Goal: Task Accomplishment & Management: Manage account settings

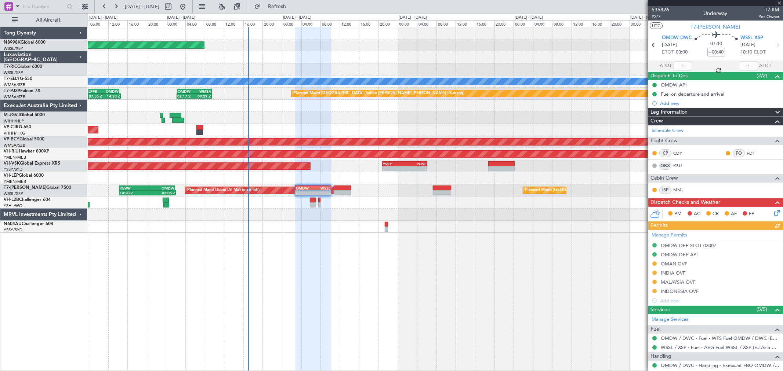
scroll to position [47, 0]
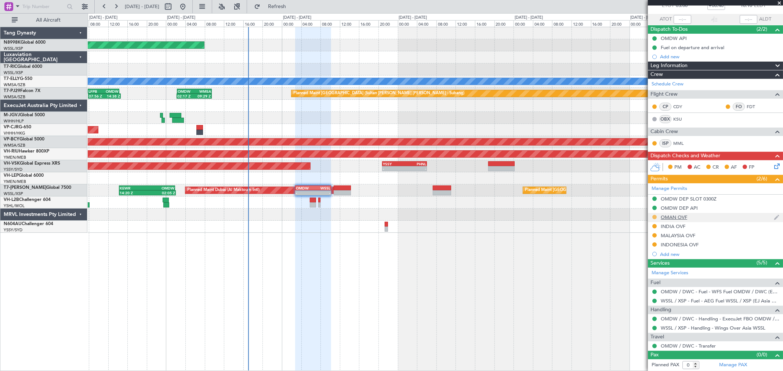
click at [654, 217] on button at bounding box center [654, 217] width 4 height 4
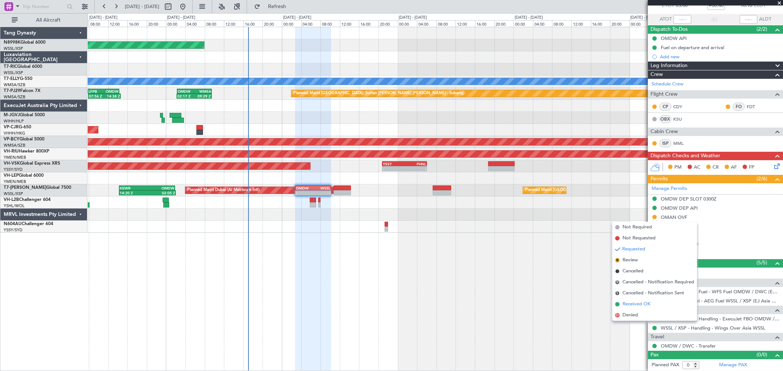
click at [645, 303] on span "Received OK" at bounding box center [636, 304] width 28 height 7
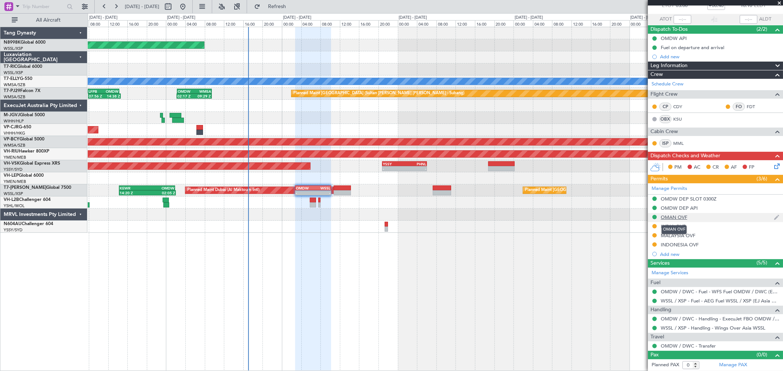
click at [682, 217] on div "OMAN OVF" at bounding box center [673, 217] width 26 height 6
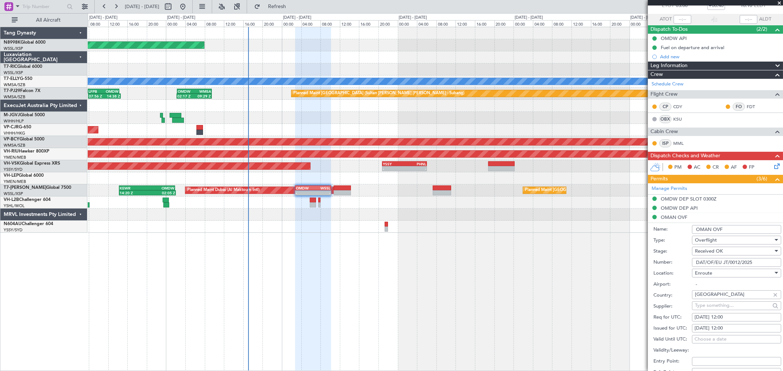
drag, startPoint x: 759, startPoint y: 262, endPoint x: 675, endPoint y: 262, distance: 83.3
click at [676, 262] on div "Number: DAT/OF/EU JT/0012/2025" at bounding box center [717, 262] width 128 height 11
click at [536, 274] on div "Planned Maint [GEOGRAPHIC_DATA] (Seletar) Planned Maint [GEOGRAPHIC_DATA] ([GEO…" at bounding box center [435, 199] width 695 height 344
click at [571, 282] on div "Planned Maint [GEOGRAPHIC_DATA] (Seletar) Planned Maint [GEOGRAPHIC_DATA] ([GEO…" at bounding box center [435, 199] width 695 height 344
click at [754, 263] on input "DAT/OF/EU JT/0012/2025" at bounding box center [736, 262] width 89 height 9
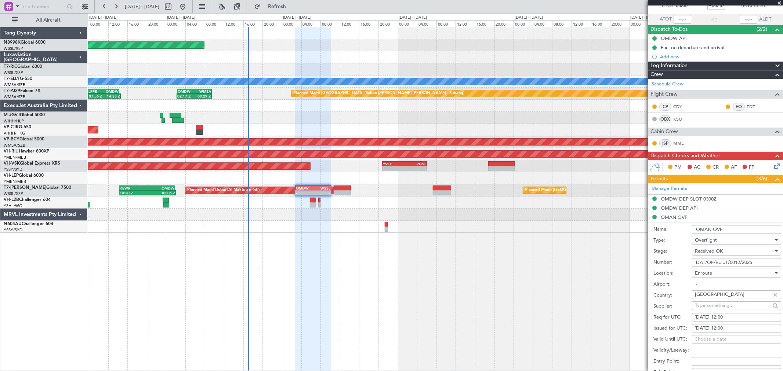
click at [725, 325] on div "[DATE] 12:00" at bounding box center [736, 328] width 84 height 7
select select "9"
select select "2025"
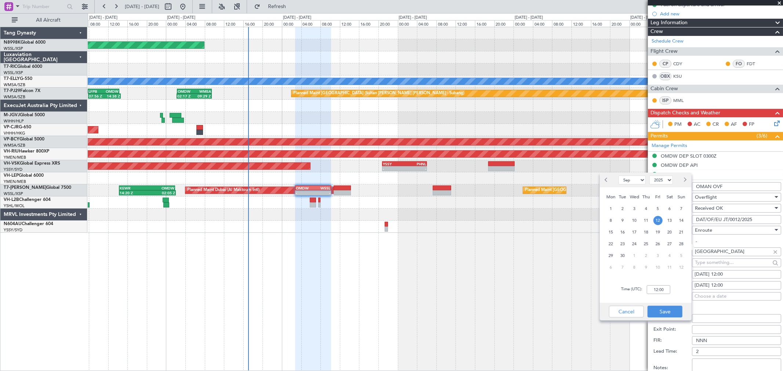
scroll to position [128, 0]
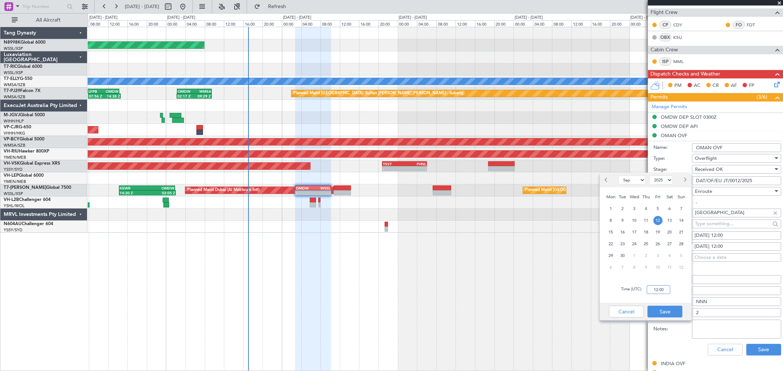
click at [666, 290] on input "12:00" at bounding box center [657, 289] width 23 height 9
type input "03:00"
click at [668, 309] on button "Save" at bounding box center [664, 312] width 35 height 12
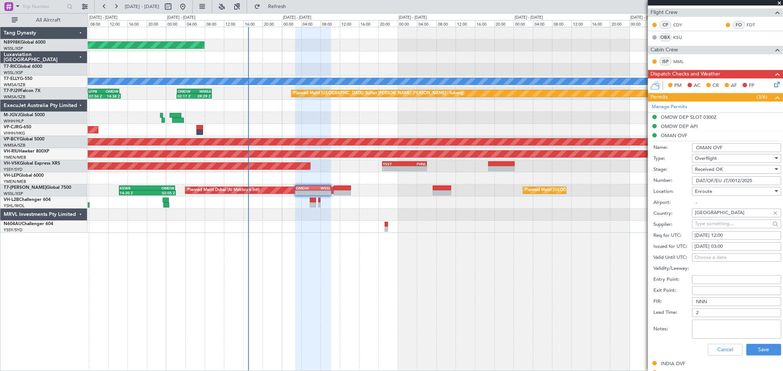
click at [726, 234] on div "[DATE] 12:00" at bounding box center [736, 235] width 84 height 7
select select "9"
select select "2025"
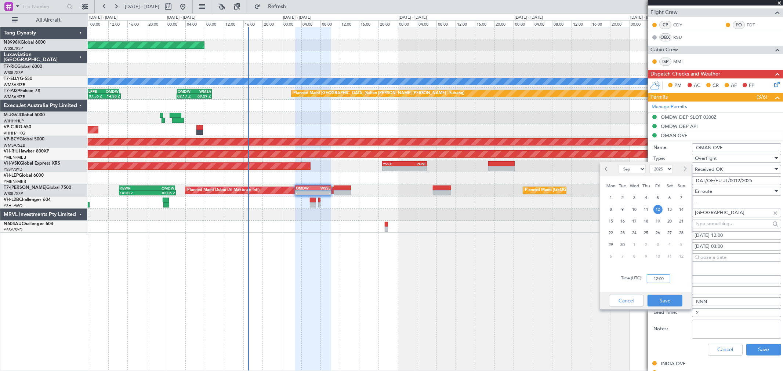
click at [667, 277] on input "12:00" at bounding box center [657, 278] width 23 height 9
type input "03:00"
click at [671, 300] on button "Save" at bounding box center [664, 301] width 35 height 12
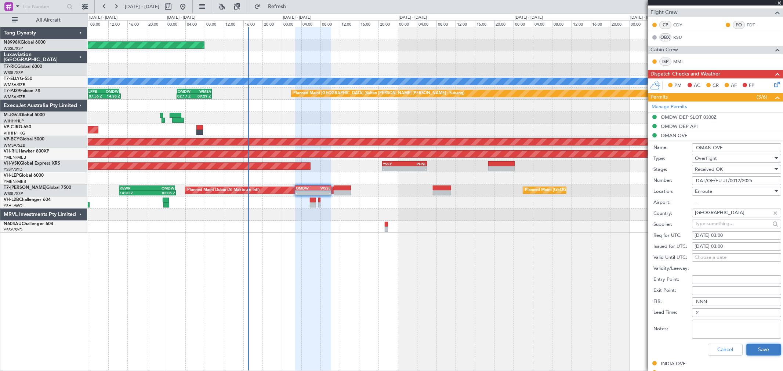
click at [761, 347] on button "Save" at bounding box center [763, 350] width 35 height 12
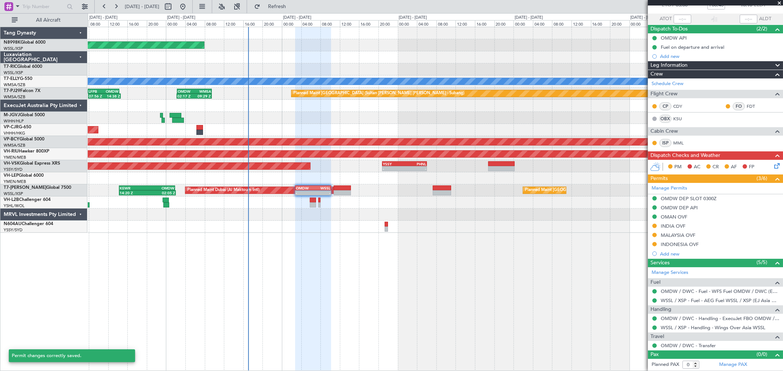
scroll to position [47, 0]
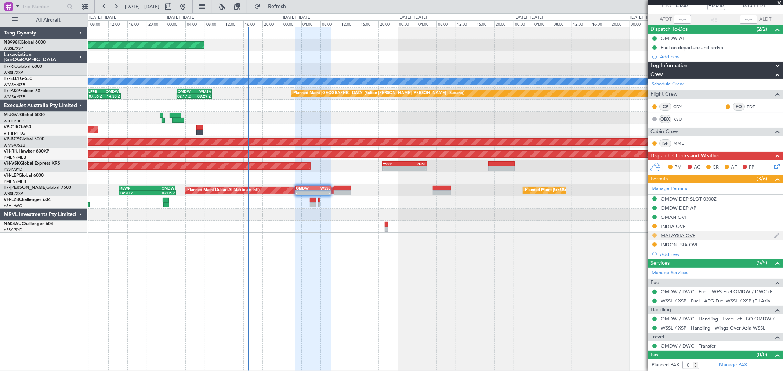
click at [653, 235] on button at bounding box center [654, 235] width 4 height 4
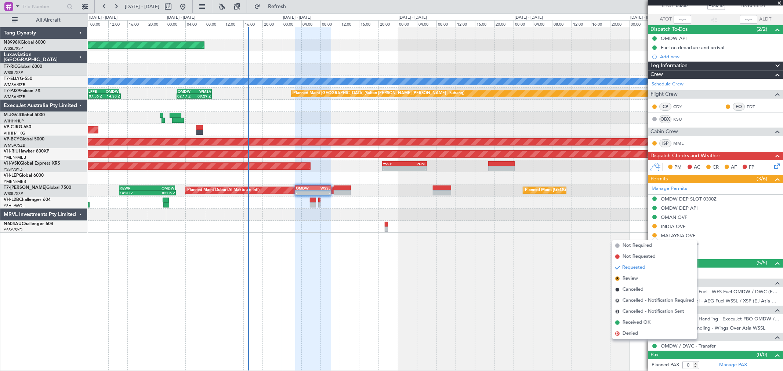
click at [639, 318] on li "Received OK" at bounding box center [654, 322] width 85 height 11
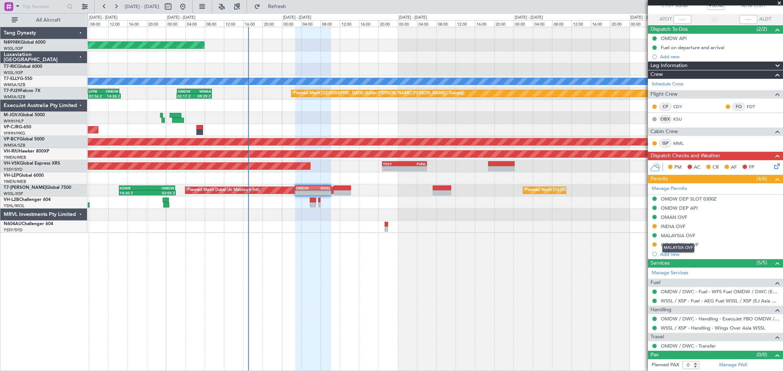
click at [683, 236] on div "MALAYSIA OVF" at bounding box center [677, 236] width 34 height 6
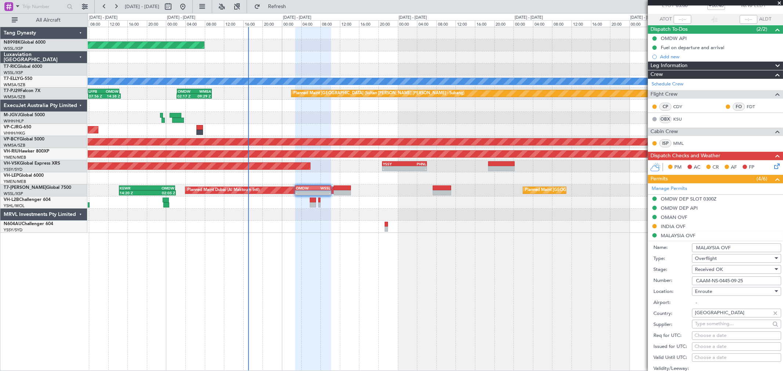
drag, startPoint x: 744, startPoint y: 281, endPoint x: 668, endPoint y: 280, distance: 76.3
click at [668, 280] on div "Number: CAAM-NS-0445-09-25" at bounding box center [717, 281] width 128 height 11
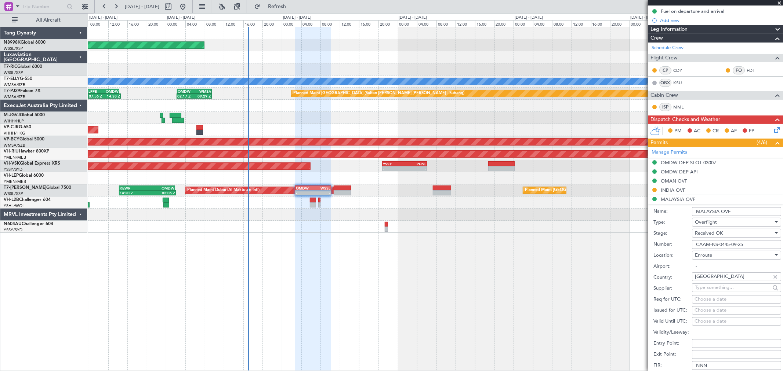
scroll to position [128, 0]
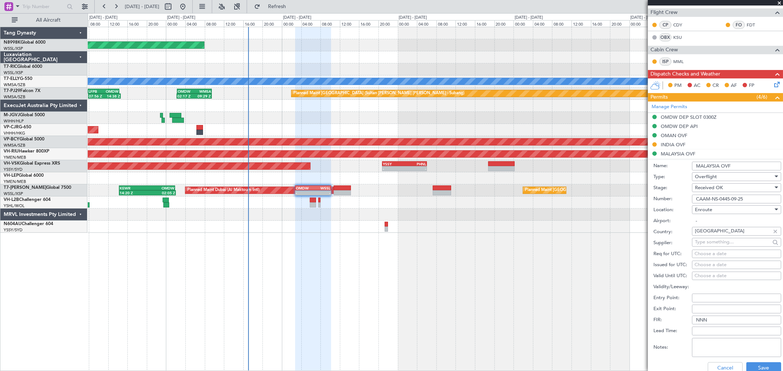
click at [701, 266] on div "Choose a date" at bounding box center [736, 265] width 84 height 7
select select "9"
select select "2025"
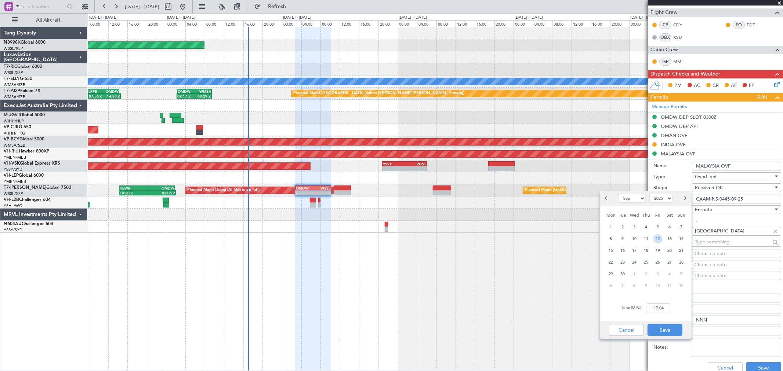
click at [657, 238] on span "12" at bounding box center [657, 238] width 9 height 9
click at [666, 305] on input "00:00" at bounding box center [657, 308] width 23 height 9
type input "03:00"
click at [672, 325] on button "Save" at bounding box center [664, 330] width 35 height 12
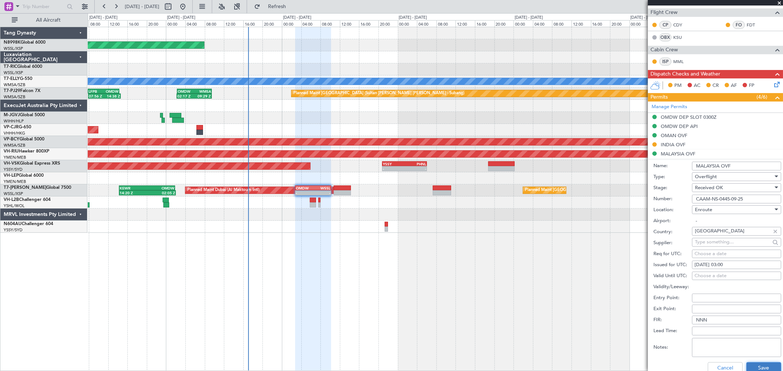
click at [763, 366] on button "Save" at bounding box center [763, 368] width 35 height 12
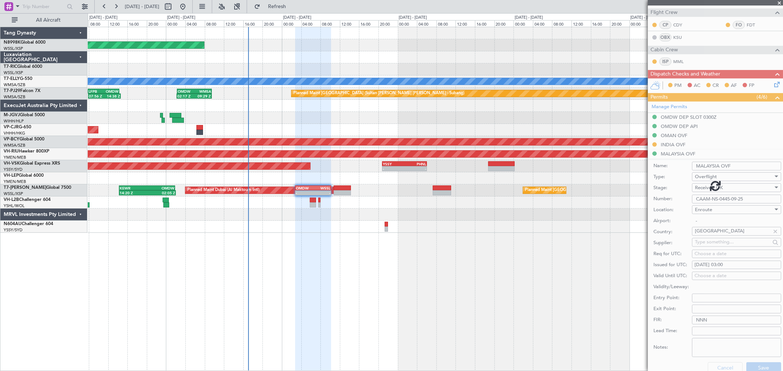
scroll to position [47, 0]
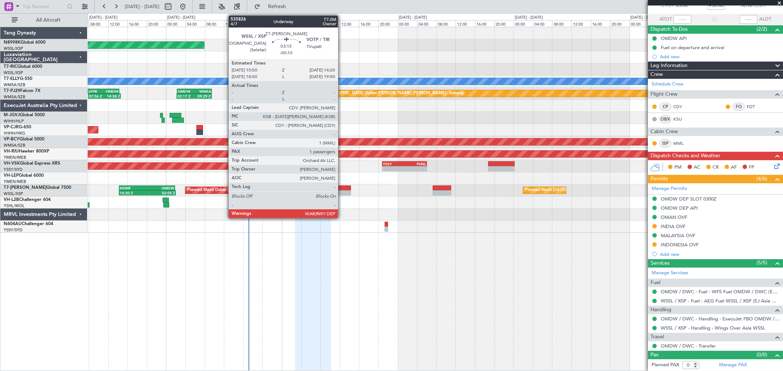
click at [341, 189] on div at bounding box center [341, 188] width 17 height 5
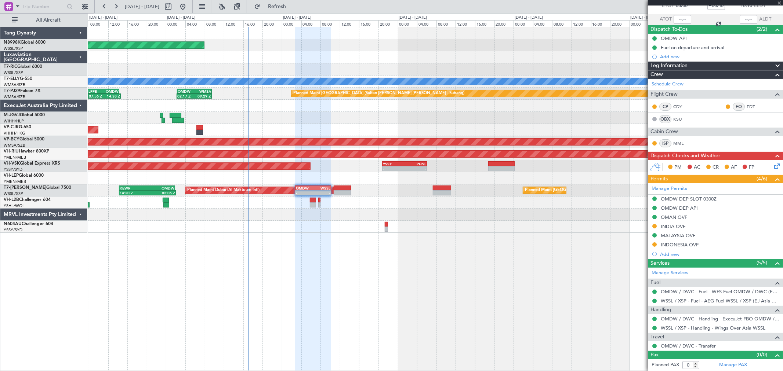
type input "-00:10"
type input "1"
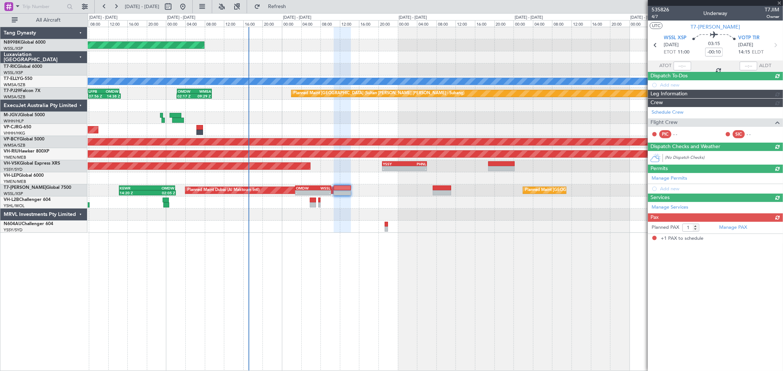
scroll to position [0, 0]
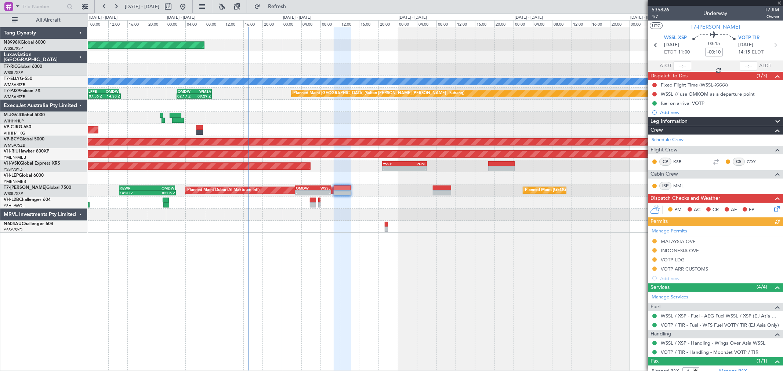
click at [653, 240] on div "Manage Permits [GEOGRAPHIC_DATA] OVF [GEOGRAPHIC_DATA] OVF VOTP LDG VOTP ARR CU…" at bounding box center [715, 254] width 135 height 57
click at [654, 243] on div "Manage Permits [GEOGRAPHIC_DATA] OVF [GEOGRAPHIC_DATA] OVF VOTP LDG VOTP ARR CU…" at bounding box center [715, 254] width 135 height 57
click at [654, 241] on button at bounding box center [654, 241] width 4 height 4
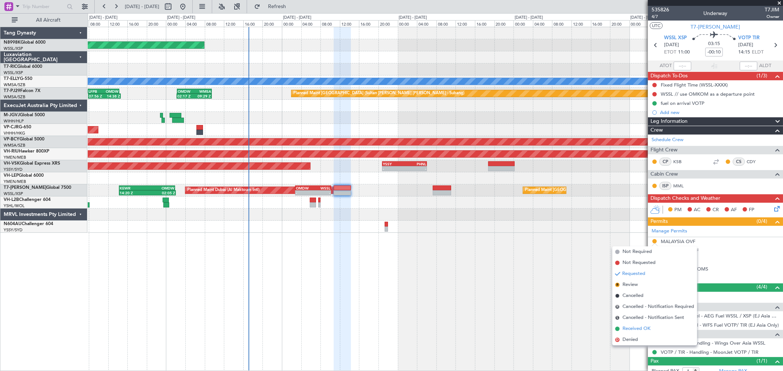
click at [628, 327] on span "Received OK" at bounding box center [636, 328] width 28 height 7
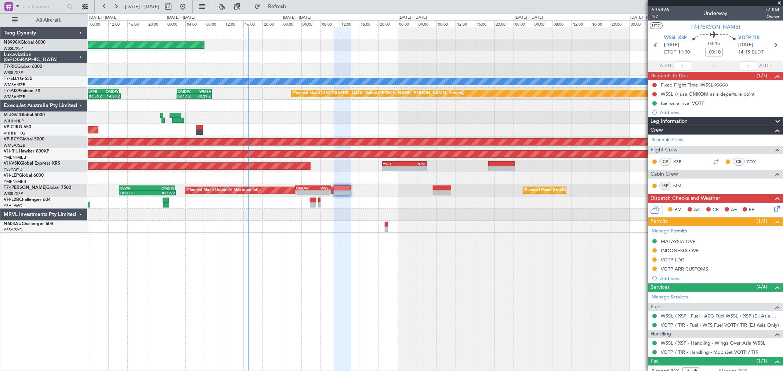
click at [678, 241] on div "MALAYSIA OVF" at bounding box center [677, 241] width 34 height 6
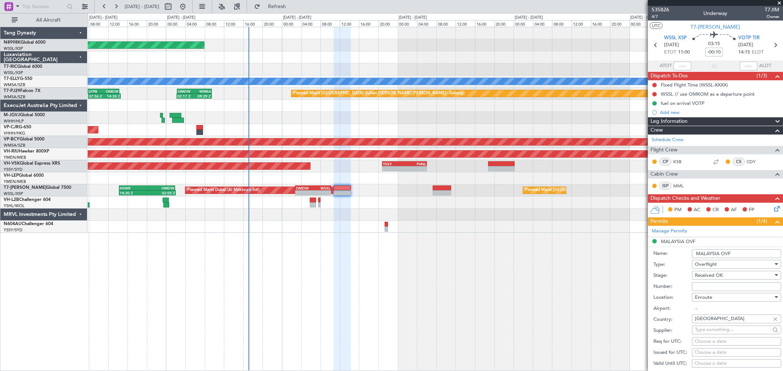
click at [705, 285] on input "Number:" at bounding box center [736, 286] width 89 height 9
paste input "CAAM-NS-0532-09-25"
type input "CAAM-NS-0532-09-25"
click at [699, 351] on div "Choose a date" at bounding box center [736, 352] width 84 height 7
select select "9"
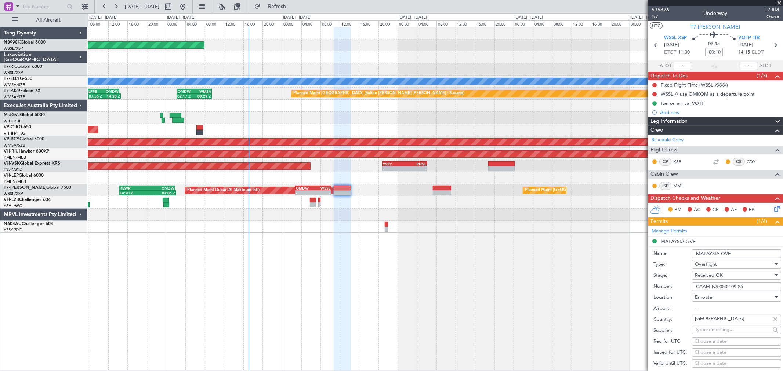
select select "2025"
click at [659, 325] on span "12" at bounding box center [657, 326] width 9 height 9
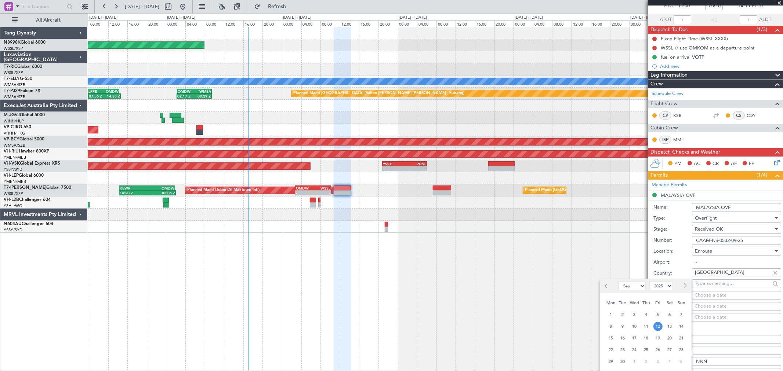
scroll to position [122, 0]
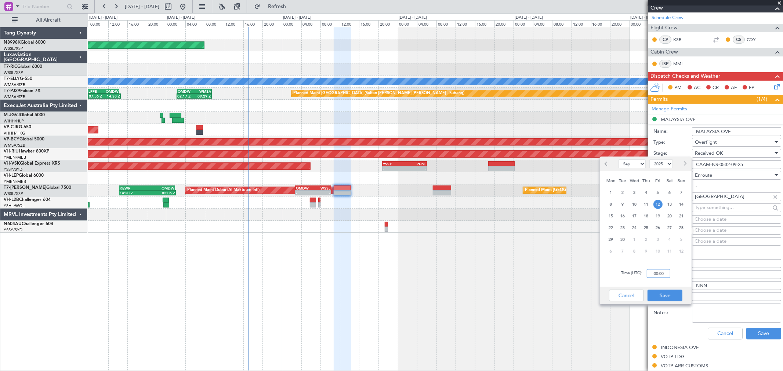
click at [663, 273] on input "00:00" at bounding box center [657, 273] width 23 height 9
type input "11:00"
click at [667, 293] on button "Save" at bounding box center [664, 296] width 35 height 12
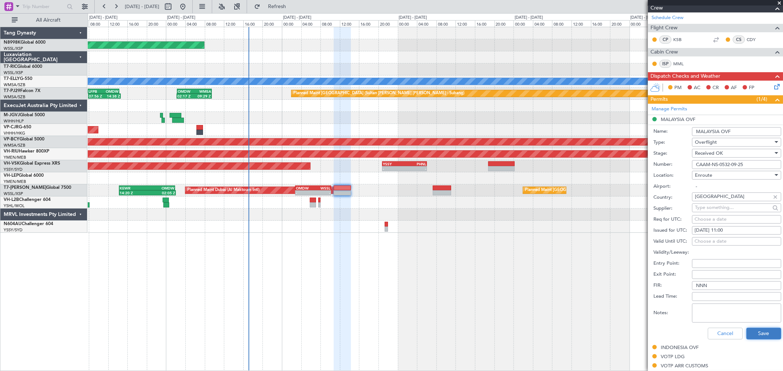
click at [748, 331] on button "Save" at bounding box center [763, 334] width 35 height 12
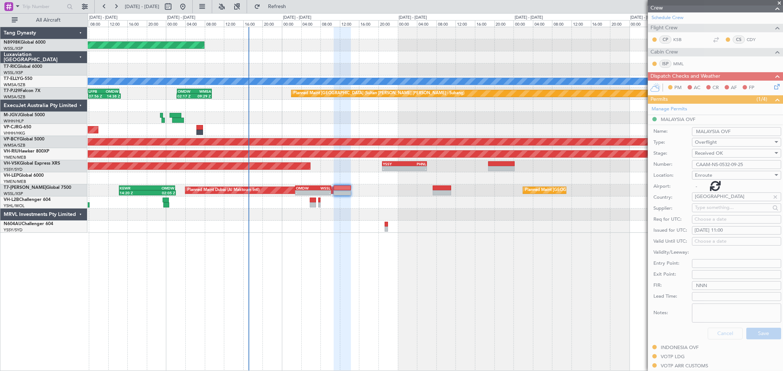
scroll to position [23, 0]
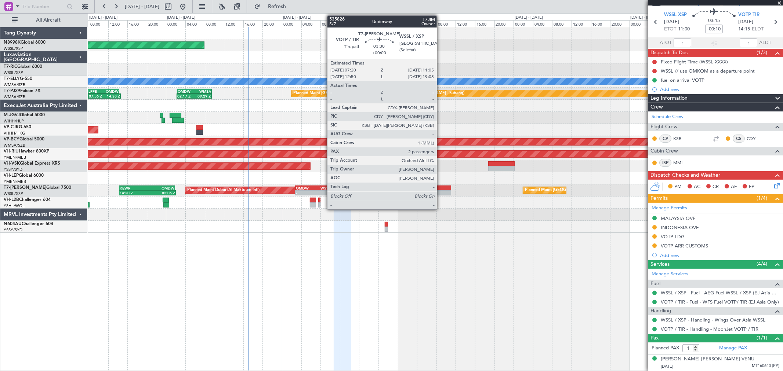
click at [440, 187] on div at bounding box center [442, 188] width 18 height 5
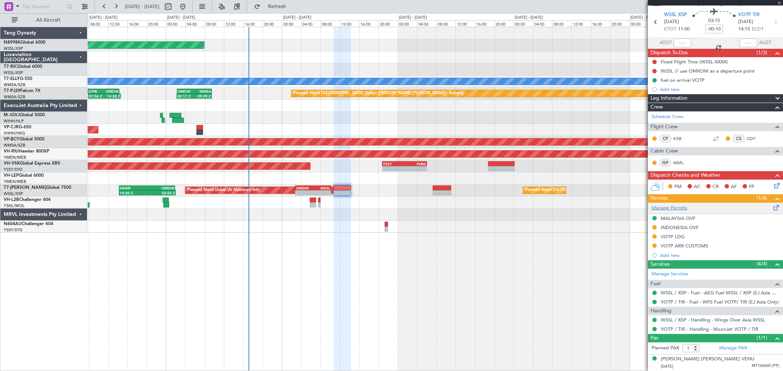
type input "2"
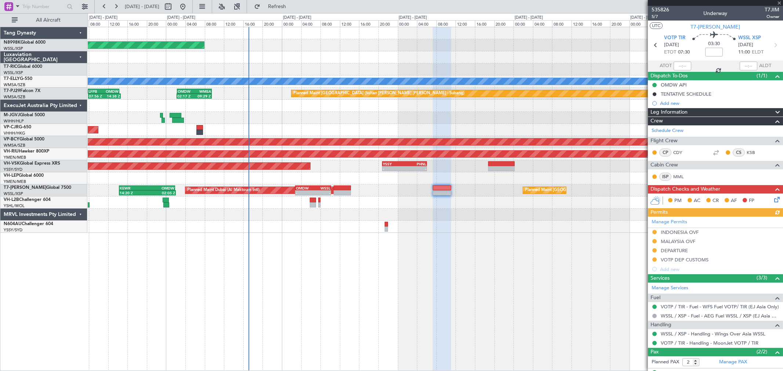
click at [654, 241] on div "Manage Permits [GEOGRAPHIC_DATA] OVF MALAYSIA OVF DEPARTURE VOTP DEP CUSTOMS Ad…" at bounding box center [715, 245] width 135 height 57
click at [653, 241] on div "Manage Permits [GEOGRAPHIC_DATA] OVF MALAYSIA OVF DEPARTURE VOTP DEP CUSTOMS Ad…" at bounding box center [715, 245] width 135 height 57
click at [653, 242] on button at bounding box center [654, 241] width 4 height 4
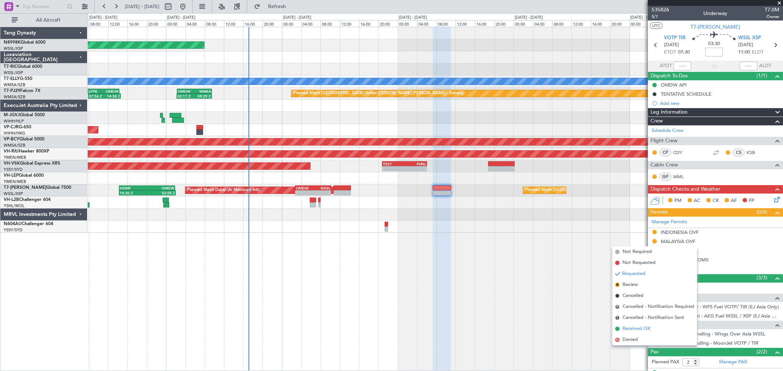
click at [636, 324] on li "Received OK" at bounding box center [654, 329] width 85 height 11
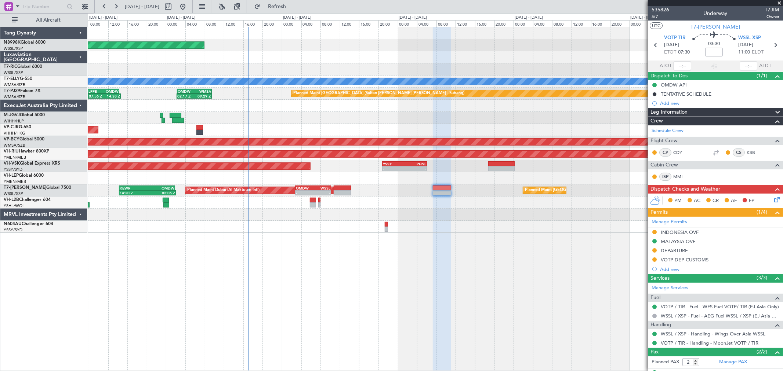
click at [675, 243] on div "MALAYSIA OVF" at bounding box center [677, 241] width 34 height 6
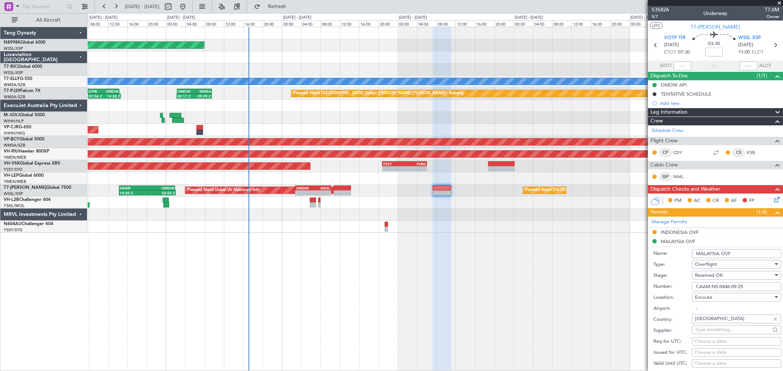
drag, startPoint x: 748, startPoint y: 285, endPoint x: 673, endPoint y: 288, distance: 75.6
click at [673, 288] on div "Number: CAAM-NS-0446-09-25" at bounding box center [717, 286] width 128 height 11
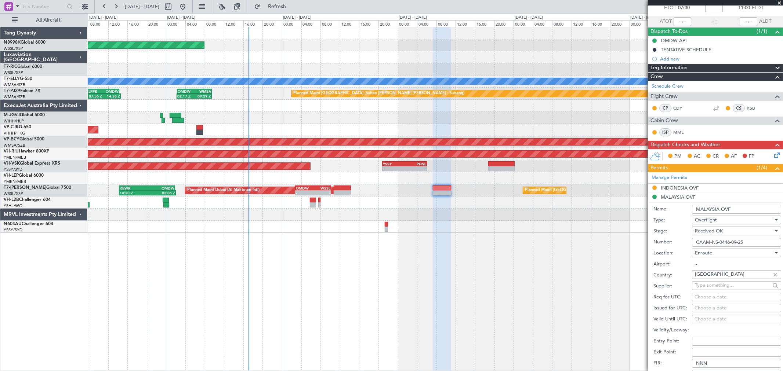
scroll to position [81, 0]
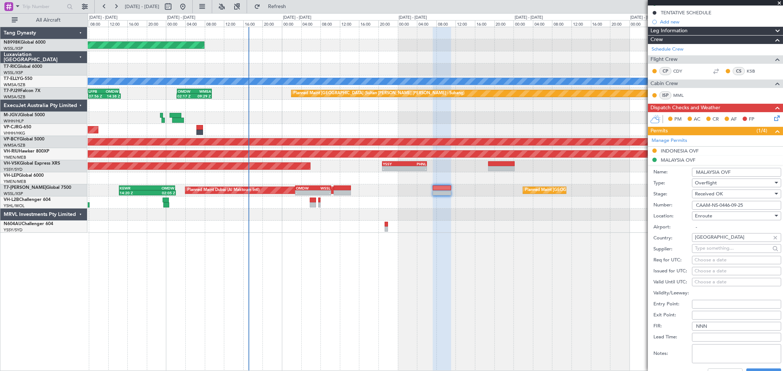
click at [701, 271] on div "Choose a date" at bounding box center [736, 271] width 84 height 7
select select "9"
select select "2025"
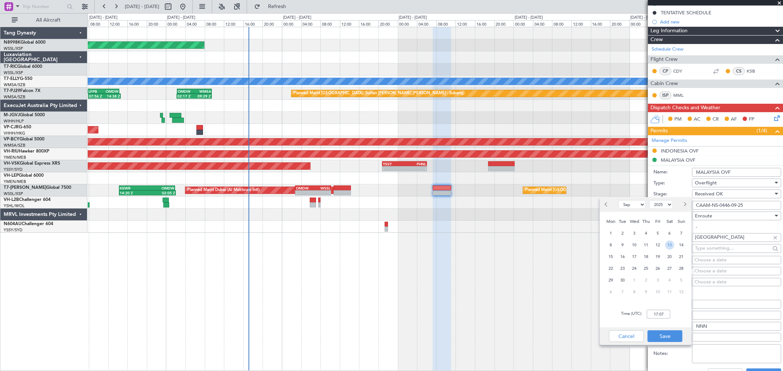
click at [668, 243] on span "13" at bounding box center [669, 245] width 9 height 9
click at [666, 314] on input "00:00" at bounding box center [657, 314] width 23 height 9
type input "07:30"
click at [662, 334] on button "Save" at bounding box center [664, 337] width 35 height 12
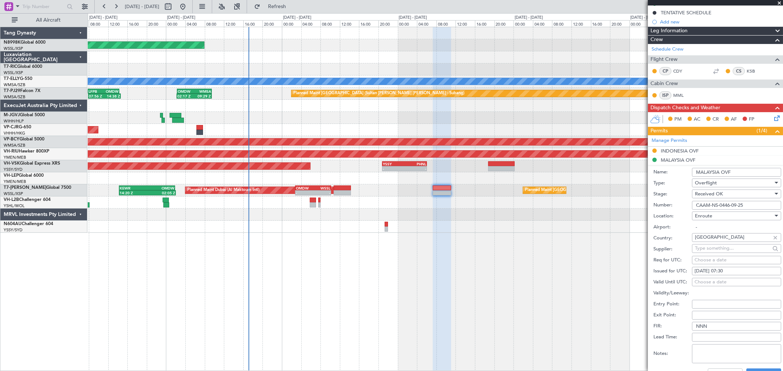
click at [755, 368] on div "Cancel Save" at bounding box center [717, 374] width 128 height 19
click at [755, 369] on button "Save" at bounding box center [763, 375] width 35 height 12
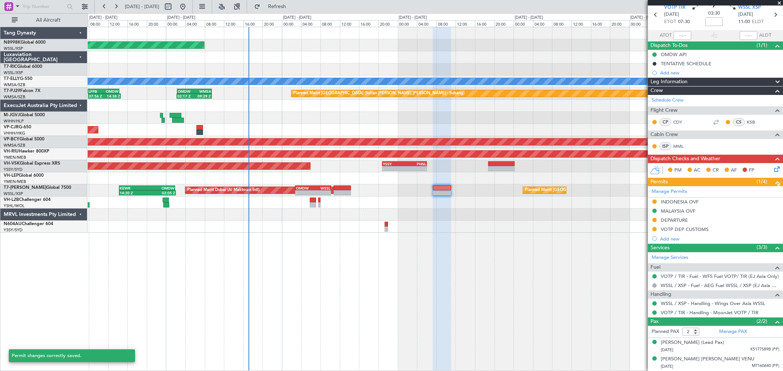
scroll to position [30, 0]
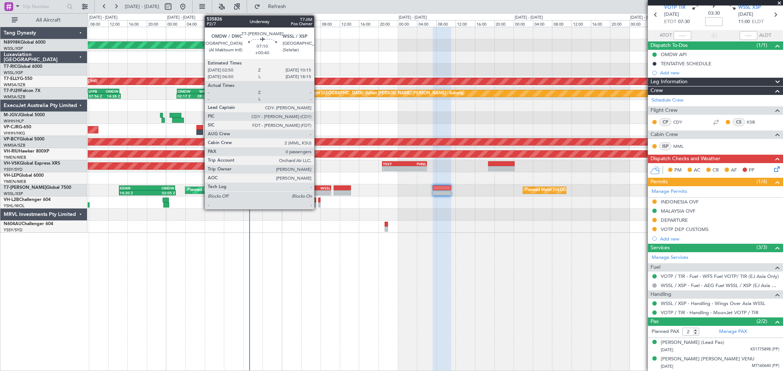
click at [318, 193] on div "-" at bounding box center [321, 193] width 17 height 4
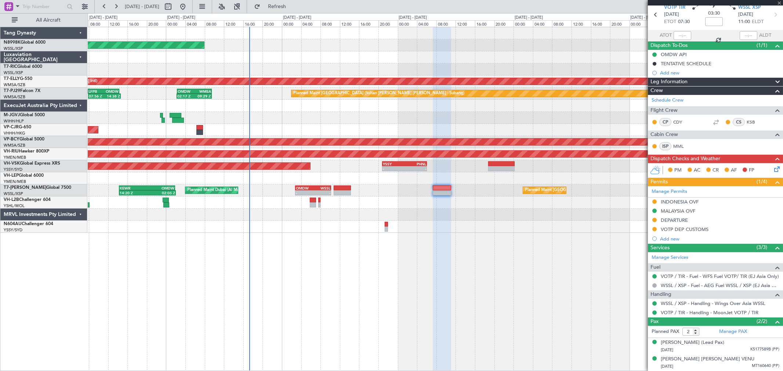
type input "+00:40"
type input "0"
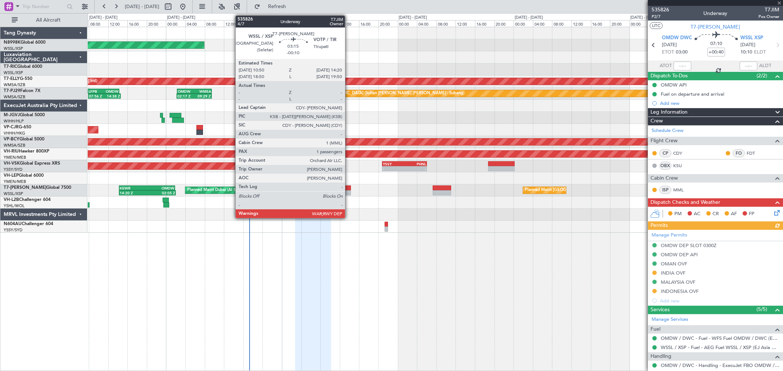
click at [349, 189] on div at bounding box center [341, 188] width 17 height 5
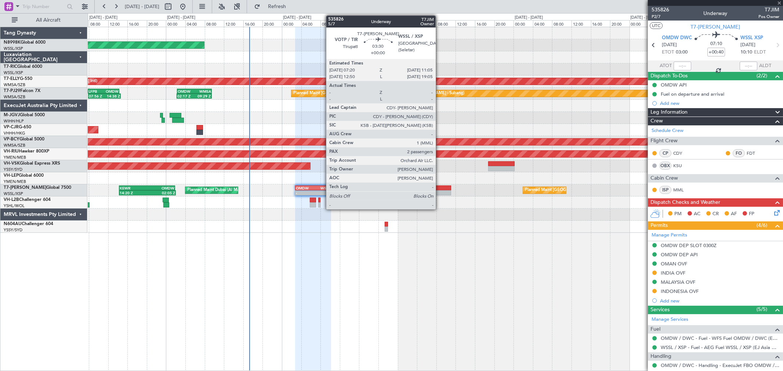
type input "-00:10"
type input "1"
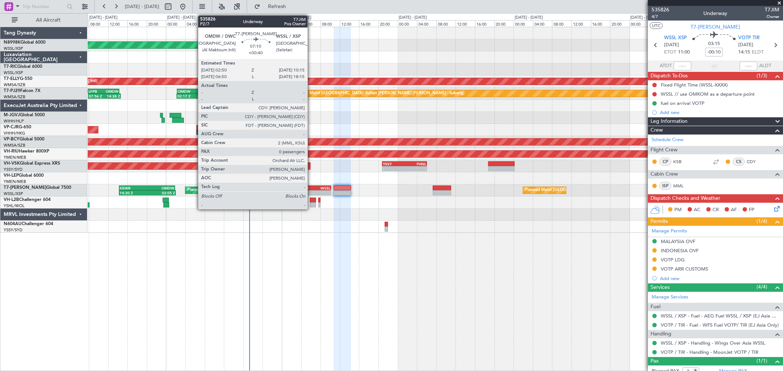
click at [311, 187] on div "OMDW" at bounding box center [304, 188] width 17 height 4
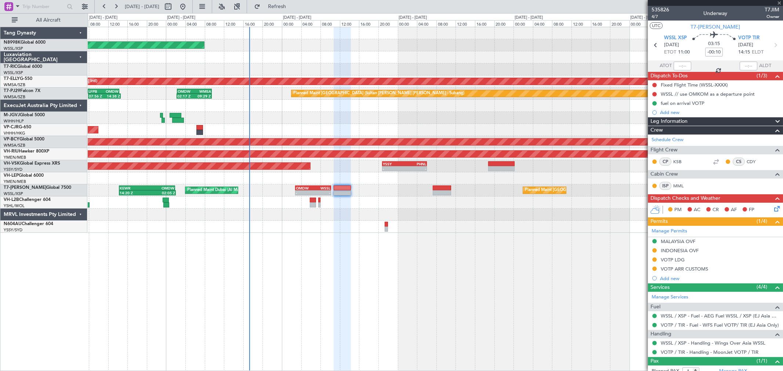
type input "+00:40"
type input "0"
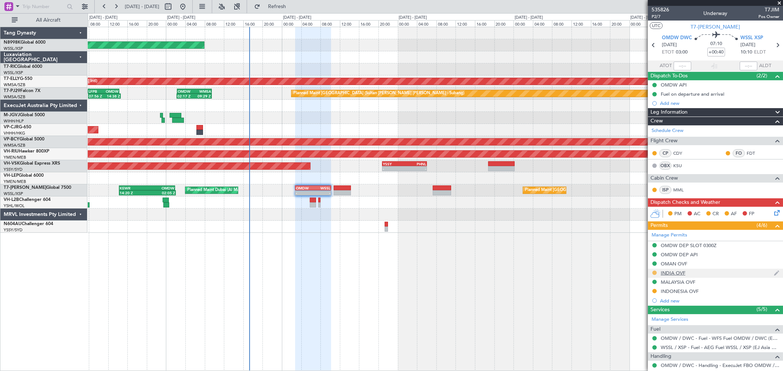
click at [652, 272] on button at bounding box center [654, 273] width 4 height 4
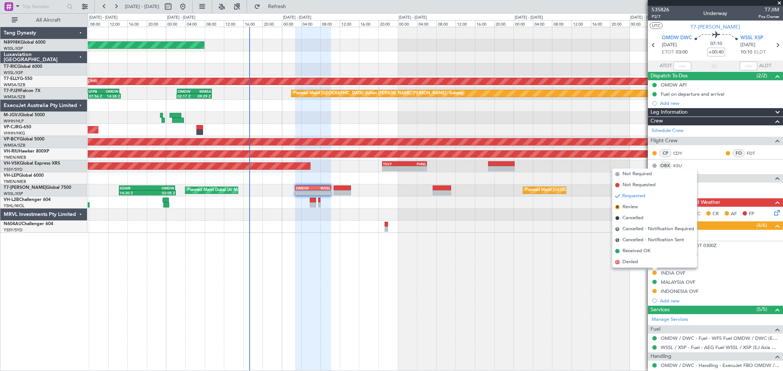
click at [643, 251] on span "Received OK" at bounding box center [636, 251] width 28 height 7
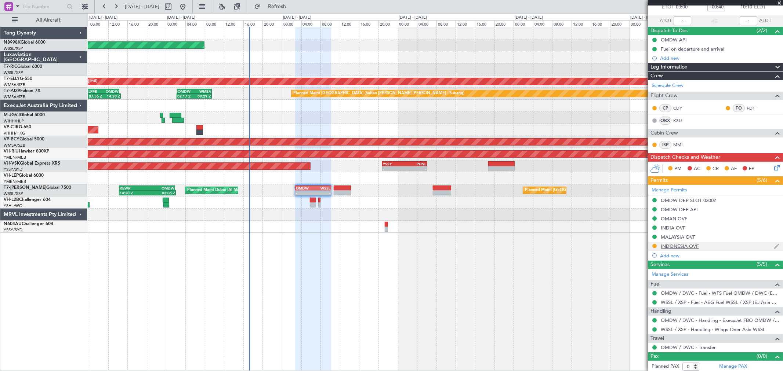
scroll to position [47, 0]
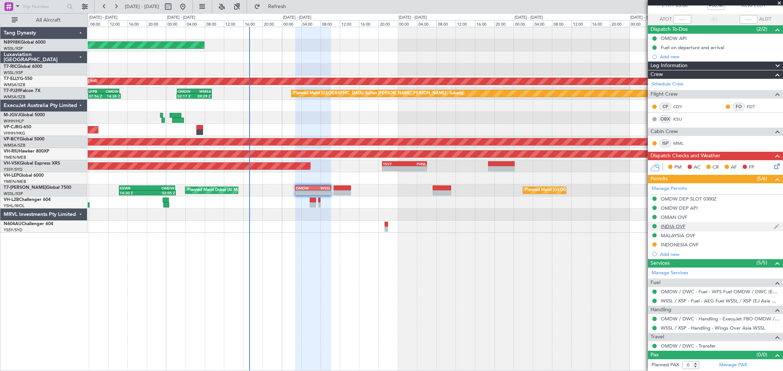
click at [679, 227] on div "INDIA OVF" at bounding box center [672, 226] width 25 height 6
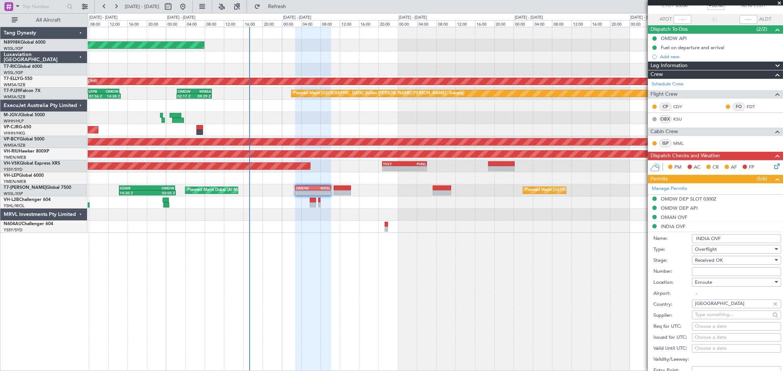
click at [708, 270] on input "Number:" at bounding box center [736, 271] width 89 height 9
paste input "YA/N/1079/09/11"
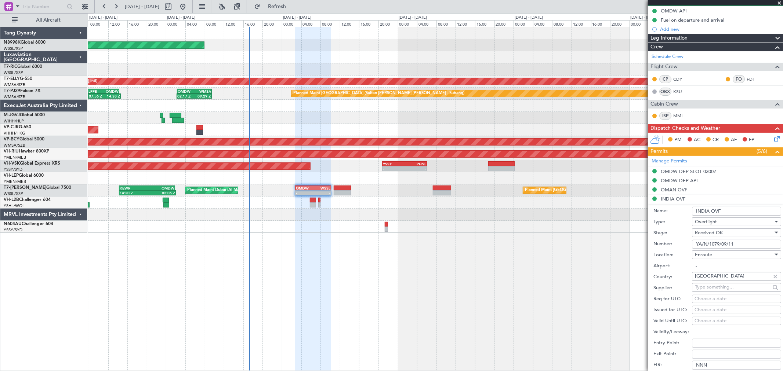
scroll to position [87, 0]
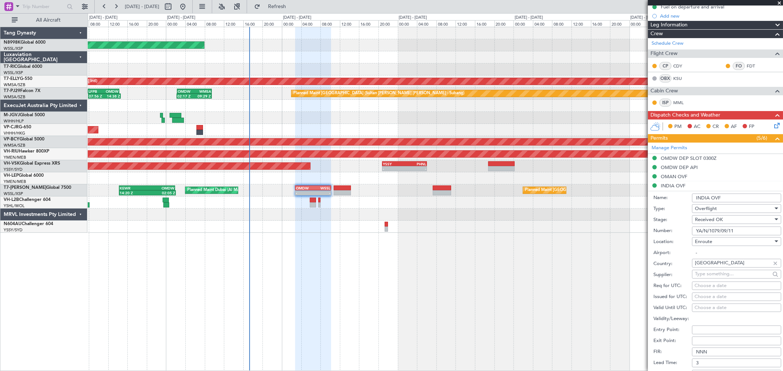
type input "YA/N/1079/09/11"
click at [696, 295] on div "Choose a date" at bounding box center [736, 296] width 84 height 7
select select "9"
select select "2025"
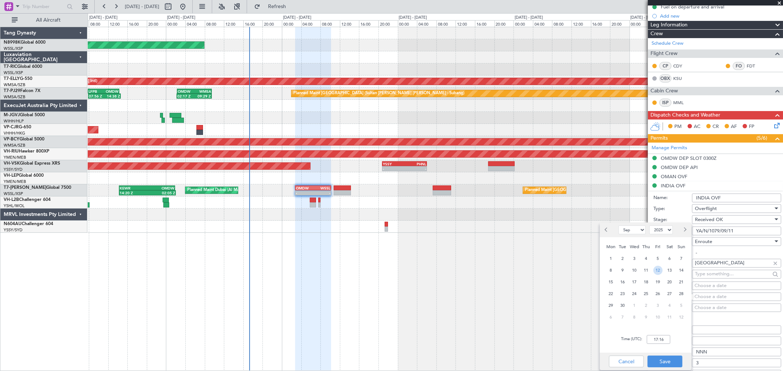
click at [659, 270] on span "12" at bounding box center [657, 270] width 9 height 9
click at [666, 339] on input "00:00" at bounding box center [657, 339] width 23 height 9
type input "03:00"
click at [672, 360] on button "Save" at bounding box center [664, 362] width 35 height 12
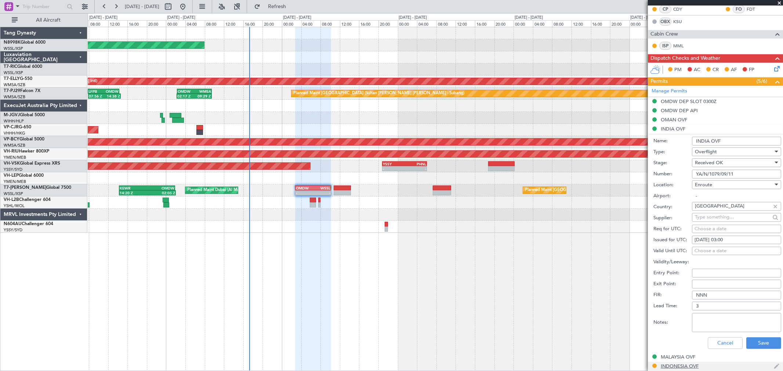
scroll to position [210, 0]
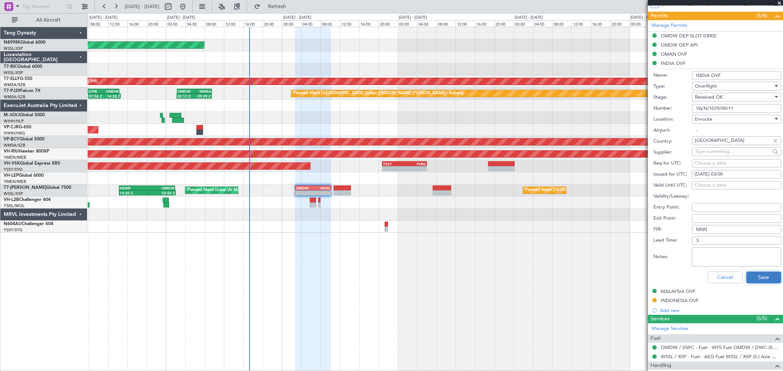
click at [756, 279] on button "Save" at bounding box center [763, 278] width 35 height 12
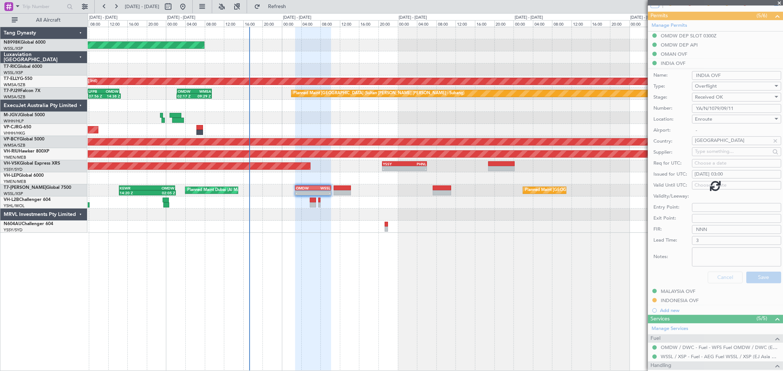
scroll to position [47, 0]
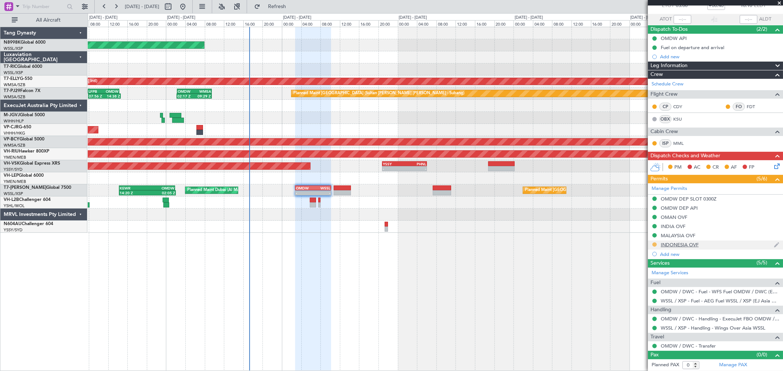
click at [653, 244] on button at bounding box center [654, 245] width 4 height 4
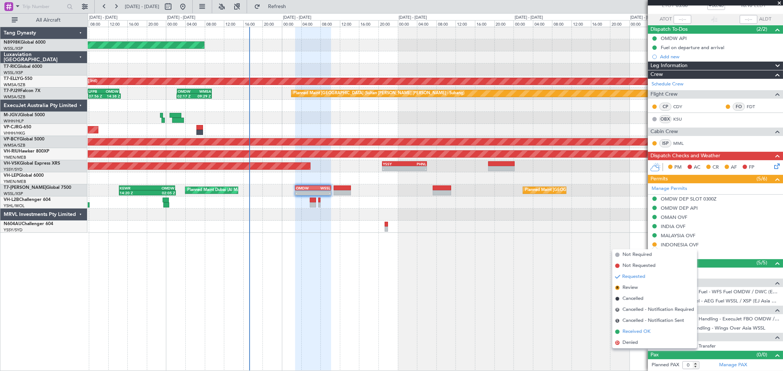
click at [636, 331] on span "Received OK" at bounding box center [636, 331] width 28 height 7
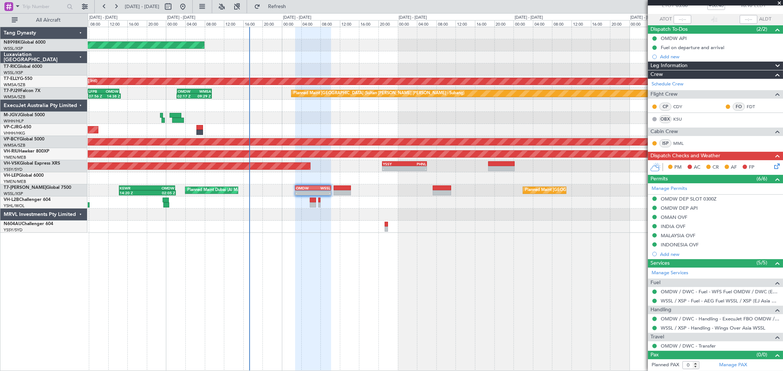
click at [680, 244] on div "INDONESIA OVF" at bounding box center [679, 245] width 38 height 6
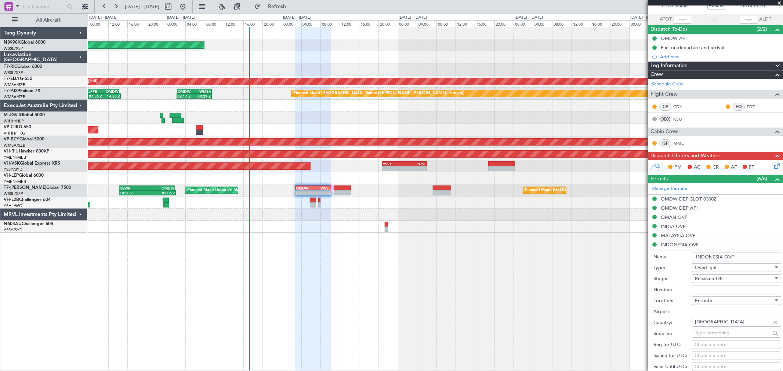
click at [703, 291] on input "Number:" at bounding box center [736, 290] width 89 height 9
paste input "SI13543"
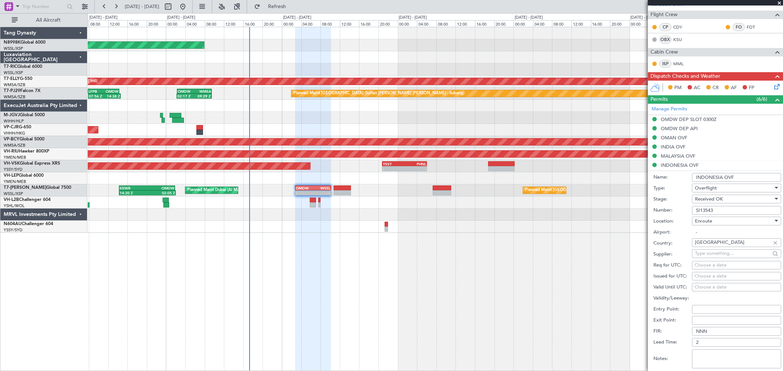
scroll to position [128, 0]
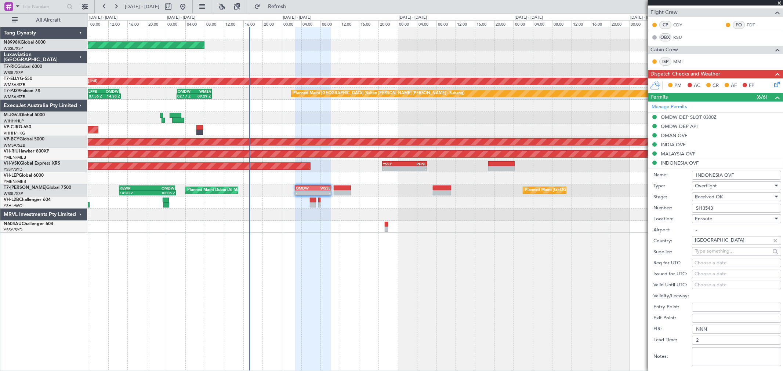
type input "SI13543"
click at [704, 273] on div "Choose a date" at bounding box center [736, 274] width 84 height 7
select select "9"
select select "2025"
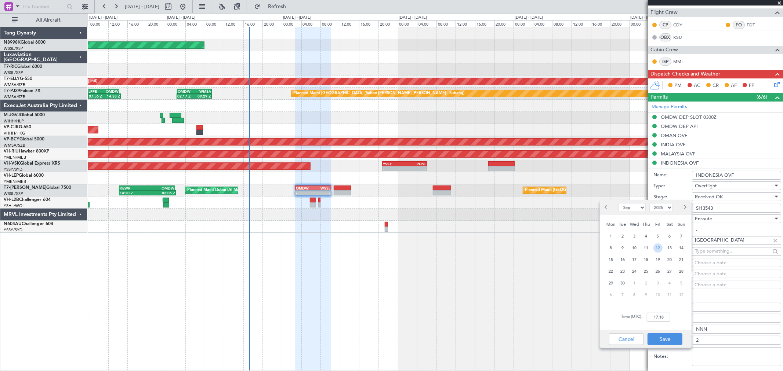
click at [659, 250] on span "12" at bounding box center [657, 248] width 9 height 9
click at [667, 316] on input "00:00" at bounding box center [657, 317] width 23 height 9
type input "03:00"
click at [666, 336] on button "Save" at bounding box center [664, 339] width 35 height 12
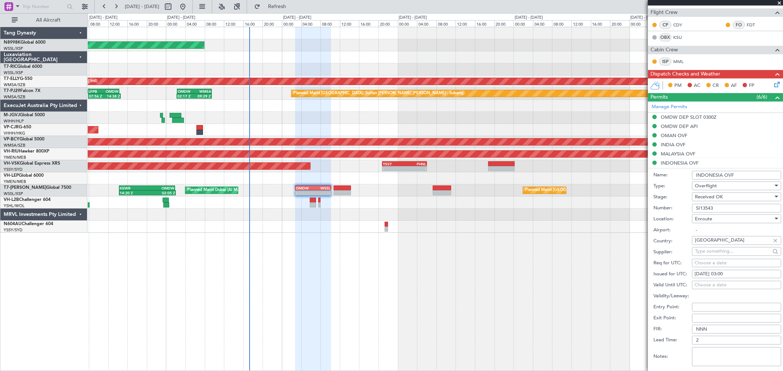
scroll to position [251, 0]
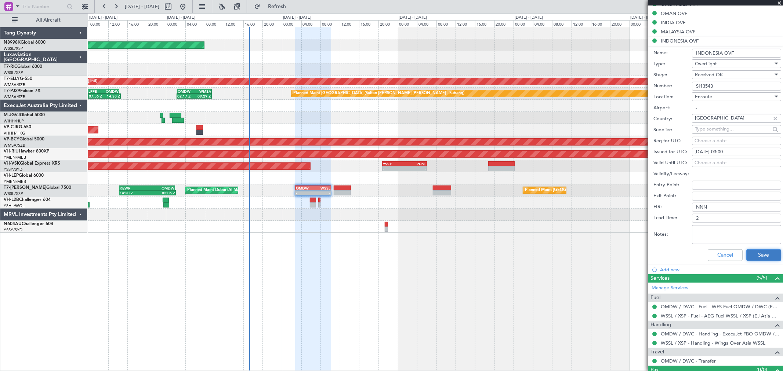
click at [758, 254] on button "Save" at bounding box center [763, 255] width 35 height 12
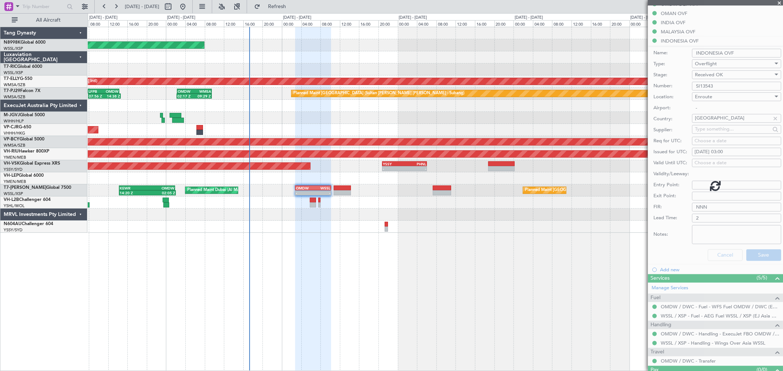
scroll to position [47, 0]
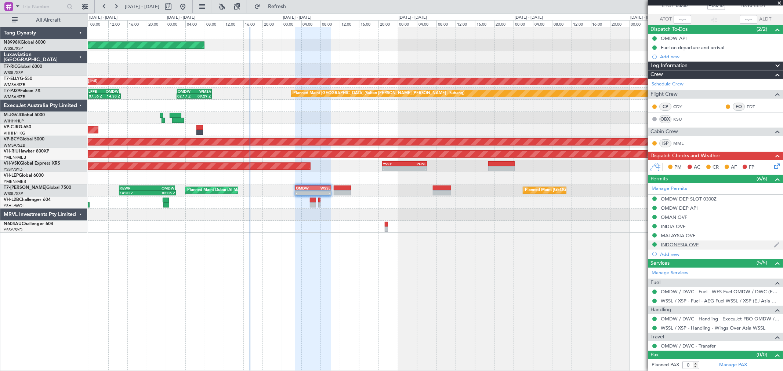
click at [677, 246] on div "INDONESIA OVF" at bounding box center [679, 245] width 38 height 6
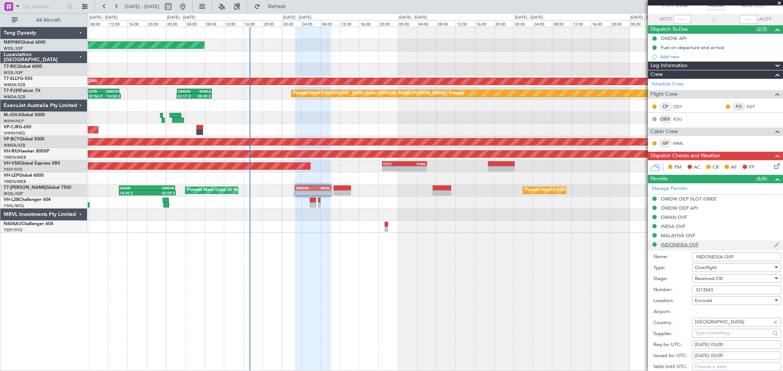
scroll to position [251, 0]
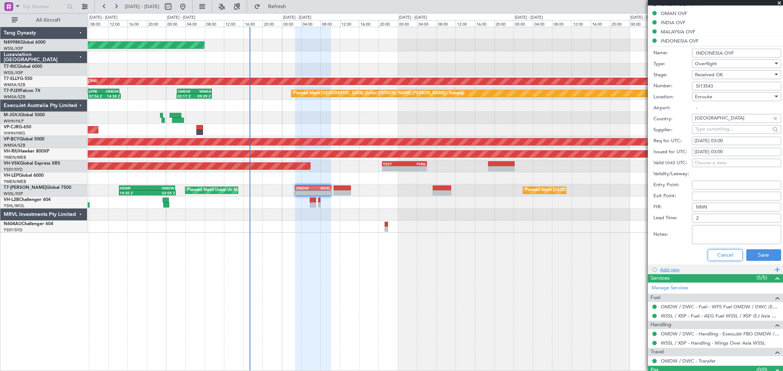
click at [723, 255] on button "Cancel" at bounding box center [724, 255] width 35 height 12
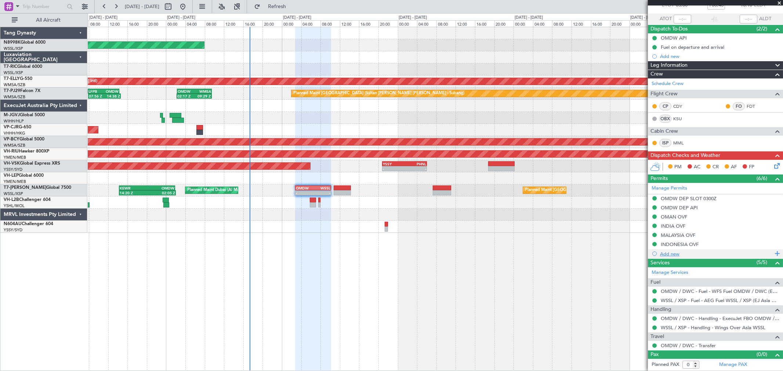
scroll to position [47, 0]
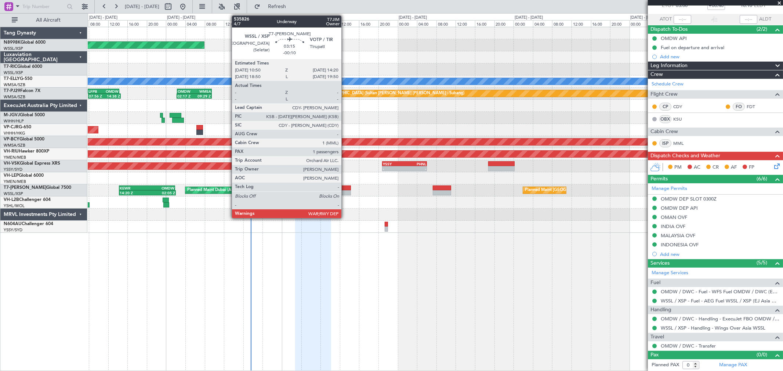
click at [345, 191] on div at bounding box center [341, 192] width 17 height 5
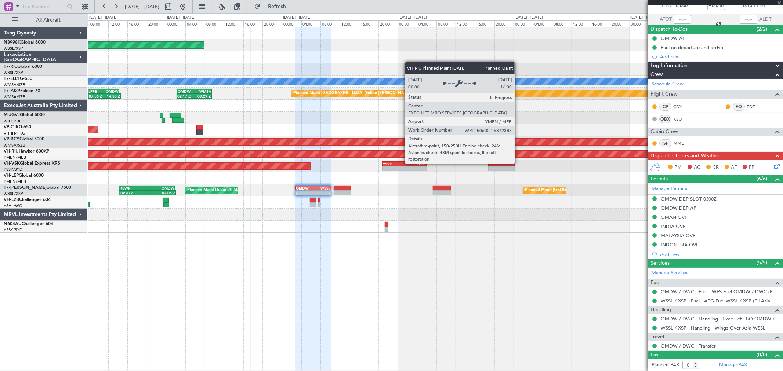
type input "-00:10"
type input "1"
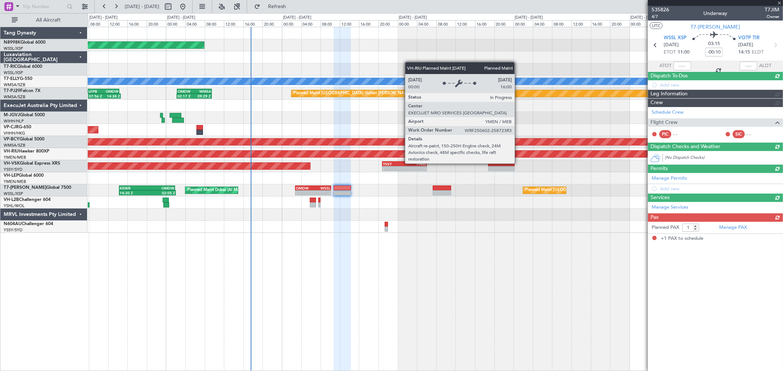
scroll to position [0, 0]
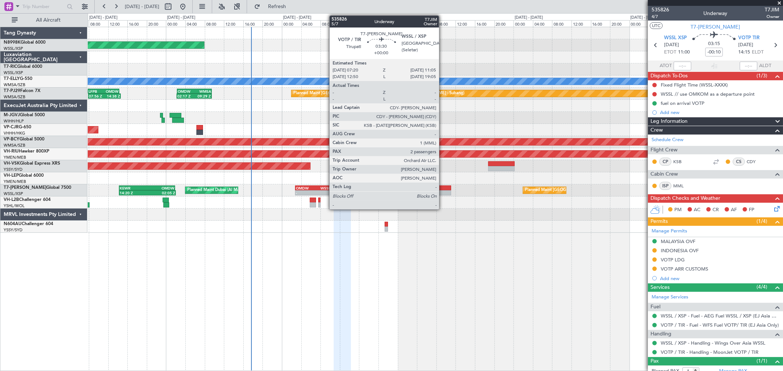
click at [442, 188] on div at bounding box center [442, 188] width 18 height 5
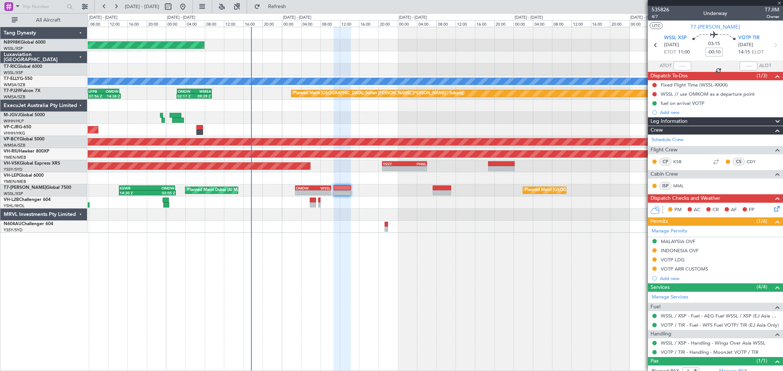
type input "2"
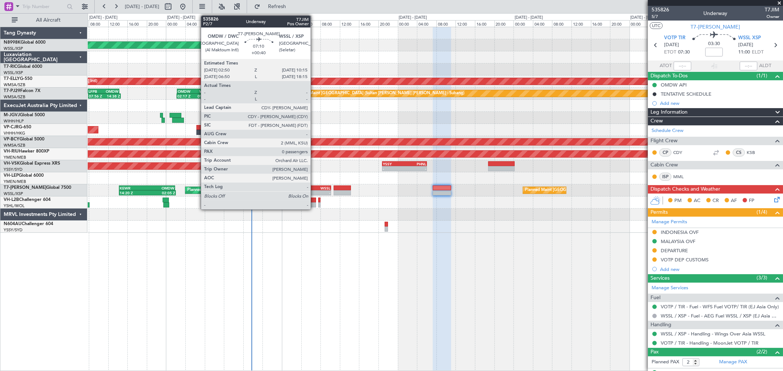
click at [315, 188] on div "WSSL" at bounding box center [321, 188] width 17 height 4
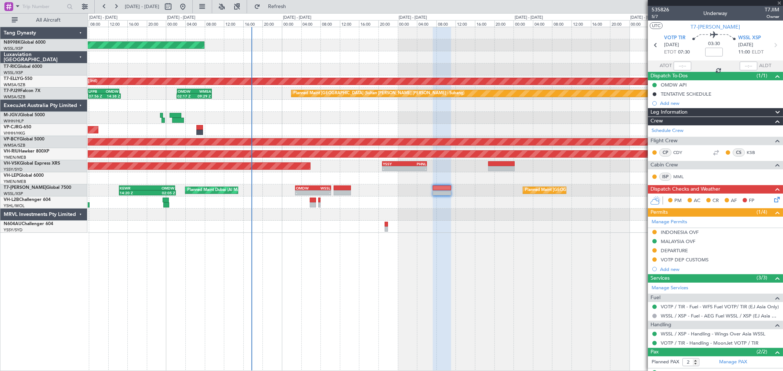
type input "+00:40"
type input "0"
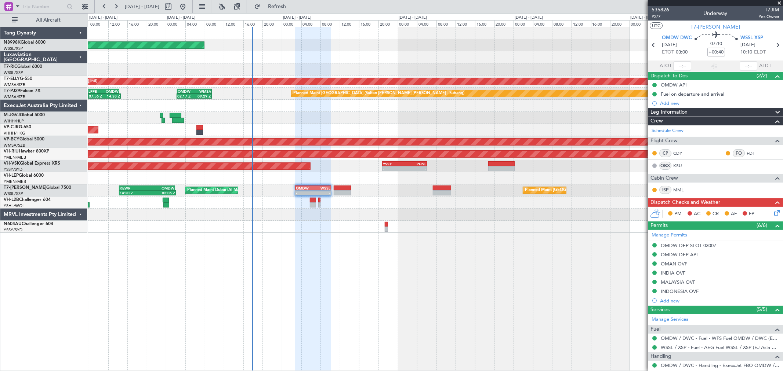
click at [677, 265] on mat-tooltip-component "OMDW DEP API" at bounding box center [679, 267] width 44 height 19
click at [678, 262] on mat-tooltip-component "OMDW DEP API" at bounding box center [679, 267] width 44 height 19
click at [666, 265] on div "OMAN OVF" at bounding box center [673, 264] width 26 height 6
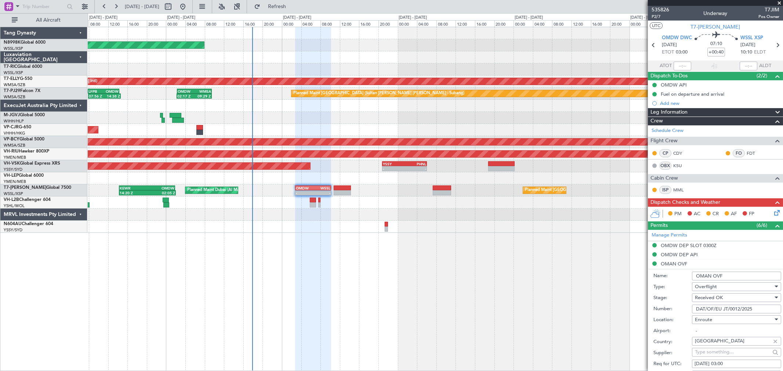
drag, startPoint x: 724, startPoint y: 276, endPoint x: 677, endPoint y: 276, distance: 47.3
click at [679, 275] on div "Name: OMAN OVF" at bounding box center [717, 276] width 128 height 11
drag, startPoint x: 757, startPoint y: 312, endPoint x: 682, endPoint y: 314, distance: 75.2
click at [684, 313] on div "Number: DAT/OF/EU JT/0012/2025" at bounding box center [717, 309] width 128 height 11
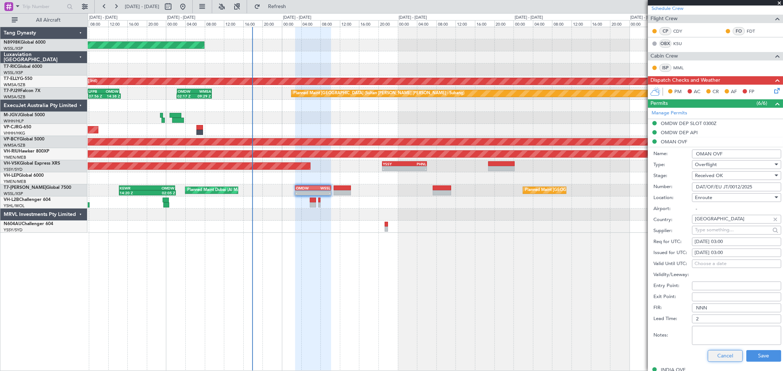
click at [731, 354] on button "Cancel" at bounding box center [724, 356] width 35 height 12
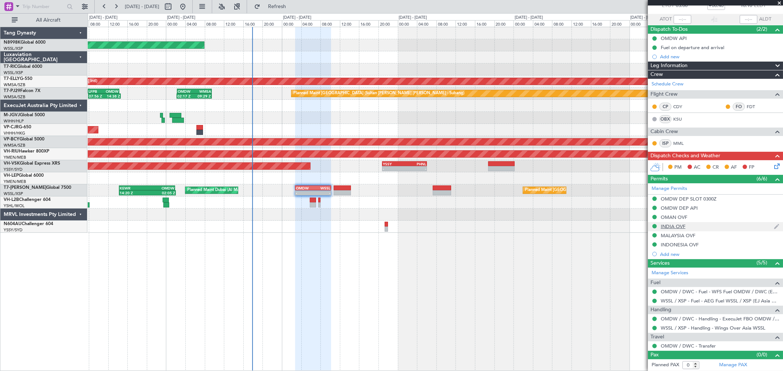
click at [679, 227] on div "INDIA OVF" at bounding box center [672, 226] width 25 height 6
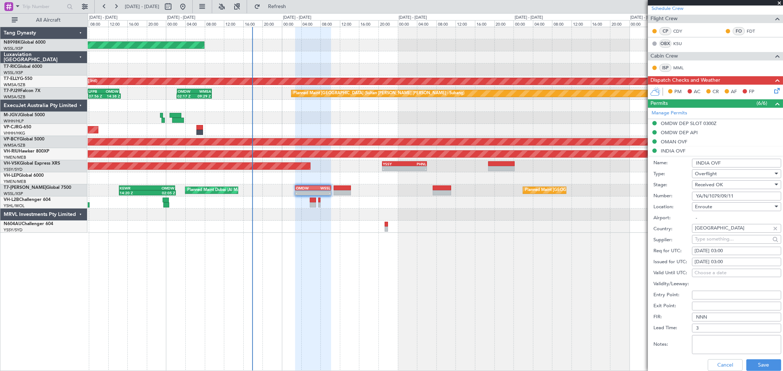
drag, startPoint x: 728, startPoint y: 161, endPoint x: 671, endPoint y: 162, distance: 57.6
click at [672, 161] on div "Name: INDIA OVF" at bounding box center [717, 163] width 128 height 11
drag, startPoint x: 733, startPoint y: 196, endPoint x: 661, endPoint y: 196, distance: 71.9
click at [664, 195] on div "Number: YA/N/1079/09/11" at bounding box center [717, 196] width 128 height 11
click at [719, 366] on button "Cancel" at bounding box center [724, 366] width 35 height 12
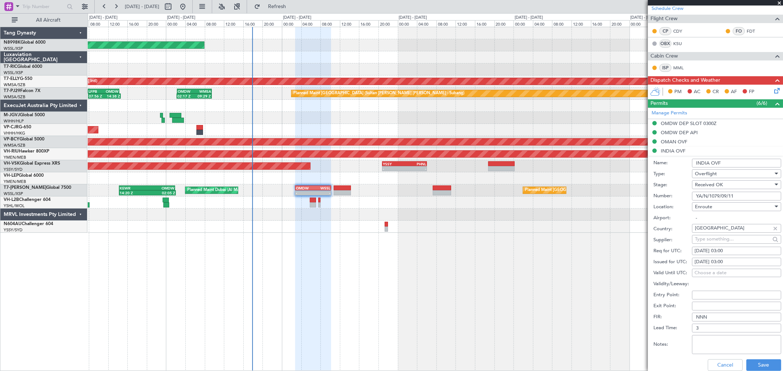
scroll to position [47, 0]
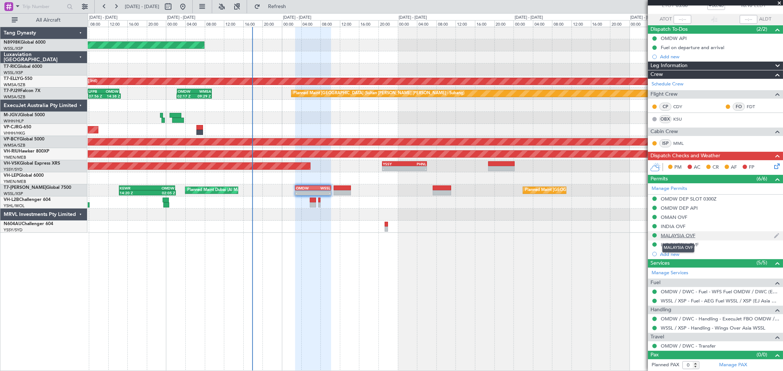
click at [677, 235] on div "MALAYSIA OVF" at bounding box center [677, 236] width 34 height 6
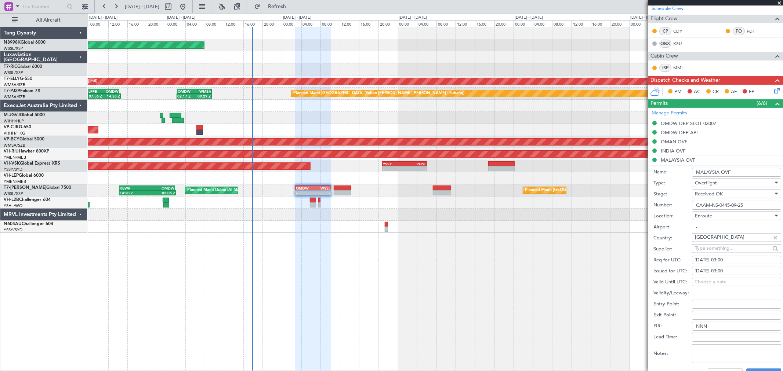
drag, startPoint x: 737, startPoint y: 171, endPoint x: 678, endPoint y: 170, distance: 59.4
click at [680, 169] on div "Name: MALAYSIA OVF" at bounding box center [717, 172] width 128 height 11
drag, startPoint x: 747, startPoint y: 206, endPoint x: 659, endPoint y: 207, distance: 88.8
click at [660, 207] on div "Number: CAAM-NS-0445-09-25" at bounding box center [717, 205] width 128 height 11
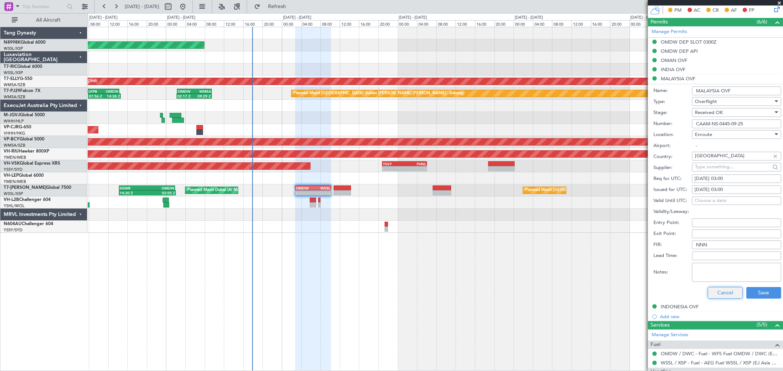
click at [724, 295] on button "Cancel" at bounding box center [724, 293] width 35 height 12
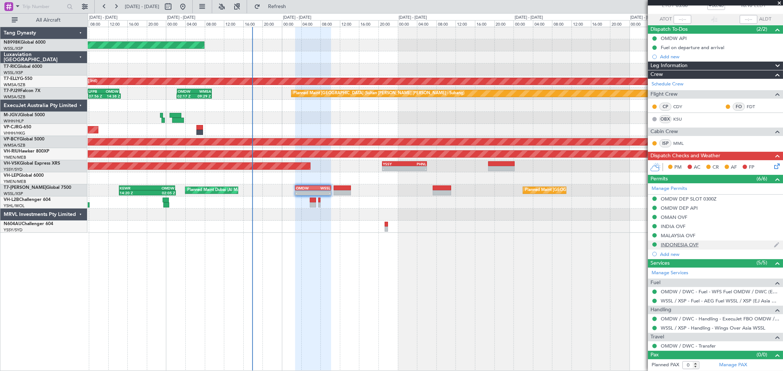
click at [676, 241] on div "INDONESIA OVF" at bounding box center [715, 245] width 135 height 9
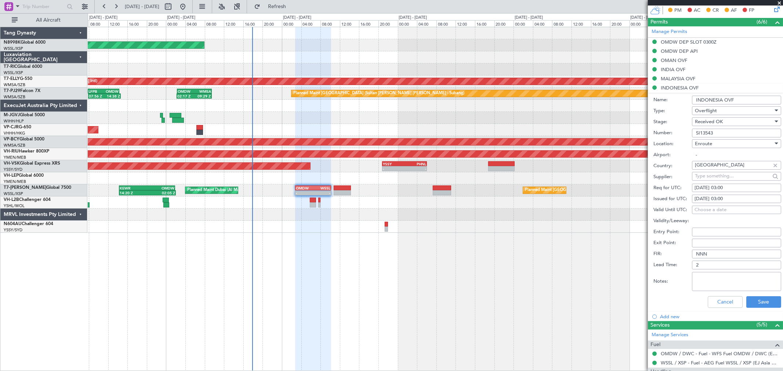
drag, startPoint x: 740, startPoint y: 101, endPoint x: 683, endPoint y: 99, distance: 56.9
click at [684, 99] on div "Name: INDONESIA OVF" at bounding box center [717, 100] width 128 height 11
drag, startPoint x: 718, startPoint y: 132, endPoint x: 674, endPoint y: 135, distance: 44.1
click at [674, 135] on div "Number: SI13543" at bounding box center [717, 133] width 128 height 11
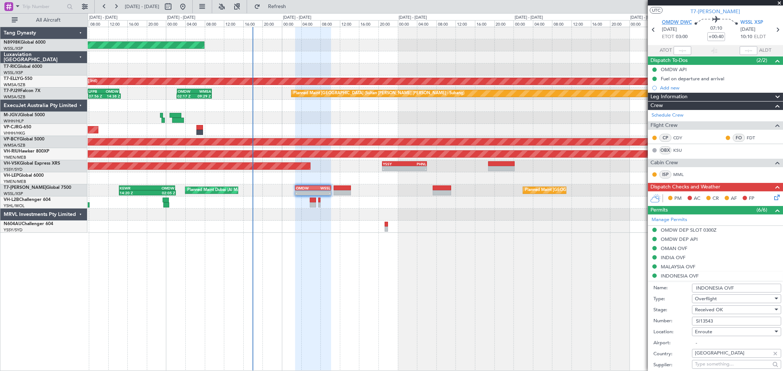
scroll to position [0, 0]
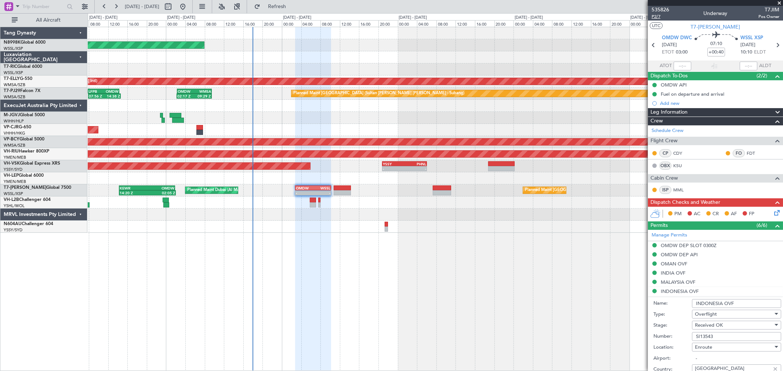
click at [658, 18] on span "P2/7" at bounding box center [660, 17] width 18 height 6
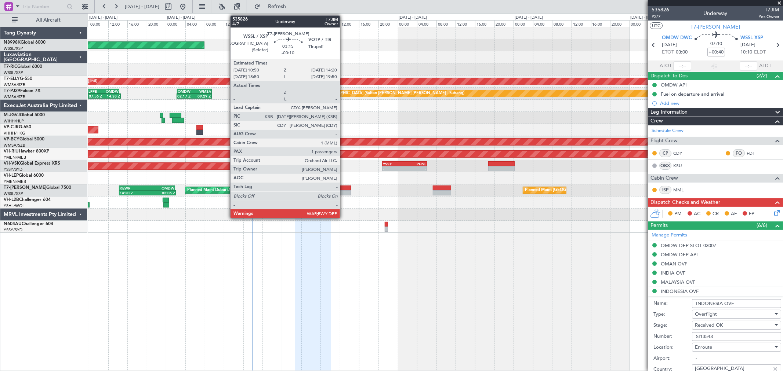
click at [343, 192] on div at bounding box center [341, 192] width 17 height 5
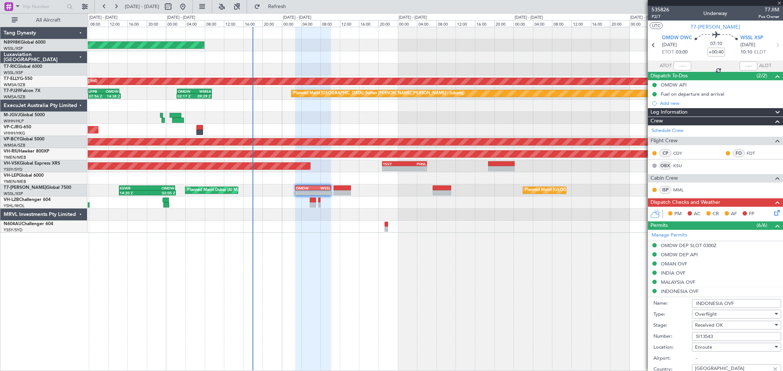
type input "-00:10"
type input "1"
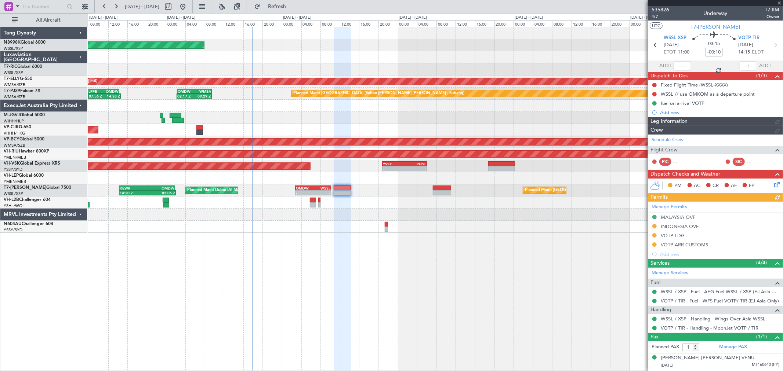
type input "[PERSON_NAME] (KYA)"
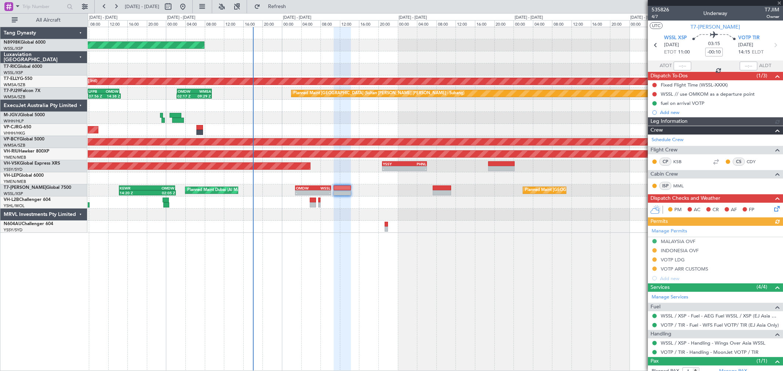
type input "[PERSON_NAME] (KYA)"
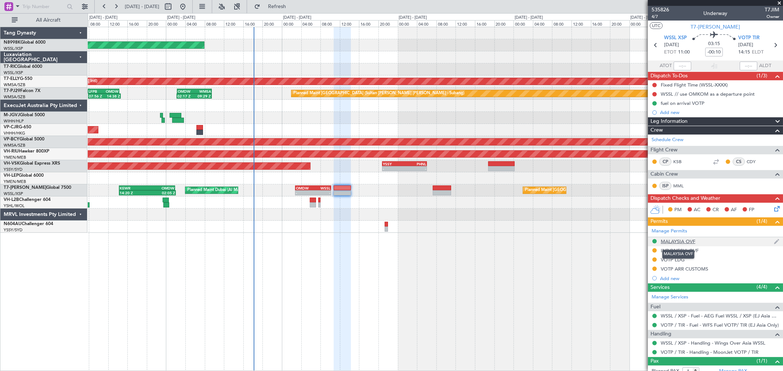
click at [683, 243] on div "MALAYSIA OVF" at bounding box center [677, 241] width 34 height 6
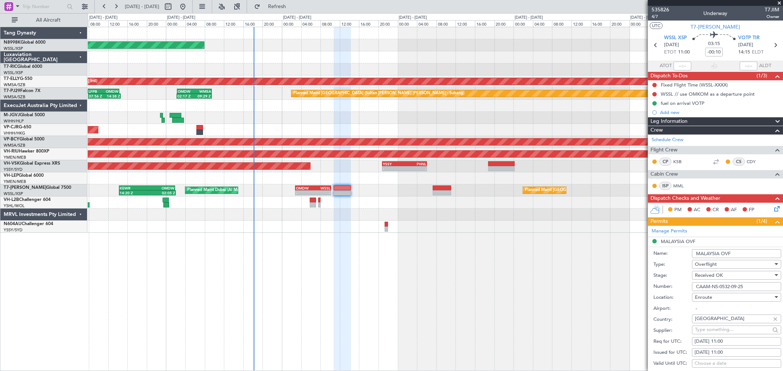
drag, startPoint x: 734, startPoint y: 255, endPoint x: 648, endPoint y: 255, distance: 86.6
click at [661, 255] on div "Name: MALAYSIA OVF" at bounding box center [717, 253] width 128 height 11
drag, startPoint x: 748, startPoint y: 289, endPoint x: 681, endPoint y: 285, distance: 67.6
click at [684, 285] on div "Number: CAAM-NS-0532-09-25" at bounding box center [717, 286] width 128 height 11
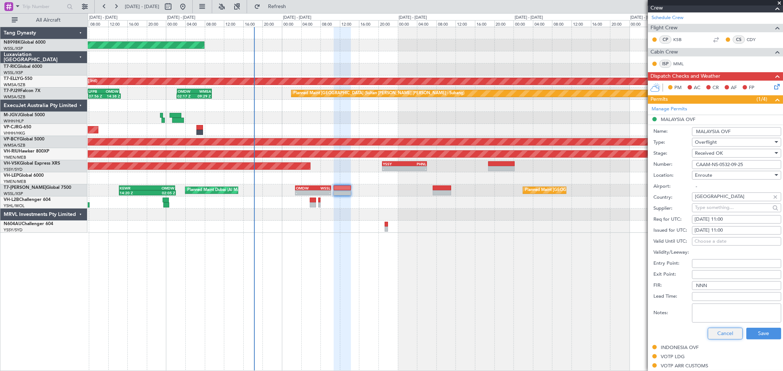
click at [725, 332] on button "Cancel" at bounding box center [724, 334] width 35 height 12
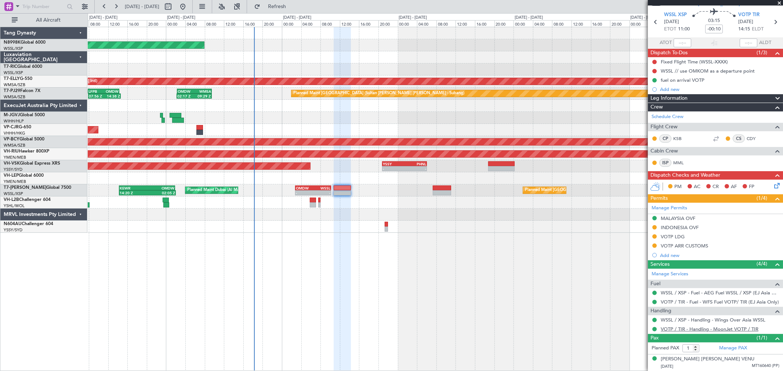
scroll to position [23, 0]
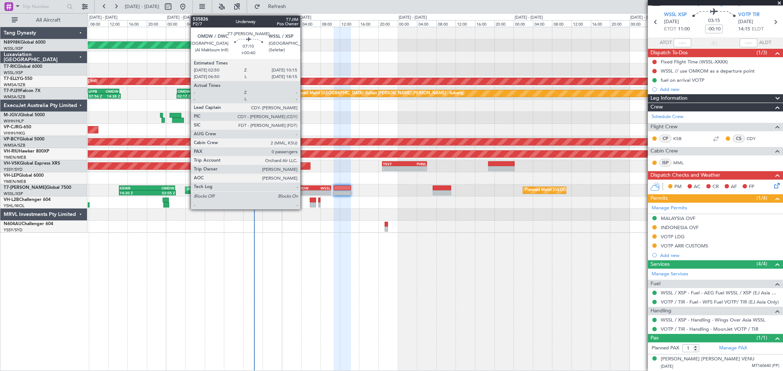
click at [304, 187] on div "OMDW" at bounding box center [304, 188] width 17 height 4
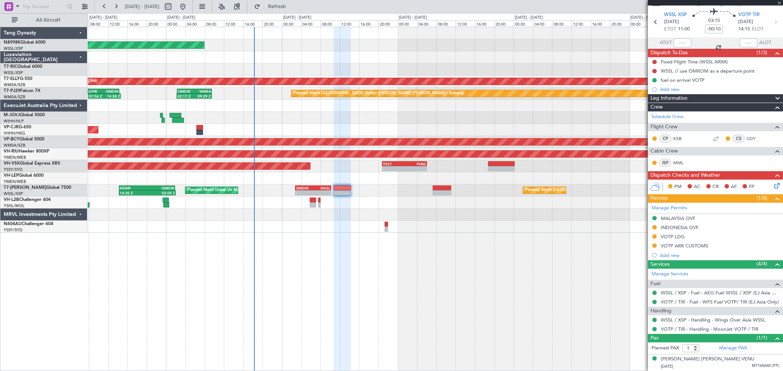
type input "+00:40"
type input "0"
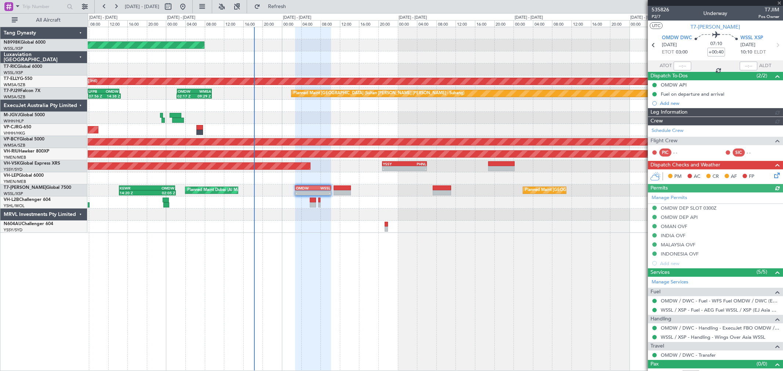
type input "[PERSON_NAME] (KYA)"
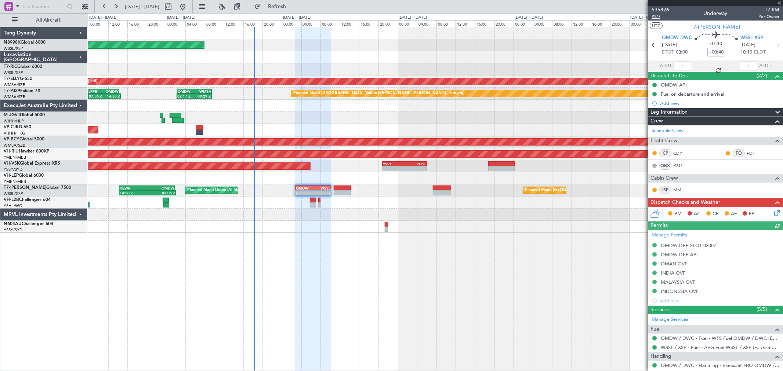
click at [656, 19] on span "P2/7" at bounding box center [660, 17] width 18 height 6
type input "[PERSON_NAME] (KYA)"
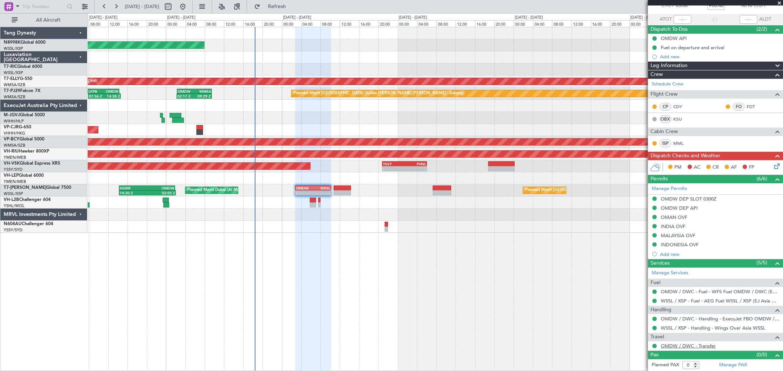
click at [679, 346] on link "OMDW / DWC - Transfer" at bounding box center [687, 346] width 55 height 6
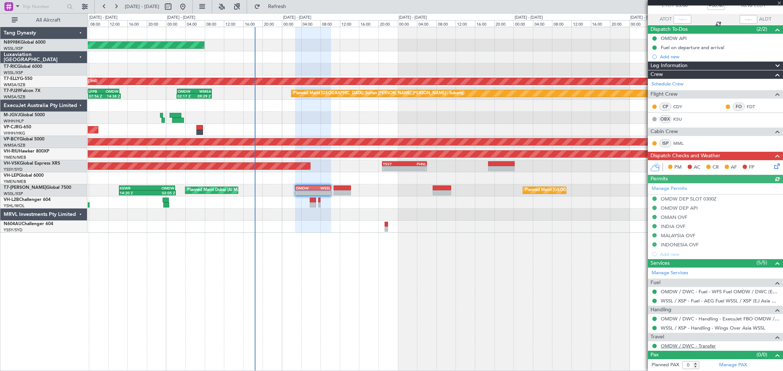
type input "[PERSON_NAME] (KYA)"
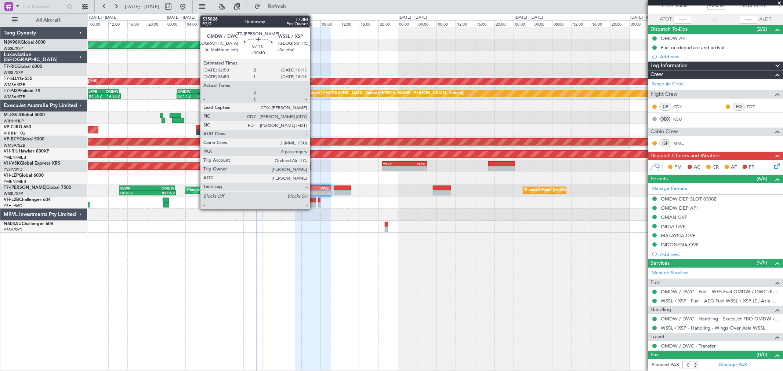
click at [314, 186] on div "WSSL" at bounding box center [321, 188] width 17 height 4
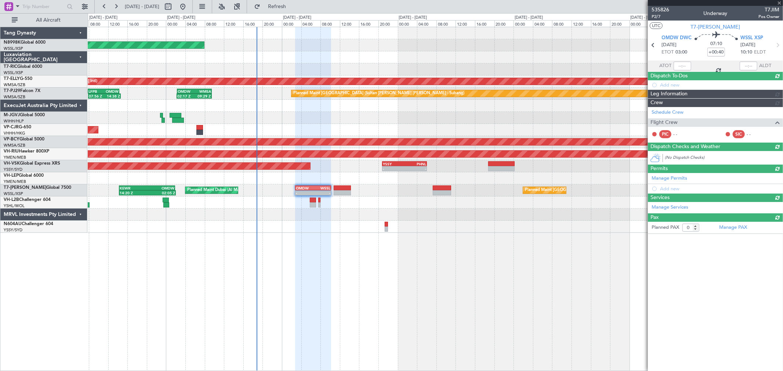
scroll to position [0, 0]
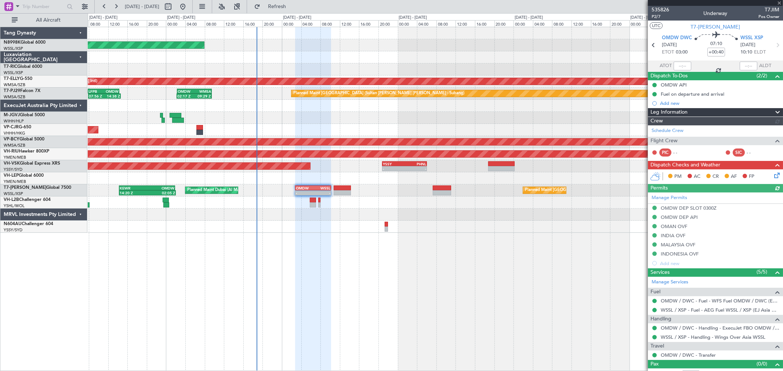
type input "[PERSON_NAME] (KYA)"
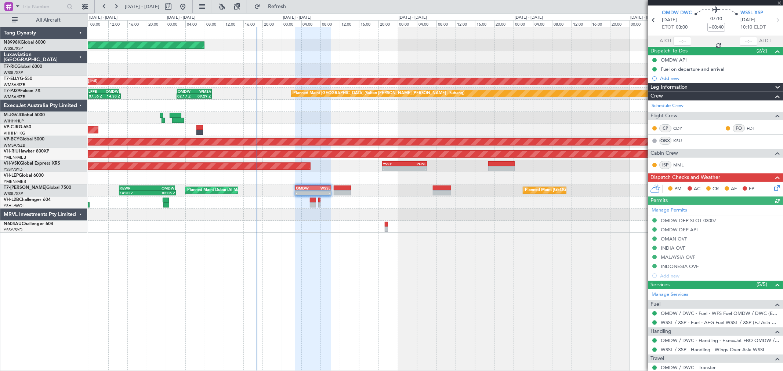
scroll to position [47, 0]
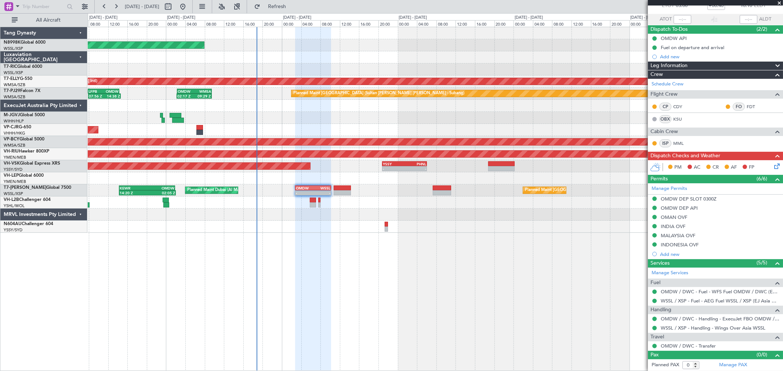
click at [772, 165] on icon at bounding box center [775, 165] width 6 height 6
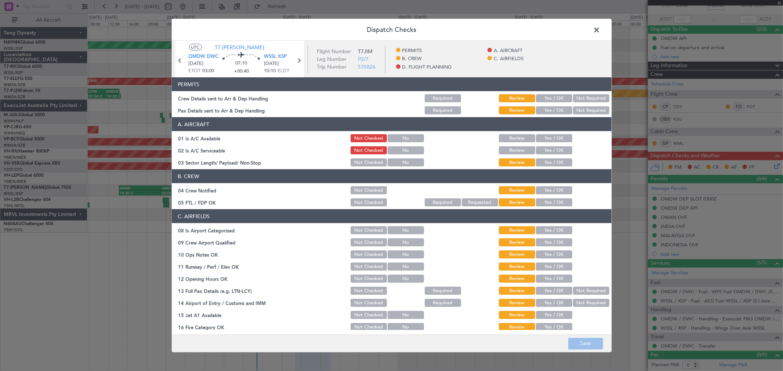
click at [555, 97] on button "Yes / OK" at bounding box center [554, 98] width 36 height 8
click at [549, 109] on button "Yes / OK" at bounding box center [554, 110] width 36 height 8
click at [590, 110] on button "Not Required" at bounding box center [591, 110] width 36 height 8
click at [556, 136] on button "Yes / OK" at bounding box center [554, 138] width 36 height 8
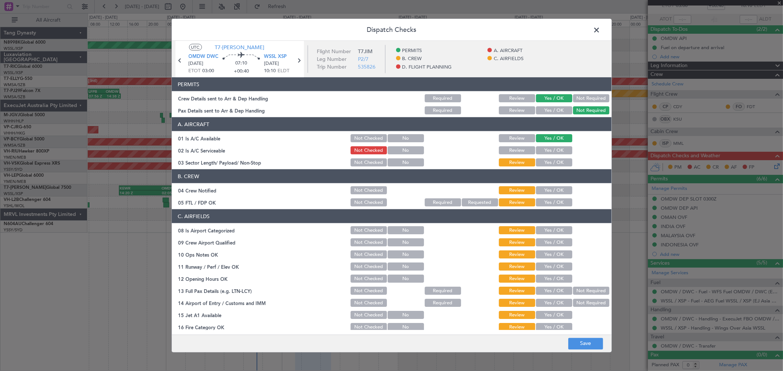
click at [551, 153] on button "Yes / OK" at bounding box center [554, 150] width 36 height 8
click at [551, 161] on button "Yes / OK" at bounding box center [554, 162] width 36 height 8
click at [553, 189] on button "Yes / OK" at bounding box center [554, 190] width 36 height 8
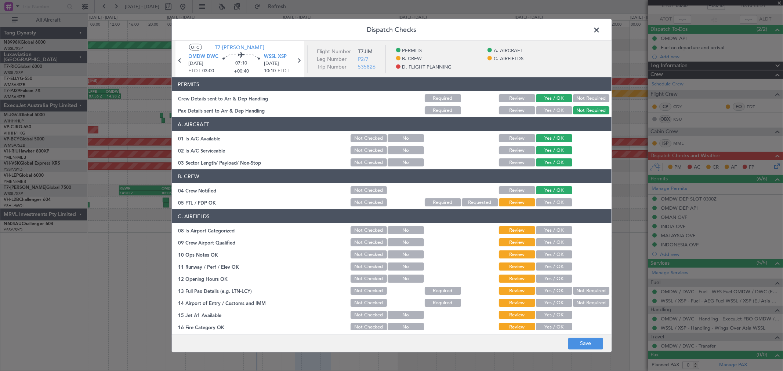
click at [551, 201] on button "Yes / OK" at bounding box center [554, 202] width 36 height 8
click at [553, 232] on button "Yes / OK" at bounding box center [554, 230] width 36 height 8
drag, startPoint x: 552, startPoint y: 244, endPoint x: 552, endPoint y: 253, distance: 9.5
click at [552, 244] on button "Yes / OK" at bounding box center [554, 242] width 36 height 8
drag, startPoint x: 552, startPoint y: 254, endPoint x: 551, endPoint y: 266, distance: 11.7
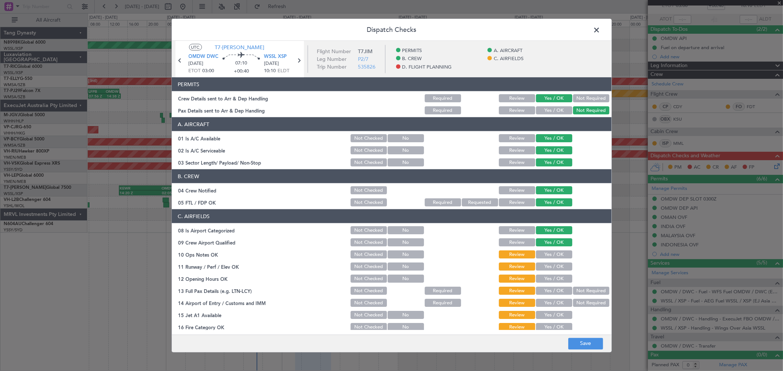
click at [552, 255] on button "Yes / OK" at bounding box center [554, 255] width 36 height 8
drag, startPoint x: 551, startPoint y: 266, endPoint x: 551, endPoint y: 273, distance: 7.0
click at [551, 267] on button "Yes / OK" at bounding box center [554, 267] width 36 height 8
click at [551, 276] on button "Yes / OK" at bounding box center [554, 279] width 36 height 8
drag, startPoint x: 551, startPoint y: 285, endPoint x: 551, endPoint y: 294, distance: 9.2
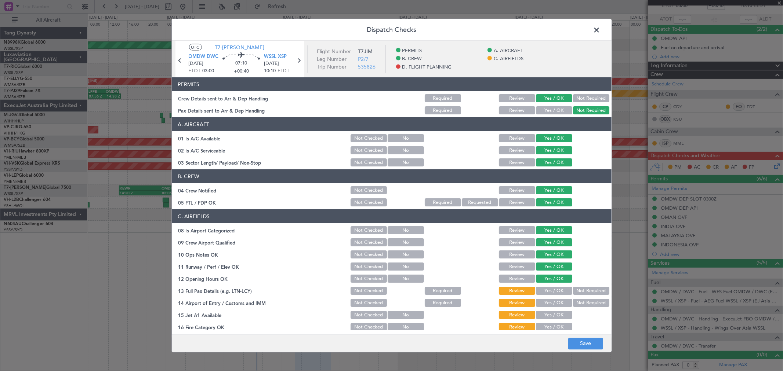
click at [551, 285] on section "C. AIRFIELDS 08 Is Airport Categorized Not Checked No Review Yes / OK 09 Crew A…" at bounding box center [392, 300] width 440 height 183
click at [551, 297] on section "C. AIRFIELDS 08 Is Airport Categorized Not Checked No Review Yes / OK 09 Crew A…" at bounding box center [392, 300] width 440 height 183
click at [552, 306] on button "Yes / OK" at bounding box center [554, 303] width 36 height 8
click at [552, 313] on button "Yes / OK" at bounding box center [554, 315] width 36 height 8
click at [553, 324] on button "Yes / OK" at bounding box center [554, 327] width 36 height 8
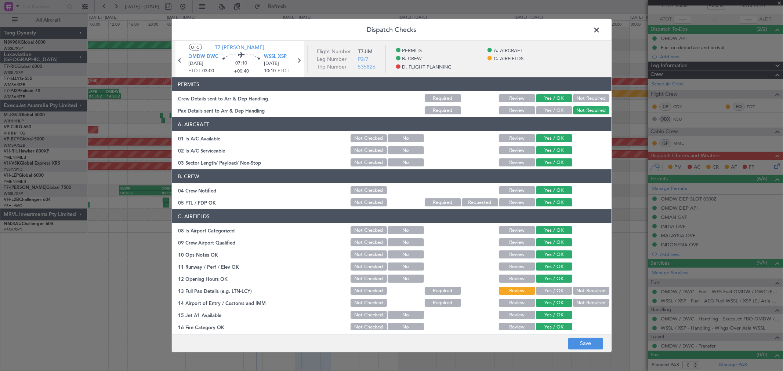
click at [560, 289] on button "Yes / OK" at bounding box center [554, 291] width 36 height 8
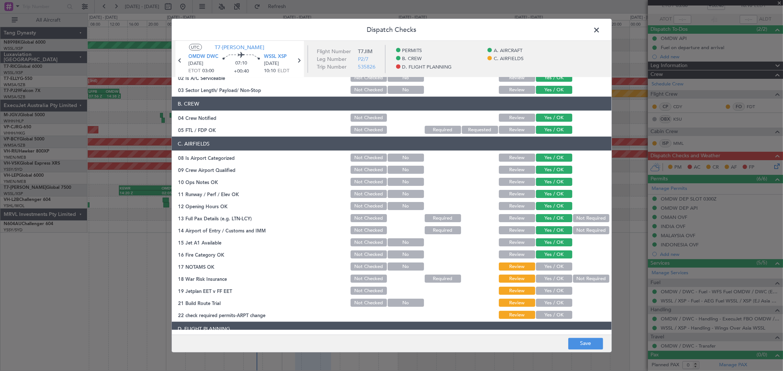
scroll to position [163, 0]
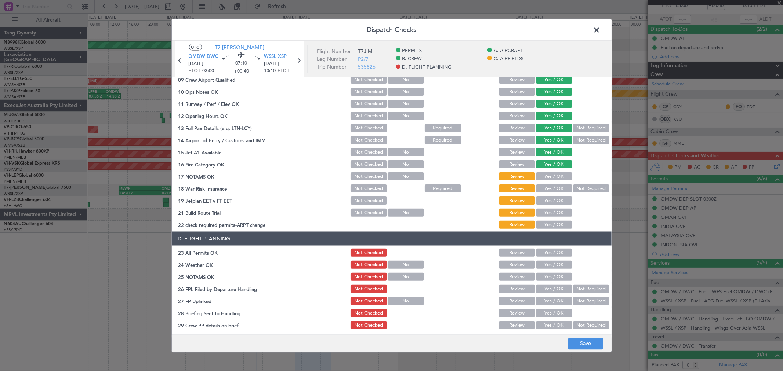
click at [553, 174] on button "Yes / OK" at bounding box center [554, 176] width 36 height 8
click at [576, 185] on button "Not Required" at bounding box center [591, 189] width 36 height 8
click at [554, 204] on button "Yes / OK" at bounding box center [554, 201] width 36 height 8
click at [553, 218] on section "C. AIRFIELDS 08 Is Airport Categorized Not Checked No Review Yes / OK 09 Crew A…" at bounding box center [392, 138] width 440 height 183
drag, startPoint x: 553, startPoint y: 228, endPoint x: 555, endPoint y: 218, distance: 9.8
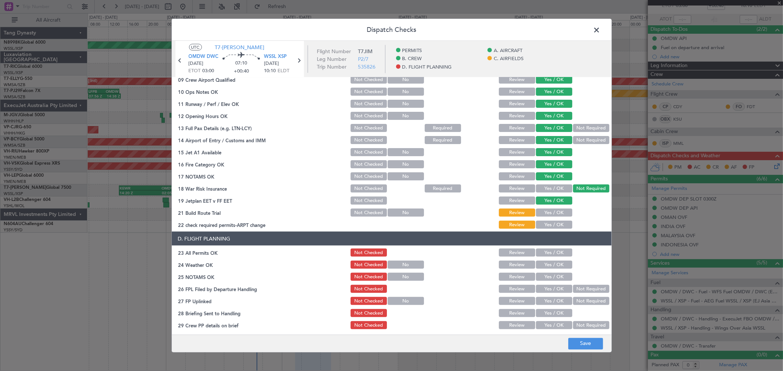
click at [552, 227] on button "Yes / OK" at bounding box center [554, 225] width 36 height 8
click at [557, 214] on button "Yes / OK" at bounding box center [554, 213] width 36 height 8
click at [553, 246] on section "D. FLIGHT PLANNING 23 All Permits OK Not Checked Review Yes / OK 24 Weather OK …" at bounding box center [392, 287] width 440 height 111
click at [552, 252] on button "Yes / OK" at bounding box center [554, 253] width 36 height 8
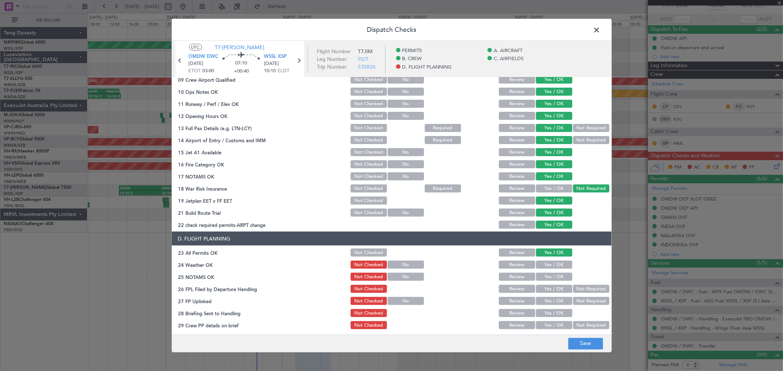
click at [552, 262] on button "Yes / OK" at bounding box center [554, 265] width 36 height 8
drag, startPoint x: 550, startPoint y: 270, endPoint x: 551, endPoint y: 276, distance: 6.3
click at [551, 270] on section "D. FLIGHT PLANNING 23 All Permits OK Not Checked Review Yes / OK 24 Weather OK …" at bounding box center [392, 287] width 440 height 111
click at [552, 277] on button "Yes / OK" at bounding box center [554, 277] width 36 height 8
click at [553, 283] on section "D. FLIGHT PLANNING 23 All Permits OK Not Checked Review Yes / OK 24 Weather OK …" at bounding box center [392, 287] width 440 height 111
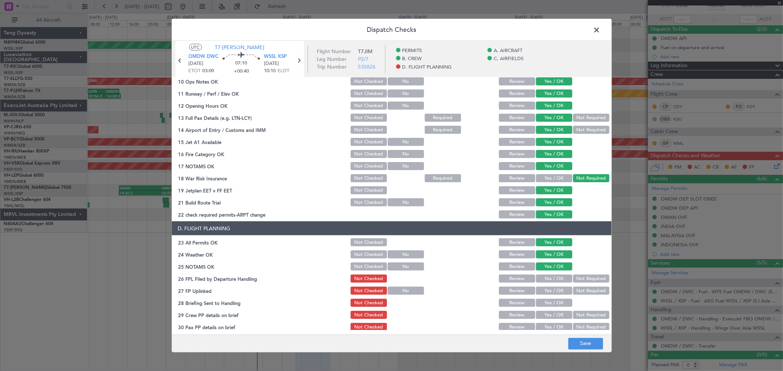
scroll to position [177, 0]
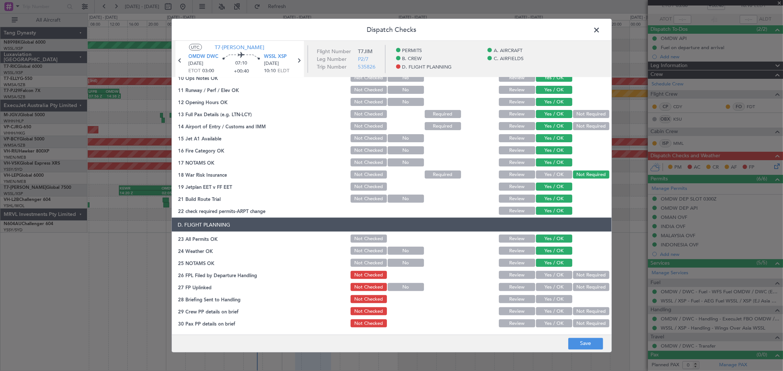
click at [581, 271] on button "Not Required" at bounding box center [591, 275] width 36 height 8
click at [556, 287] on button "Yes / OK" at bounding box center [554, 287] width 36 height 8
click at [553, 300] on button "Yes / OK" at bounding box center [554, 299] width 36 height 8
click at [554, 313] on button "Yes / OK" at bounding box center [554, 311] width 36 height 8
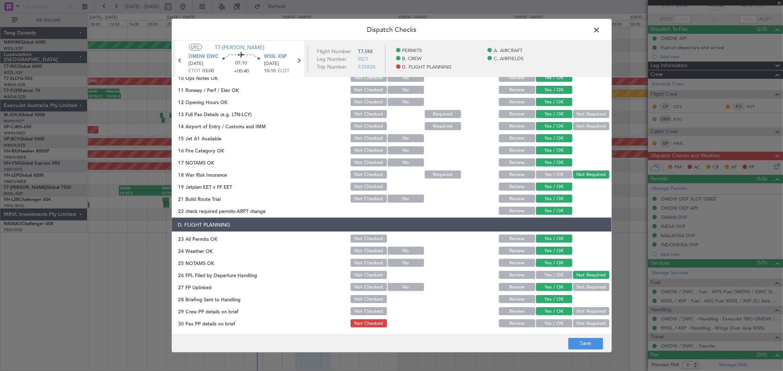
click at [573, 322] on button "Not Required" at bounding box center [591, 324] width 36 height 8
drag, startPoint x: 590, startPoint y: 344, endPoint x: 593, endPoint y: 338, distance: 6.9
click at [590, 344] on button "Save" at bounding box center [585, 344] width 35 height 12
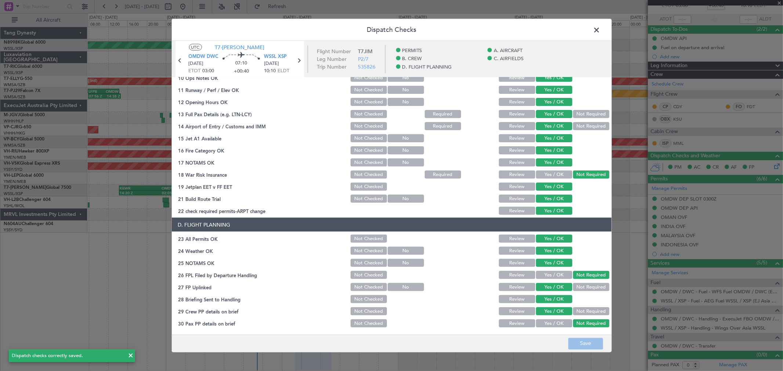
click at [600, 32] on span at bounding box center [600, 32] width 0 height 15
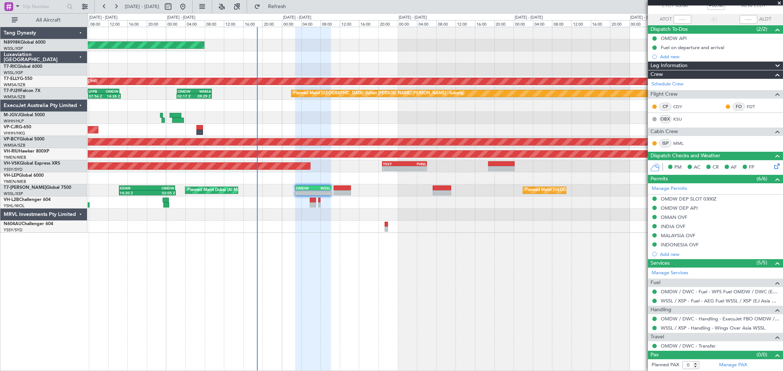
click at [341, 186] on div at bounding box center [341, 188] width 17 height 5
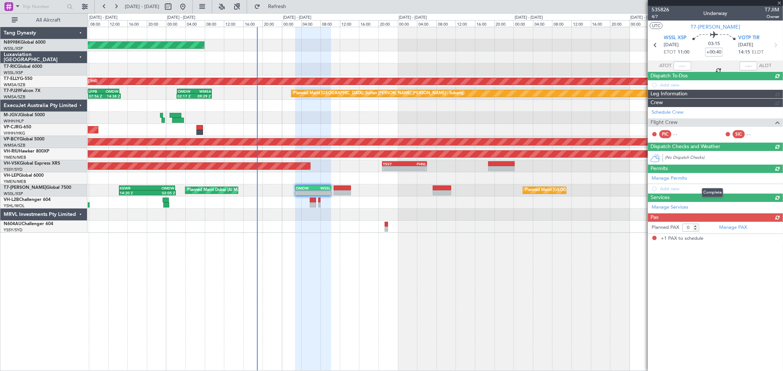
type input "-00:10"
type input "1"
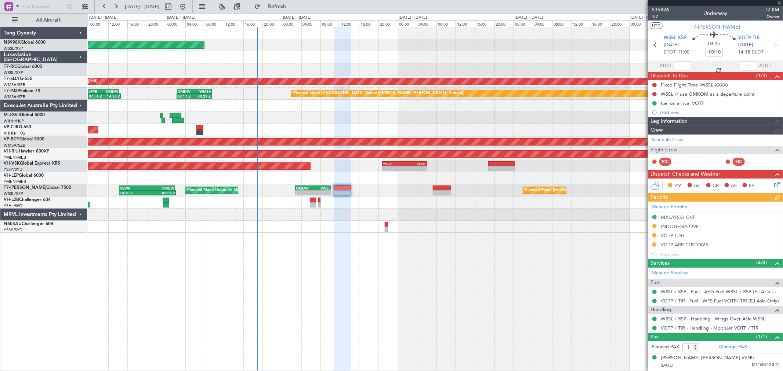
type input "[PERSON_NAME] (KYA)"
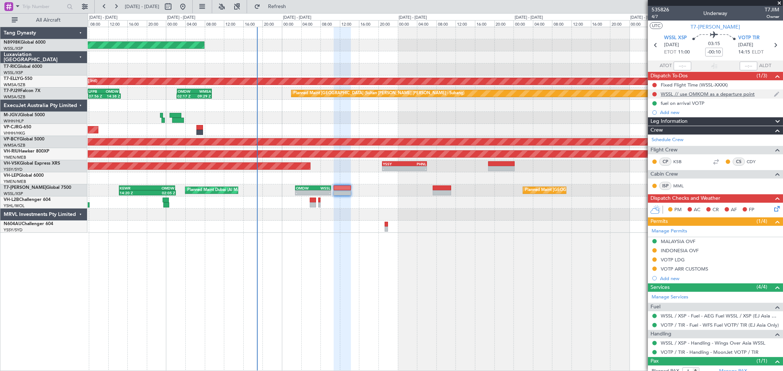
click at [656, 96] on div at bounding box center [654, 94] width 6 height 6
click at [652, 94] on button at bounding box center [654, 94] width 4 height 4
drag, startPoint x: 648, startPoint y: 124, endPoint x: 662, endPoint y: 102, distance: 25.9
click at [648, 124] on span "Completed" at bounding box center [657, 126] width 24 height 7
click at [654, 85] on button at bounding box center [654, 85] width 4 height 4
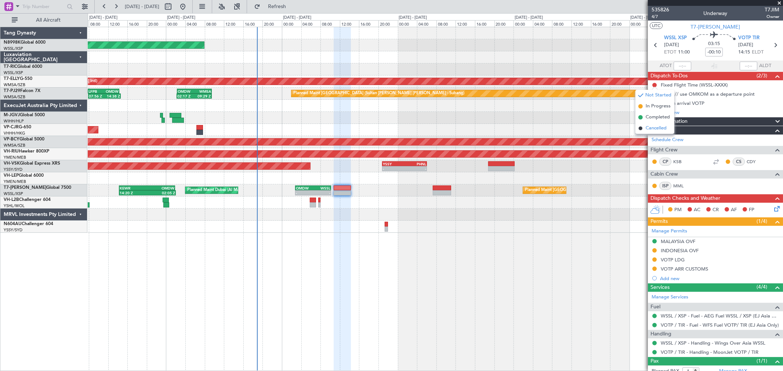
click at [643, 127] on li "Cancelled" at bounding box center [654, 128] width 39 height 11
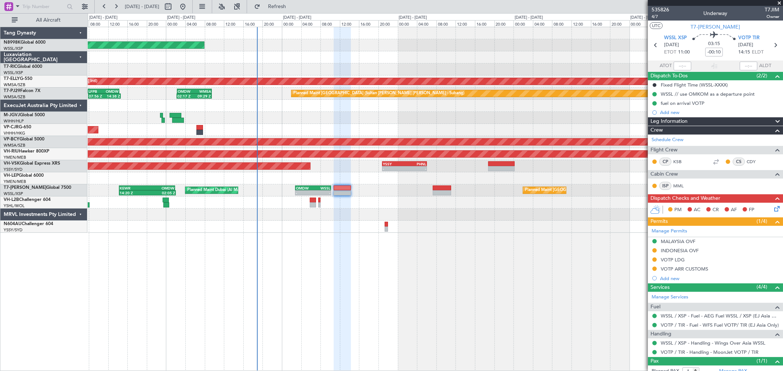
click at [772, 209] on icon at bounding box center [775, 208] width 6 height 6
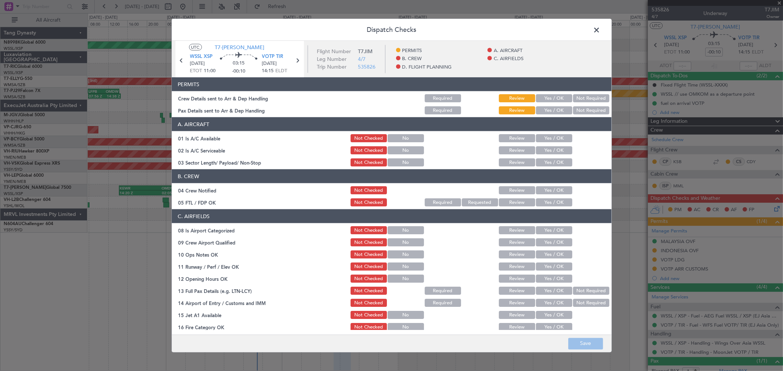
click at [557, 93] on div "Yes / OK" at bounding box center [553, 98] width 37 height 10
click at [556, 96] on button "Yes / OK" at bounding box center [554, 98] width 36 height 8
click at [556, 108] on button "Yes / OK" at bounding box center [554, 110] width 36 height 8
click at [551, 138] on button "Yes / OK" at bounding box center [554, 138] width 36 height 8
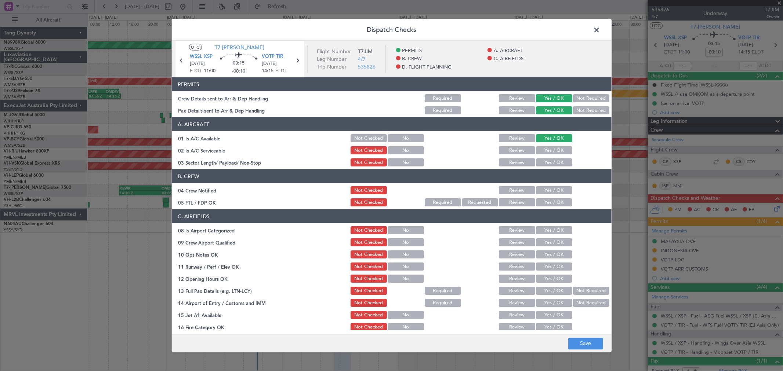
drag, startPoint x: 551, startPoint y: 147, endPoint x: 551, endPoint y: 151, distance: 4.4
click at [551, 148] on button "Yes / OK" at bounding box center [554, 150] width 36 height 8
click at [549, 160] on button "Yes / OK" at bounding box center [554, 162] width 36 height 8
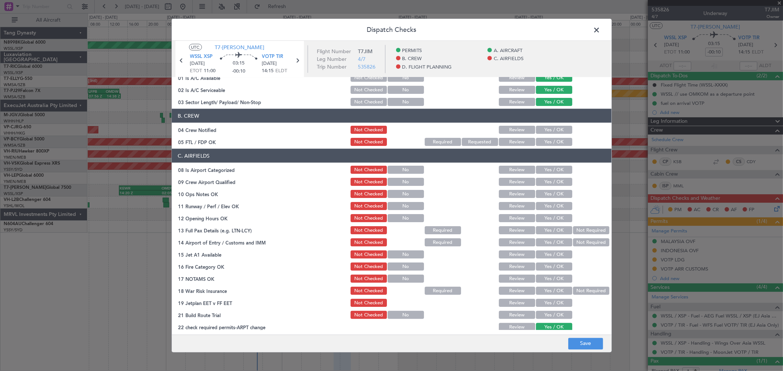
scroll to position [81, 0]
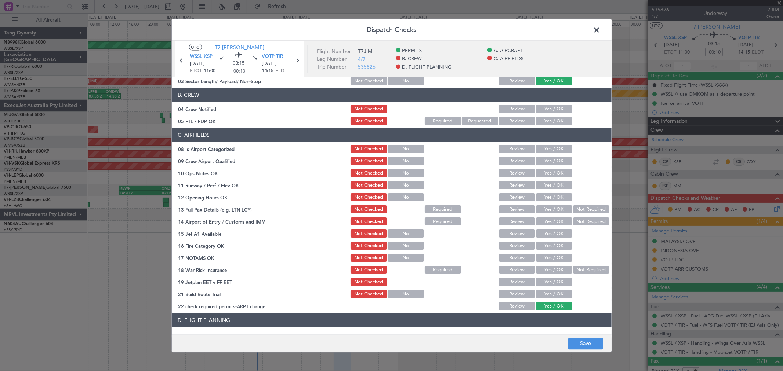
click at [553, 109] on button "Yes / OK" at bounding box center [554, 109] width 36 height 8
click at [553, 119] on button "Yes / OK" at bounding box center [554, 121] width 36 height 8
click at [550, 153] on div "Yes / OK" at bounding box center [553, 149] width 37 height 10
click at [553, 149] on button "Yes / OK" at bounding box center [554, 149] width 36 height 8
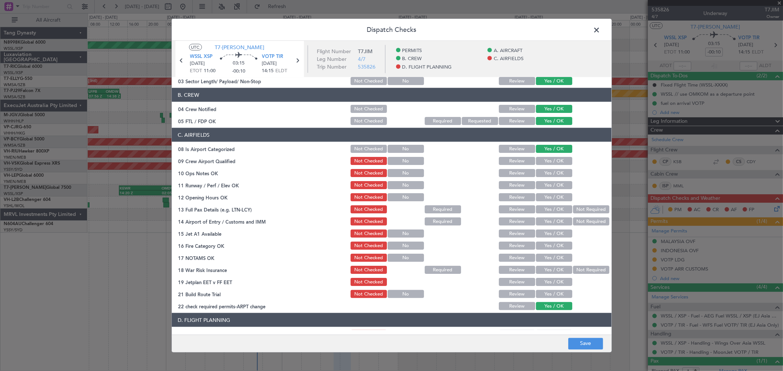
click at [551, 161] on button "Yes / OK" at bounding box center [554, 161] width 36 height 8
drag, startPoint x: 551, startPoint y: 167, endPoint x: 552, endPoint y: 171, distance: 4.4
click at [551, 167] on section "C. AIRFIELDS 08 Is Airport Categorized Not Checked No Review Yes / OK 09 Crew A…" at bounding box center [392, 219] width 440 height 183
click at [552, 175] on button "Yes / OK" at bounding box center [554, 173] width 36 height 8
click at [553, 181] on section "C. AIRFIELDS 08 Is Airport Categorized Not Checked No Review Yes / OK 09 Crew A…" at bounding box center [392, 219] width 440 height 183
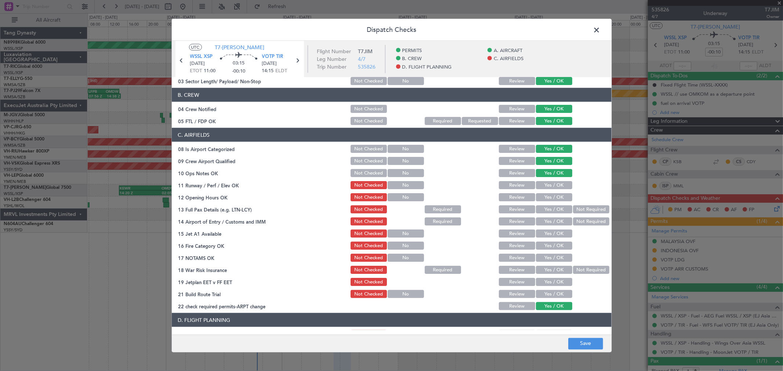
click at [553, 185] on button "Yes / OK" at bounding box center [554, 185] width 36 height 8
click at [555, 191] on section "C. AIRFIELDS 08 Is Airport Categorized Not Checked No Review Yes / OK 09 Crew A…" at bounding box center [392, 219] width 440 height 183
click at [555, 200] on button "Yes / OK" at bounding box center [554, 197] width 36 height 8
click at [556, 203] on section "C. AIRFIELDS 08 Is Airport Categorized Not Checked No Review Yes / OK 09 Crew A…" at bounding box center [392, 219] width 440 height 183
click at [556, 207] on button "Yes / OK" at bounding box center [554, 209] width 36 height 8
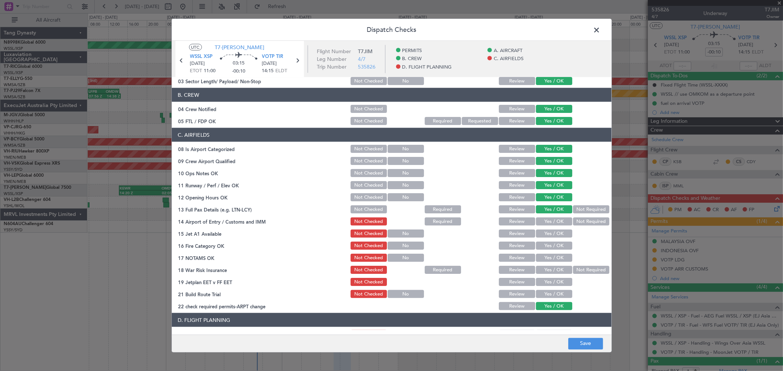
click at [557, 211] on button "Yes / OK" at bounding box center [554, 209] width 36 height 8
click at [557, 215] on section "C. AIRFIELDS 08 Is Airport Categorized Not Checked No Review Yes / OK 09 Crew A…" at bounding box center [392, 219] width 440 height 183
click at [561, 219] on button "Yes / OK" at bounding box center [554, 222] width 36 height 8
click at [560, 225] on div "Yes / OK" at bounding box center [553, 221] width 37 height 10
click at [562, 229] on div "Yes / OK" at bounding box center [553, 234] width 37 height 10
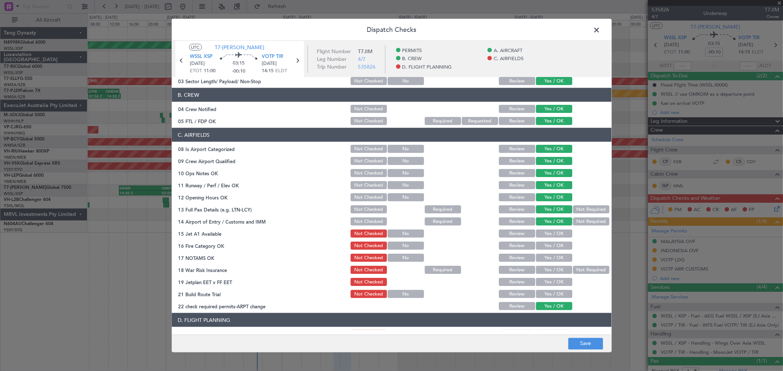
click at [563, 235] on button "Yes / OK" at bounding box center [554, 234] width 36 height 8
click at [564, 241] on div "Yes / OK" at bounding box center [553, 246] width 37 height 10
drag, startPoint x: 566, startPoint y: 247, endPoint x: 567, endPoint y: 254, distance: 7.0
click at [572, 248] on div at bounding box center [590, 246] width 37 height 10
click at [572, 256] on div at bounding box center [590, 258] width 37 height 10
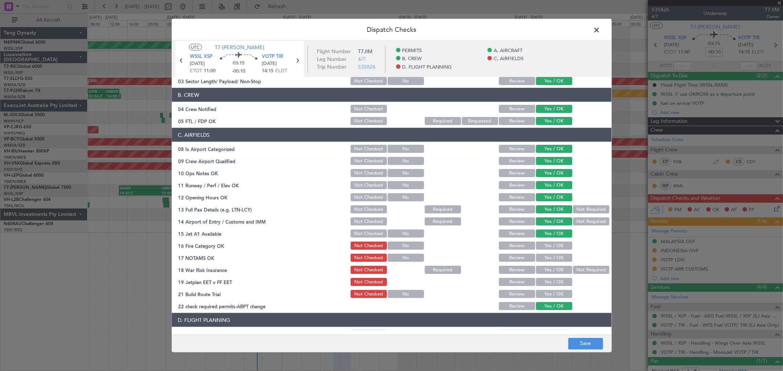
click at [572, 262] on div at bounding box center [590, 258] width 37 height 10
click at [573, 266] on button "Not Required" at bounding box center [591, 270] width 36 height 8
click at [554, 242] on button "Yes / OK" at bounding box center [554, 246] width 36 height 8
click at [552, 251] on section "C. AIRFIELDS 08 Is Airport Categorized Not Checked No Review Yes / OK 09 Crew A…" at bounding box center [392, 219] width 440 height 183
click at [552, 258] on button "Yes / OK" at bounding box center [554, 258] width 36 height 8
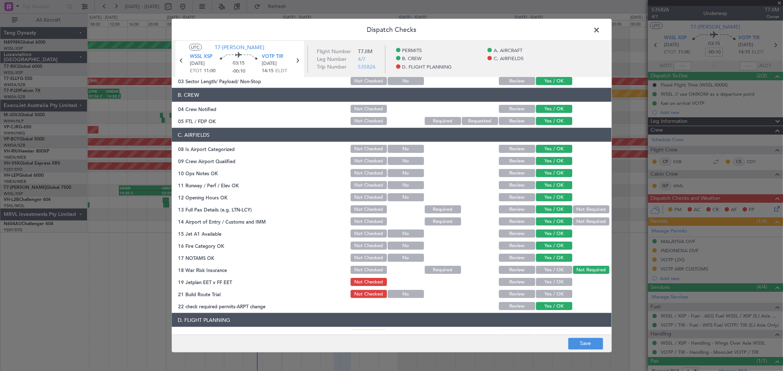
click at [551, 281] on button "Yes / OK" at bounding box center [554, 282] width 36 height 8
click at [552, 295] on button "Yes / OK" at bounding box center [554, 294] width 36 height 8
click at [554, 307] on button "Yes / OK" at bounding box center [554, 306] width 36 height 8
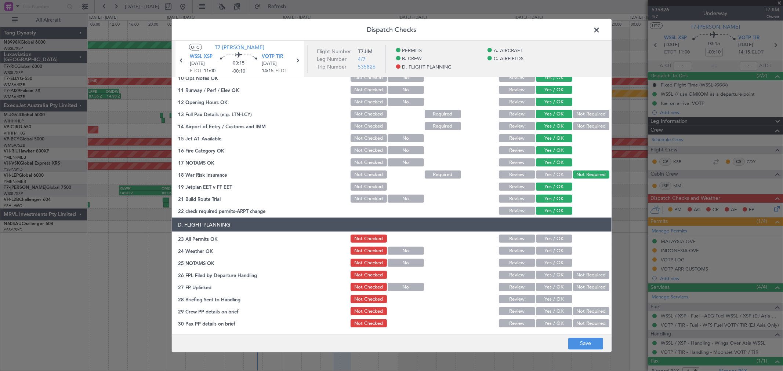
click at [503, 235] on button "Review" at bounding box center [517, 239] width 36 height 8
drag, startPoint x: 552, startPoint y: 251, endPoint x: 552, endPoint y: 258, distance: 6.2
click at [552, 251] on button "Yes / OK" at bounding box center [554, 251] width 36 height 8
click at [552, 260] on button "Yes / OK" at bounding box center [554, 263] width 36 height 8
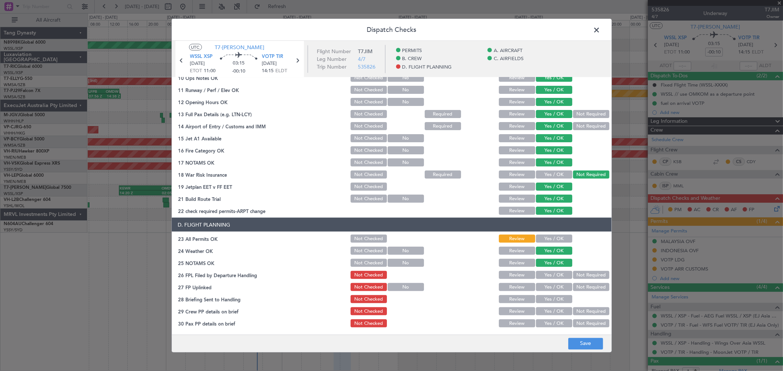
click at [514, 273] on button "Review" at bounding box center [517, 275] width 36 height 8
click at [542, 282] on div "Yes / OK" at bounding box center [553, 287] width 37 height 10
click at [542, 285] on button "Yes / OK" at bounding box center [554, 287] width 36 height 8
click at [542, 296] on button "Yes / OK" at bounding box center [554, 299] width 36 height 8
click at [553, 308] on button "Yes / OK" at bounding box center [554, 311] width 36 height 8
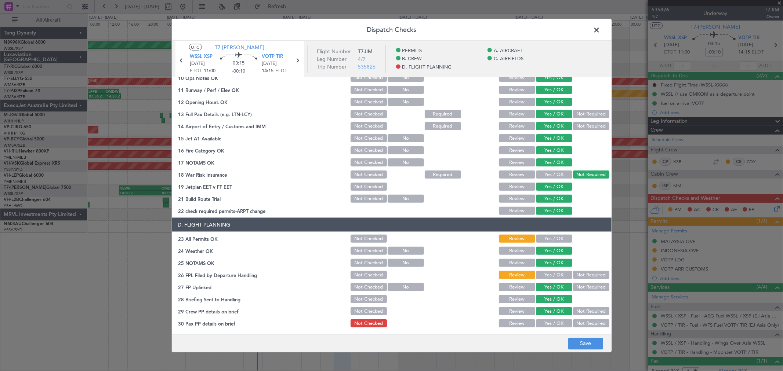
drag, startPoint x: 556, startPoint y: 322, endPoint x: 585, endPoint y: 328, distance: 30.0
click at [557, 322] on button "Yes / OK" at bounding box center [554, 324] width 36 height 8
drag, startPoint x: 589, startPoint y: 346, endPoint x: 592, endPoint y: 338, distance: 8.1
click at [590, 342] on button "Save" at bounding box center [585, 344] width 35 height 12
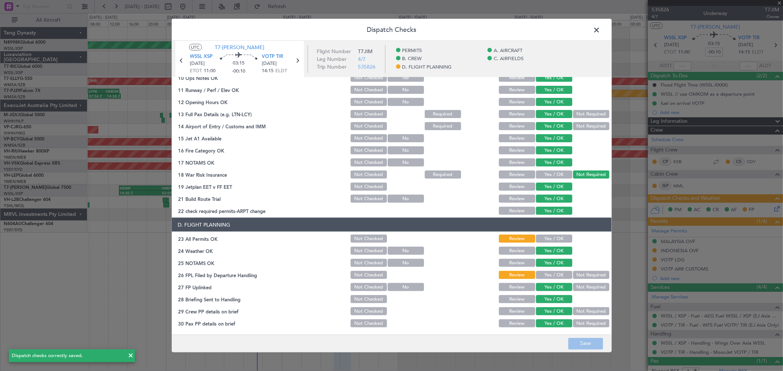
drag, startPoint x: 596, startPoint y: 28, endPoint x: 596, endPoint y: 31, distance: 3.7
click at [600, 28] on span at bounding box center [600, 32] width 0 height 15
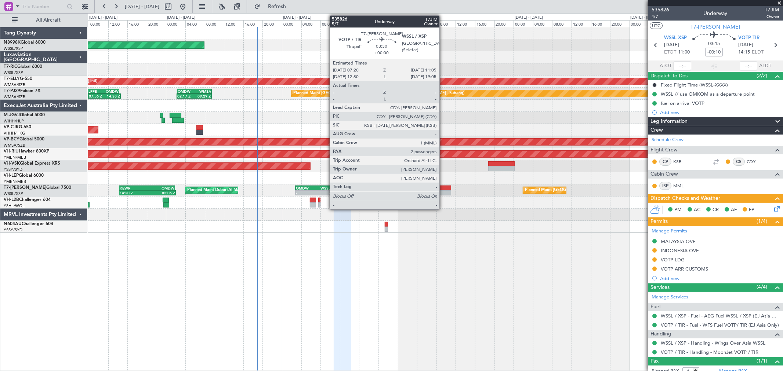
click at [443, 189] on div at bounding box center [442, 188] width 18 height 5
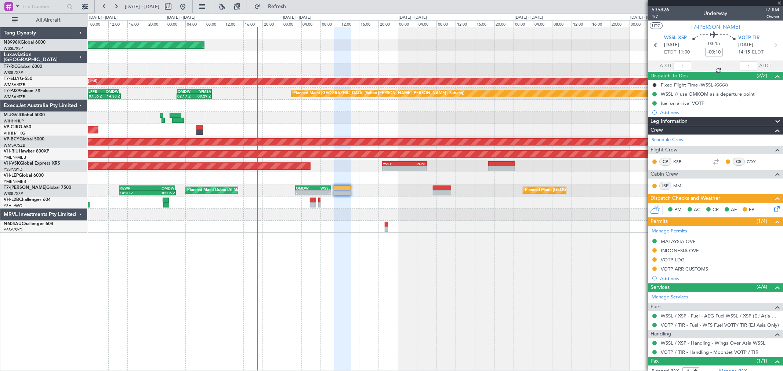
type input "2"
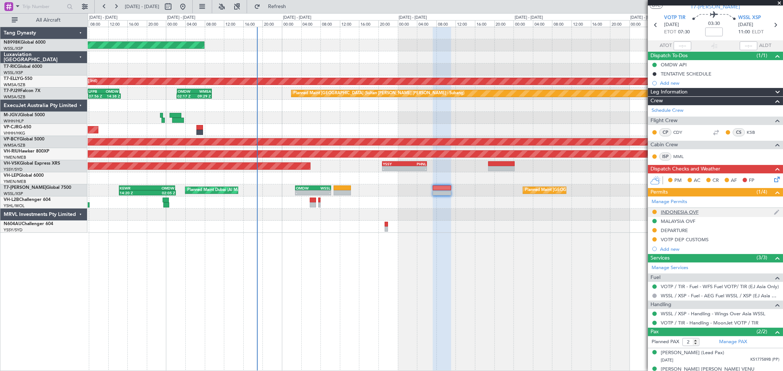
scroll to position [30, 0]
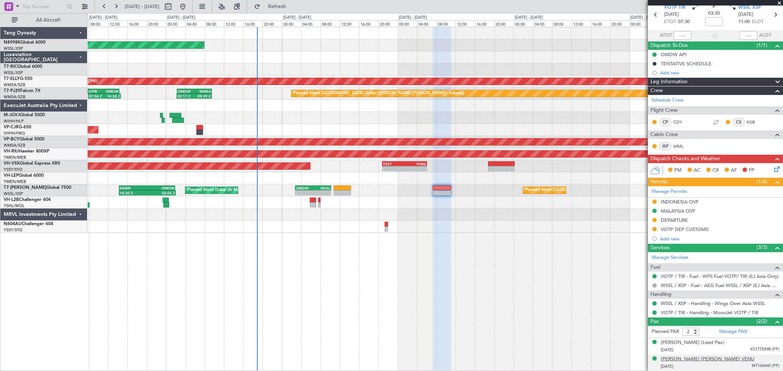
click at [673, 357] on div "[PERSON_NAME] [PERSON_NAME] VENU" at bounding box center [707, 359] width 94 height 7
click at [681, 357] on div "[PERSON_NAME] [PERSON_NAME] VENU" at bounding box center [707, 359] width 94 height 7
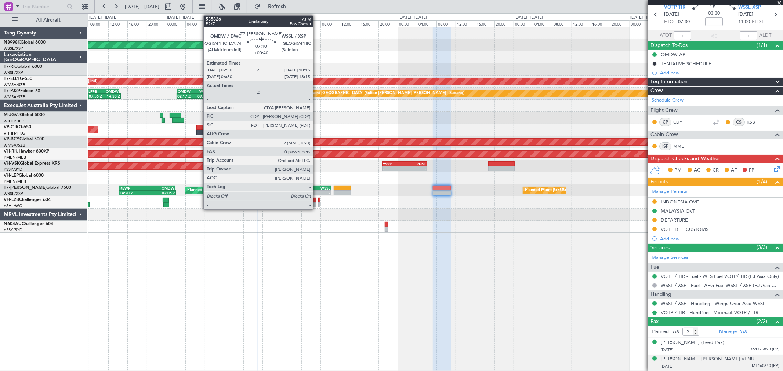
click at [317, 191] on div "-" at bounding box center [321, 193] width 17 height 4
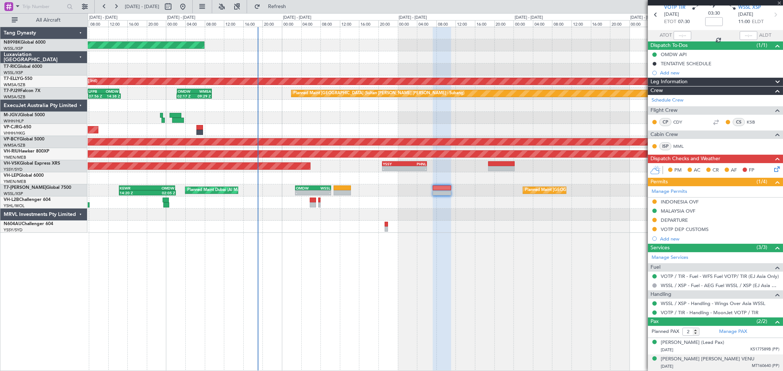
type input "+00:40"
type input "0"
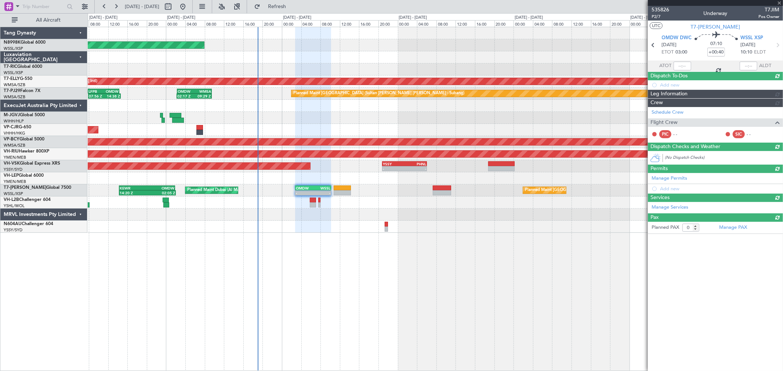
scroll to position [0, 0]
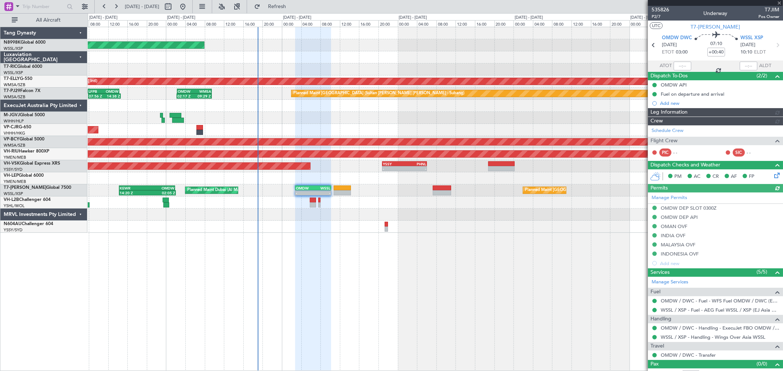
type input "[PERSON_NAME] (KYA)"
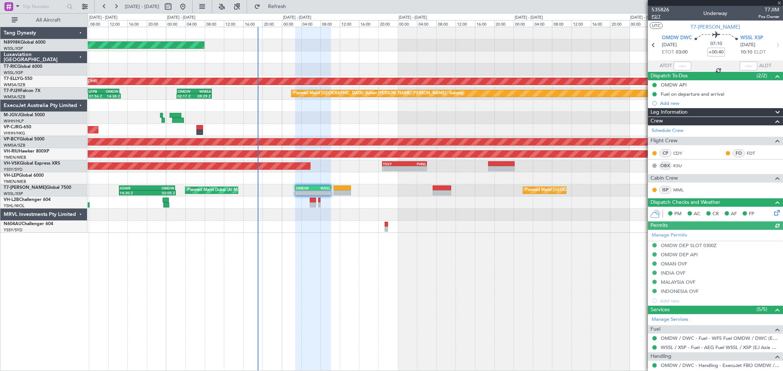
click at [656, 19] on span "P2/7" at bounding box center [660, 17] width 18 height 6
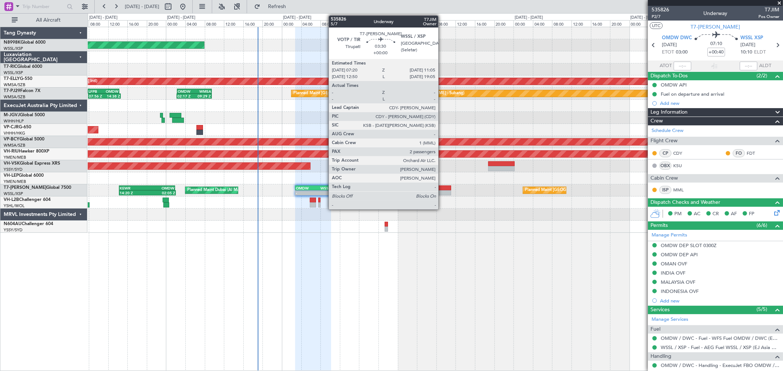
click at [442, 192] on div at bounding box center [442, 192] width 18 height 5
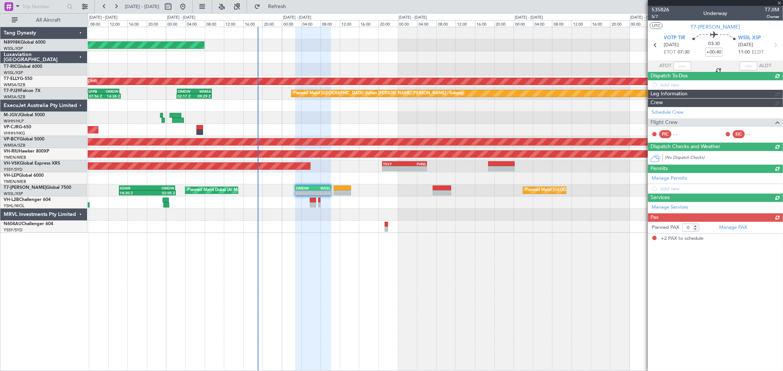
type input "2"
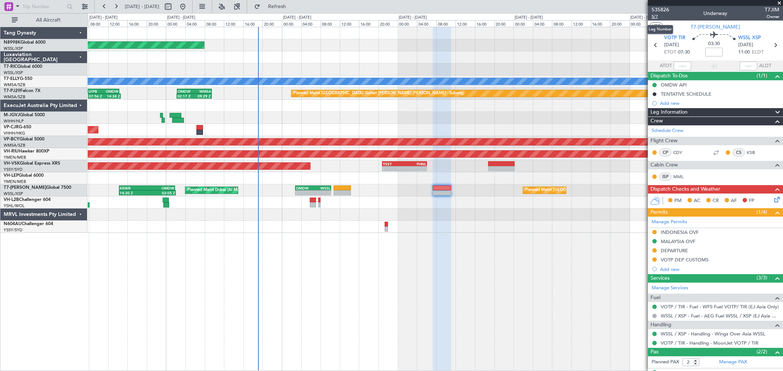
click at [654, 17] on span "5/7" at bounding box center [660, 17] width 18 height 6
click at [716, 51] on input at bounding box center [714, 52] width 18 height 9
type input "+00:05"
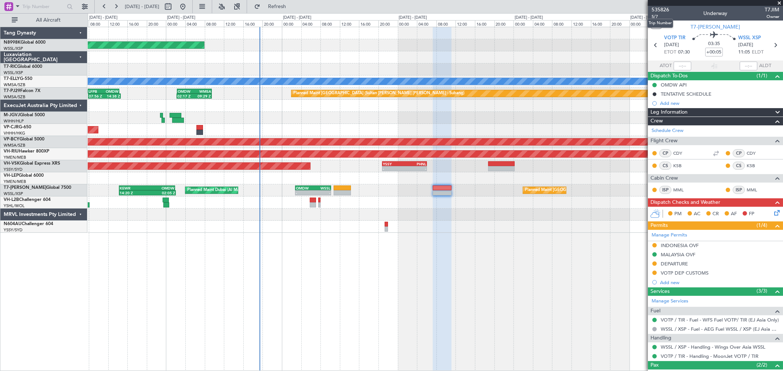
click at [655, 17] on mat-tooltip-component "Trip Number" at bounding box center [660, 23] width 36 height 19
click at [654, 15] on span "5/7" at bounding box center [660, 17] width 18 height 6
click at [772, 214] on icon at bounding box center [775, 212] width 6 height 6
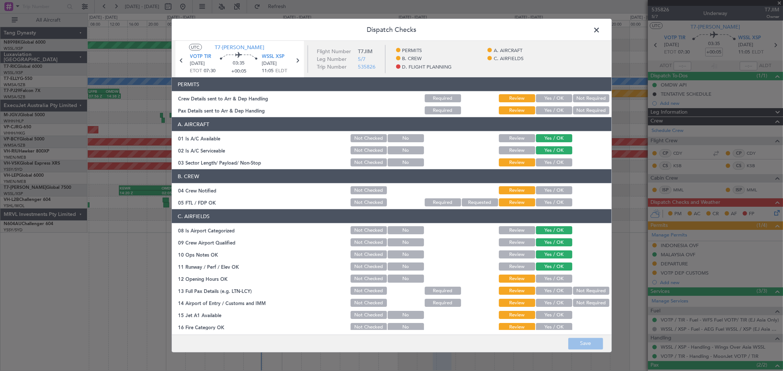
click at [552, 97] on button "Yes / OK" at bounding box center [554, 98] width 36 height 8
click at [554, 112] on button "Yes / OK" at bounding box center [554, 110] width 36 height 8
click at [548, 160] on button "Yes / OK" at bounding box center [554, 162] width 36 height 8
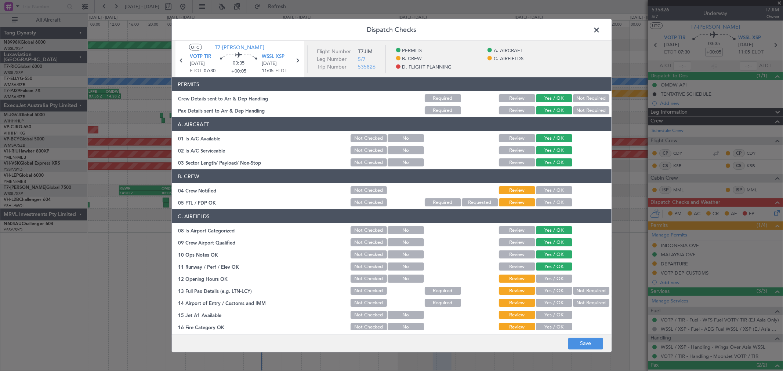
click at [544, 190] on button "Yes / OK" at bounding box center [554, 190] width 36 height 8
click at [544, 201] on button "Yes / OK" at bounding box center [554, 202] width 36 height 8
click at [544, 277] on button "Yes / OK" at bounding box center [554, 279] width 36 height 8
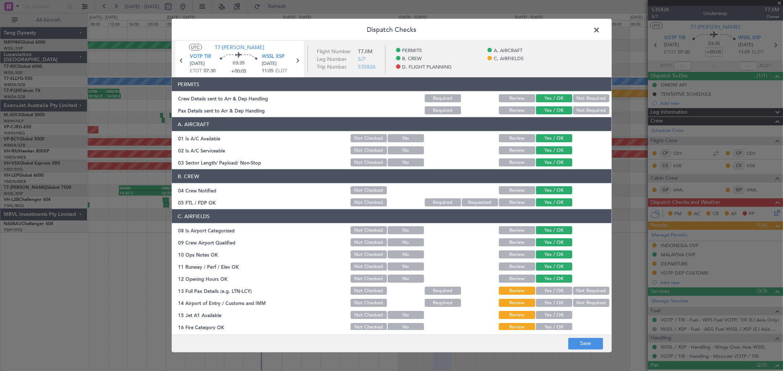
drag, startPoint x: 543, startPoint y: 290, endPoint x: 544, endPoint y: 303, distance: 13.3
click at [543, 291] on button "Yes / OK" at bounding box center [554, 291] width 36 height 8
click at [544, 303] on button "Yes / OK" at bounding box center [554, 303] width 36 height 8
click at [547, 314] on button "Yes / OK" at bounding box center [554, 315] width 36 height 8
click at [548, 324] on button "Yes / OK" at bounding box center [554, 327] width 36 height 8
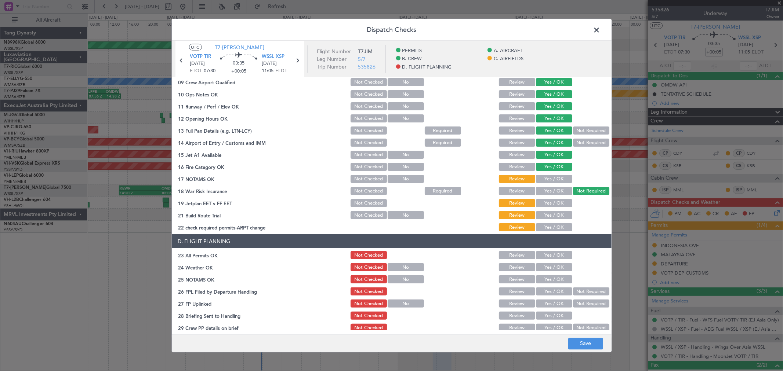
scroll to position [163, 0]
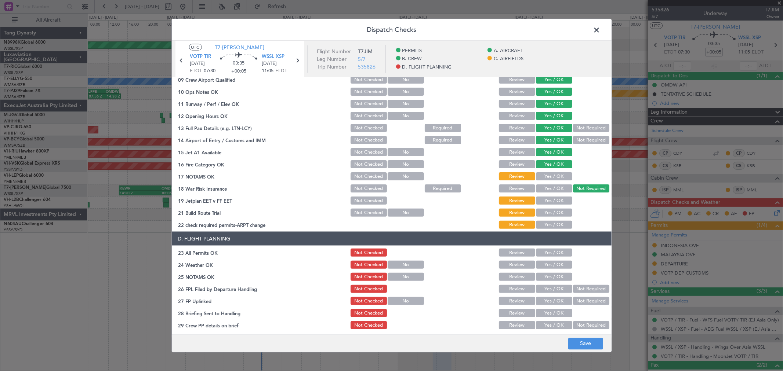
click at [551, 175] on button "Yes / OK" at bounding box center [554, 176] width 36 height 8
click at [545, 199] on button "Yes / OK" at bounding box center [554, 201] width 36 height 8
click at [548, 214] on button "Yes / OK" at bounding box center [554, 213] width 36 height 8
click at [548, 223] on button "Yes / OK" at bounding box center [554, 225] width 36 height 8
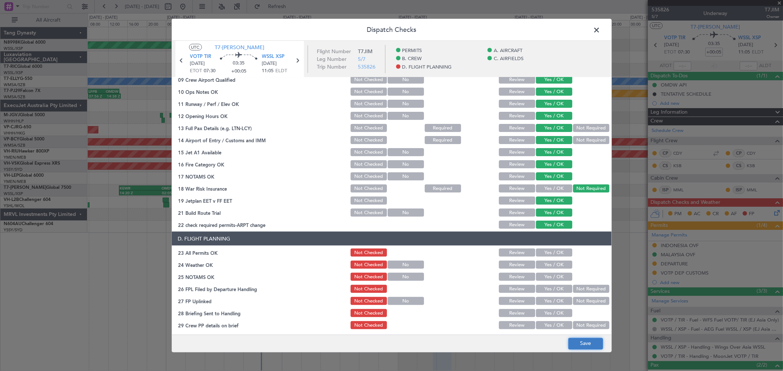
click at [586, 343] on button "Save" at bounding box center [585, 344] width 35 height 12
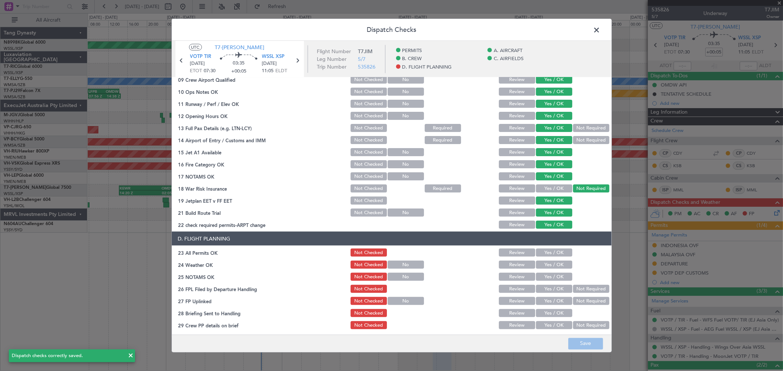
click at [600, 30] on span at bounding box center [600, 32] width 0 height 15
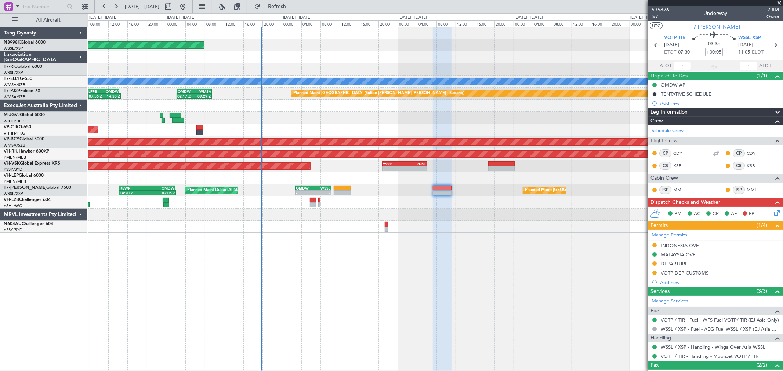
click at [379, 175] on div "Planned Maint [GEOGRAPHIC_DATA] (Seletar) Planned Maint [GEOGRAPHIC_DATA] ([GEO…" at bounding box center [435, 130] width 694 height 206
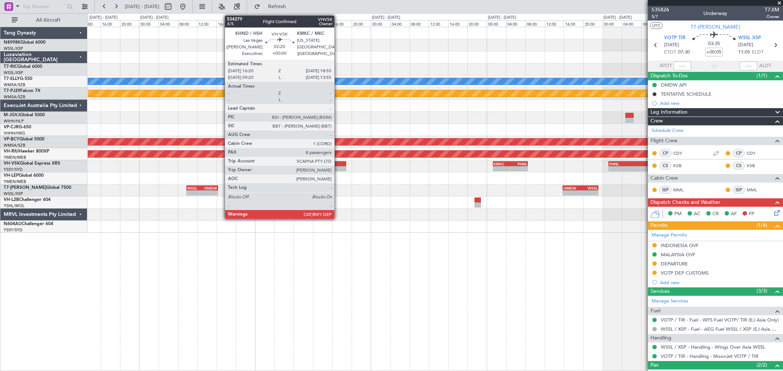
click at [338, 167] on div at bounding box center [339, 168] width 12 height 5
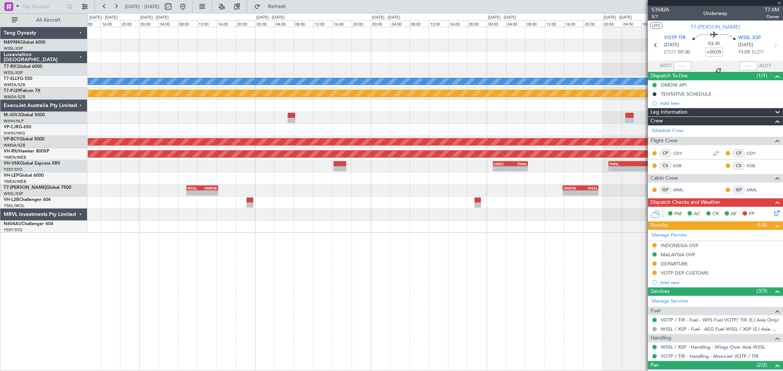
type input "8"
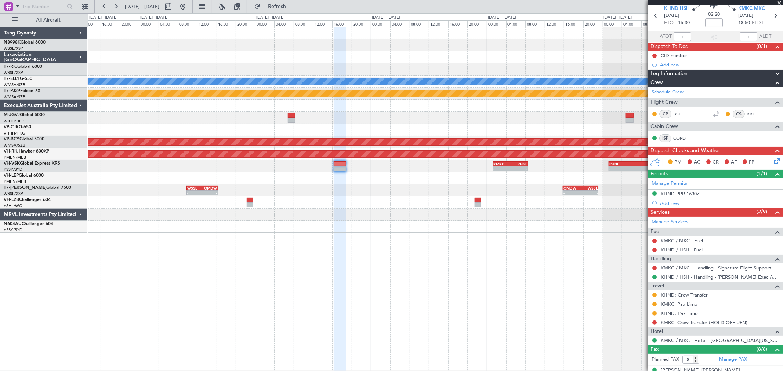
scroll to position [41, 0]
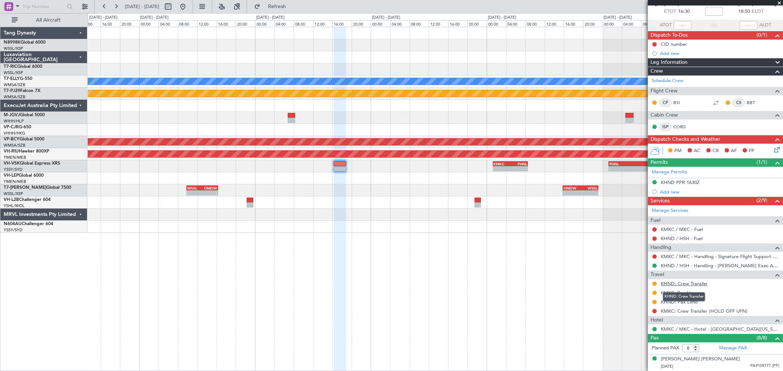
click at [687, 285] on link "KHND: Crew Transfer" at bounding box center [683, 284] width 47 height 6
click at [683, 304] on link "KHND: Pax Limo" at bounding box center [678, 302] width 37 height 6
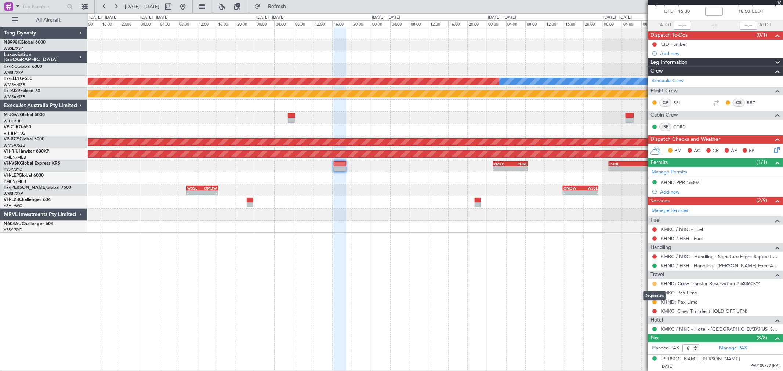
click at [654, 284] on button at bounding box center [654, 284] width 4 height 4
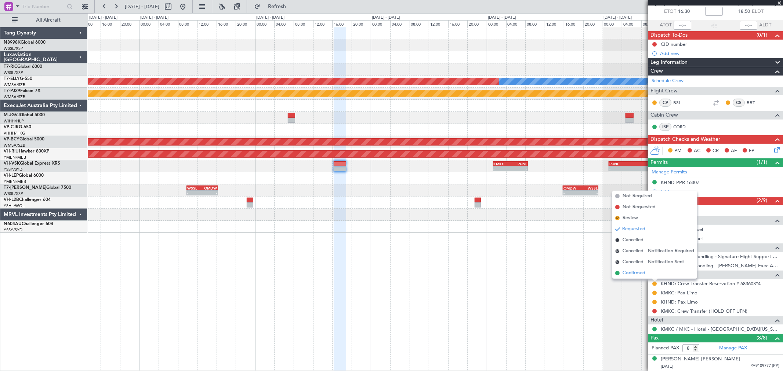
click at [629, 271] on span "Confirmed" at bounding box center [633, 273] width 23 height 7
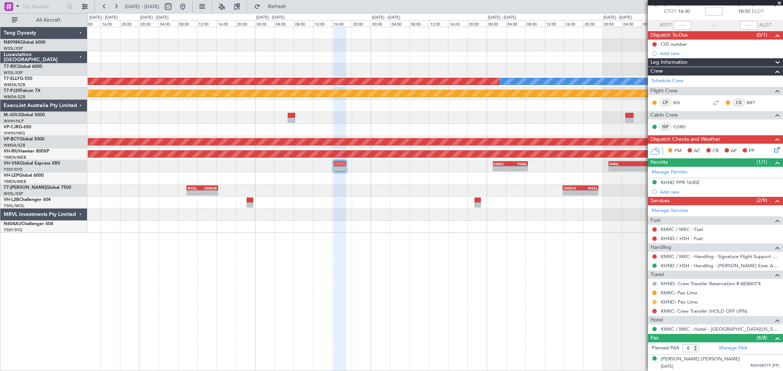
click at [653, 302] on button at bounding box center [654, 302] width 4 height 4
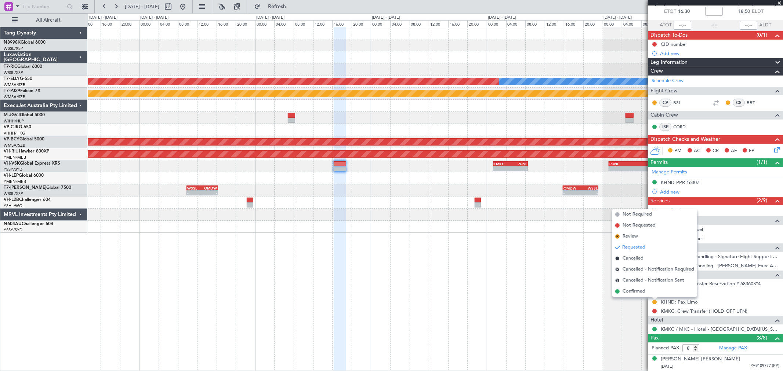
drag, startPoint x: 641, startPoint y: 292, endPoint x: 646, endPoint y: 290, distance: 5.6
click at [641, 292] on span "Confirmed" at bounding box center [633, 291] width 23 height 7
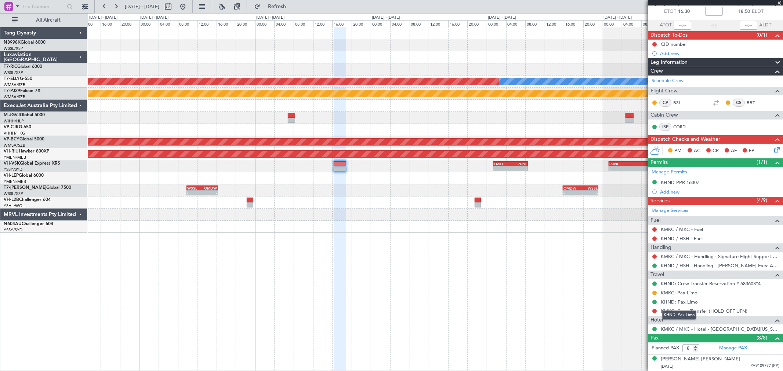
click at [677, 302] on link "KHND: Pax Limo" at bounding box center [678, 302] width 37 height 6
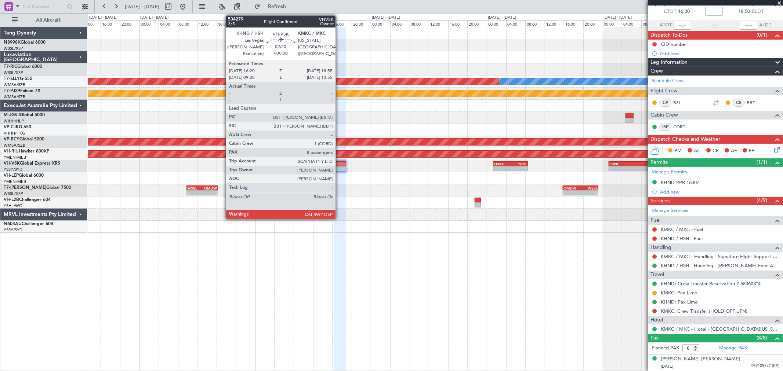
click at [339, 165] on div at bounding box center [339, 163] width 12 height 5
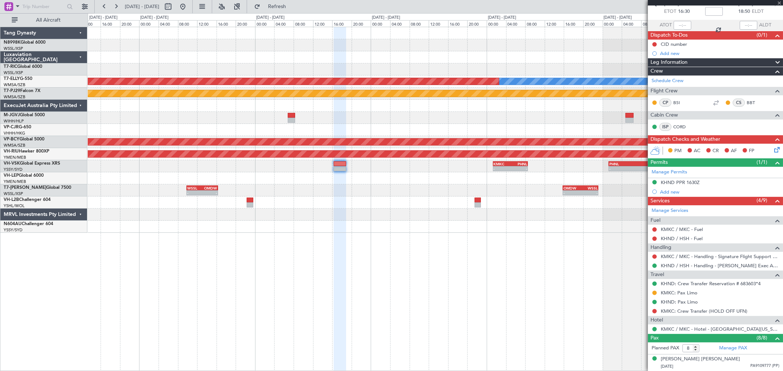
scroll to position [0, 0]
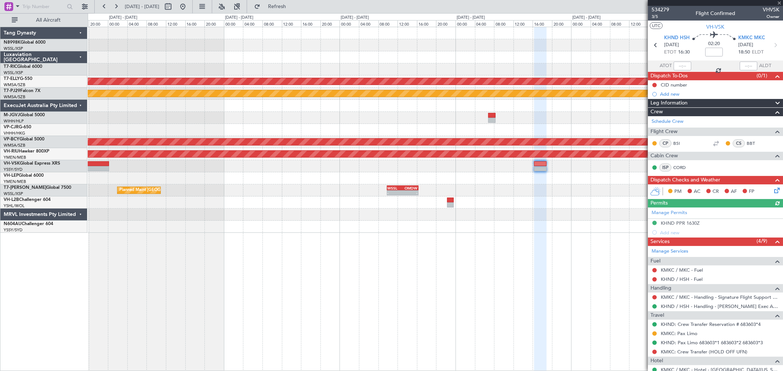
click at [470, 167] on div "MEL Planned Maint Dubai (Dubai Intl) OMDB 21:45 Z FYWH 05:45 Z - - Planned Main…" at bounding box center [435, 130] width 694 height 206
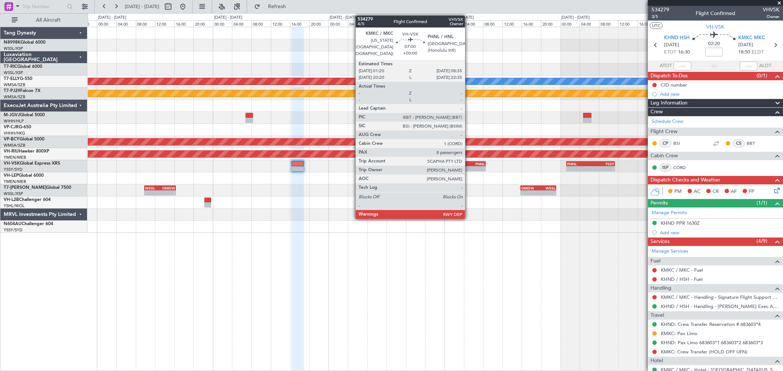
click at [471, 167] on div "-" at bounding box center [476, 169] width 17 height 4
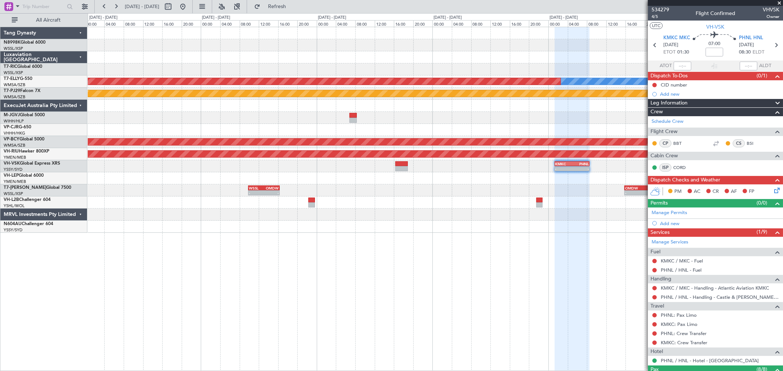
click at [435, 173] on div "MEL Planned Maint Dubai (Dubai Intl) - - OMDB 21:45 Z FYWH 05:45 Z - - FYWH 06:…" at bounding box center [435, 130] width 694 height 206
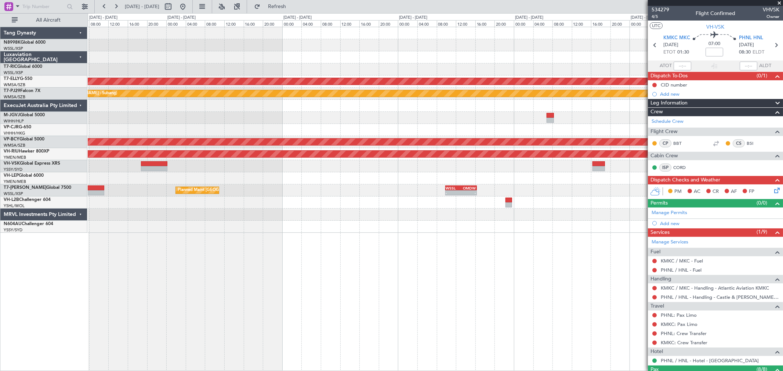
click at [470, 171] on div "- - KMKC 01:20 Z PHNL 08:35 Z YSSY 20:50 Z PHNL 06:05 Z - - - - PHNL 01:20 Z YS…" at bounding box center [435, 166] width 694 height 12
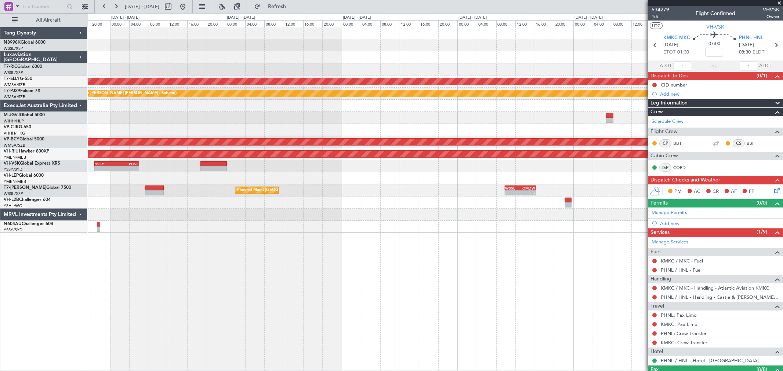
click at [460, 173] on div at bounding box center [435, 178] width 694 height 12
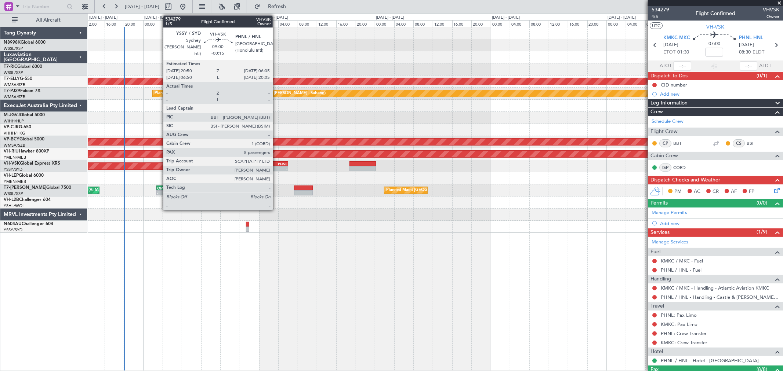
click at [276, 167] on div "-" at bounding box center [277, 169] width 22 height 4
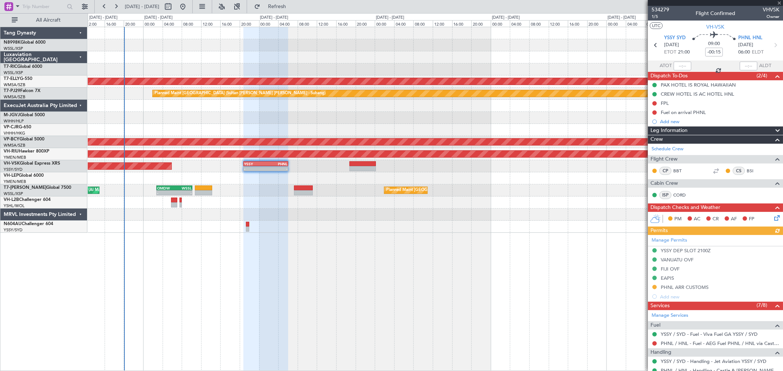
scroll to position [41, 0]
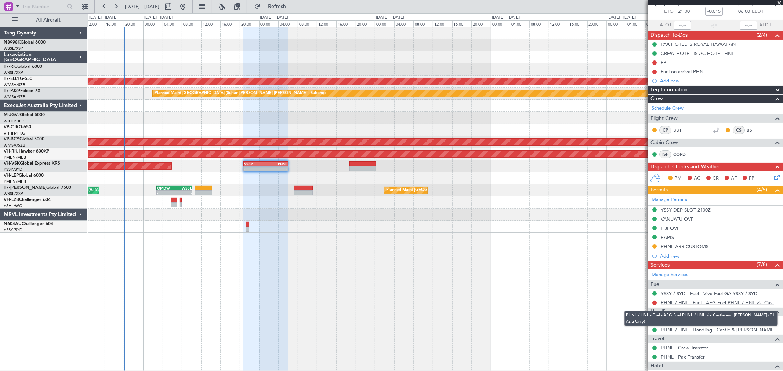
click at [686, 303] on link "PHNL / HNL - Fuel - AEG Fuel PHNL / HNL via Castle and Cooke (EJ Asia Only)" at bounding box center [719, 303] width 118 height 6
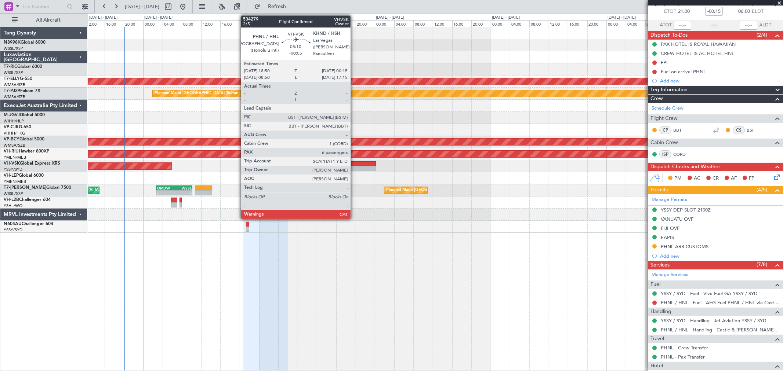
click at [354, 164] on div at bounding box center [362, 163] width 26 height 5
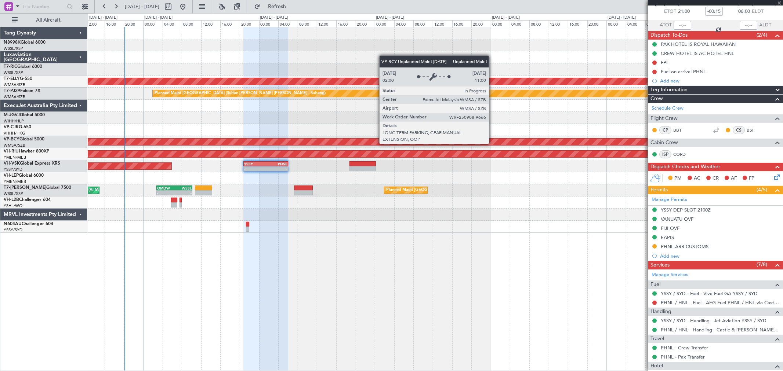
type input "-00:05"
type input "6"
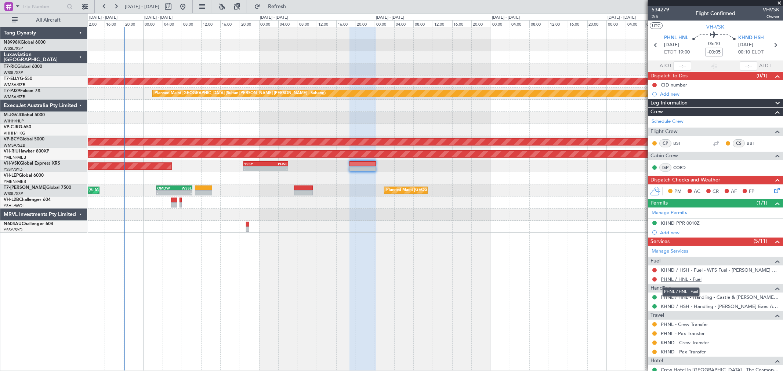
click at [677, 280] on link "PHNL / HNL - Fuel" at bounding box center [680, 279] width 41 height 6
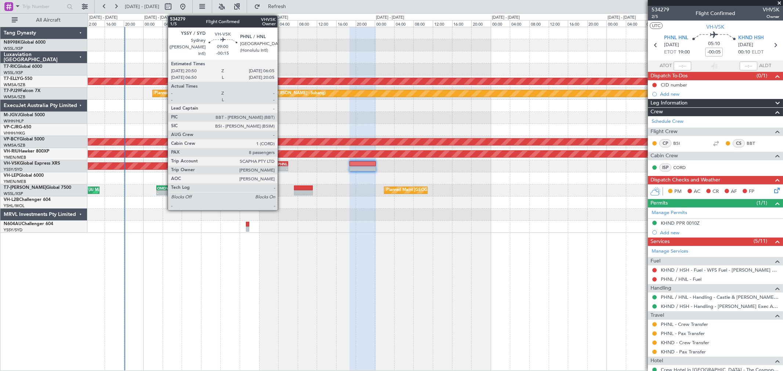
click at [281, 165] on div "PHNL" at bounding box center [277, 164] width 22 height 4
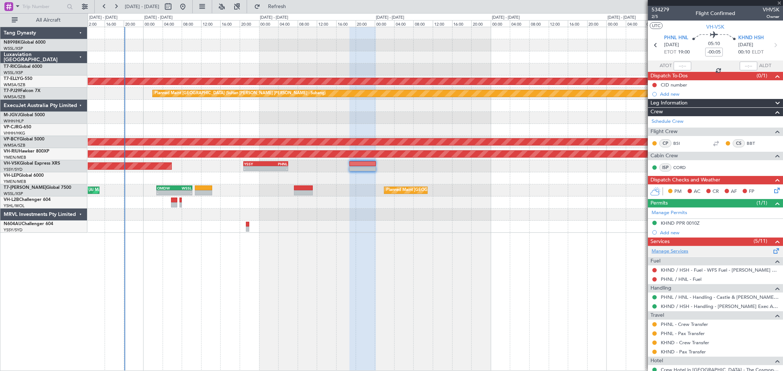
type input "-00:15"
type input "8"
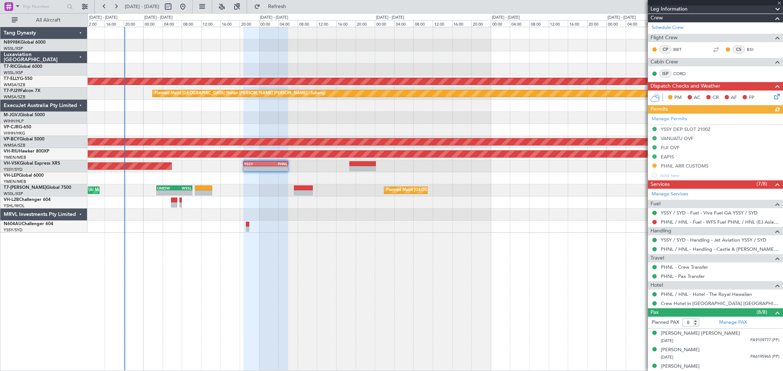
scroll to position [122, 0]
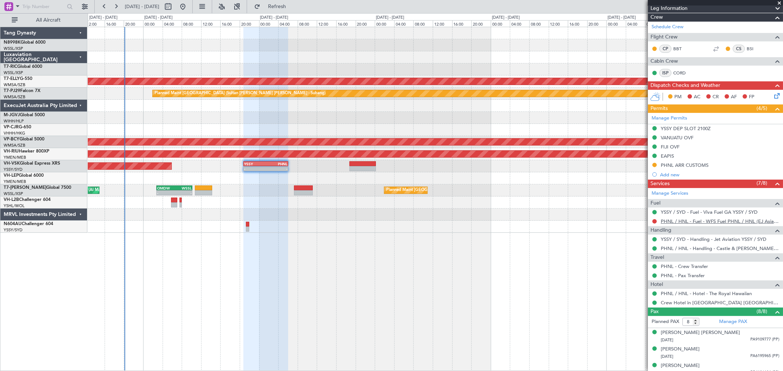
click at [681, 224] on link "PHNL / HNL - Fuel - WFS Fuel PHNL / HNL (EJ Asia Only)" at bounding box center [719, 221] width 118 height 6
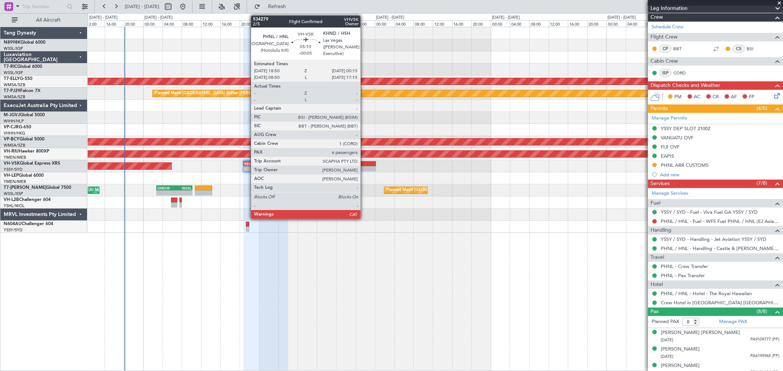
click at [365, 164] on div at bounding box center [362, 163] width 26 height 5
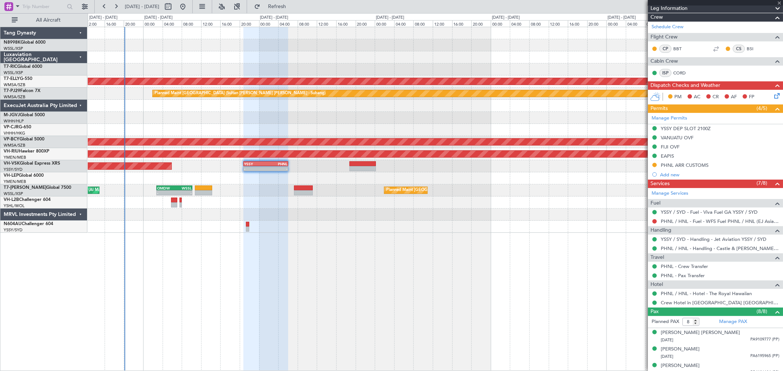
type input "-00:05"
type input "6"
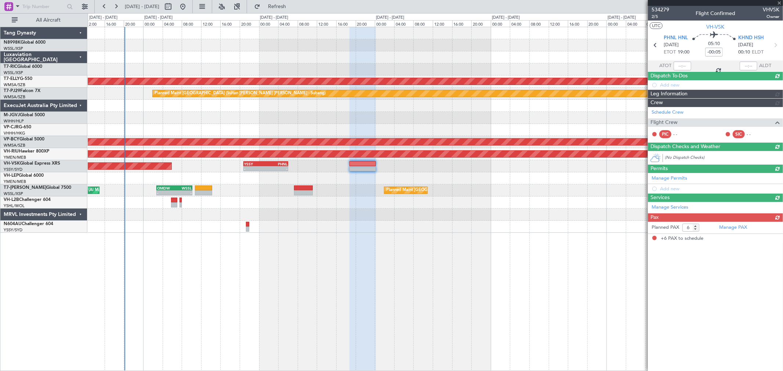
scroll to position [0, 0]
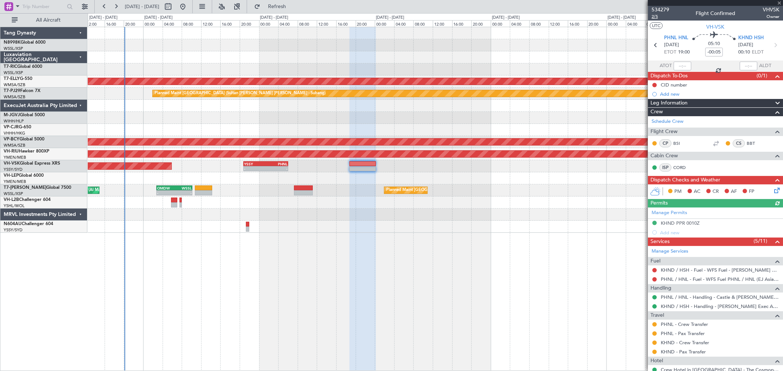
click at [654, 18] on span "2/5" at bounding box center [660, 17] width 18 height 6
click at [685, 309] on link "KHND / HSH - Handling - Henderson Exec Arpt KHND / HSH" at bounding box center [719, 306] width 118 height 6
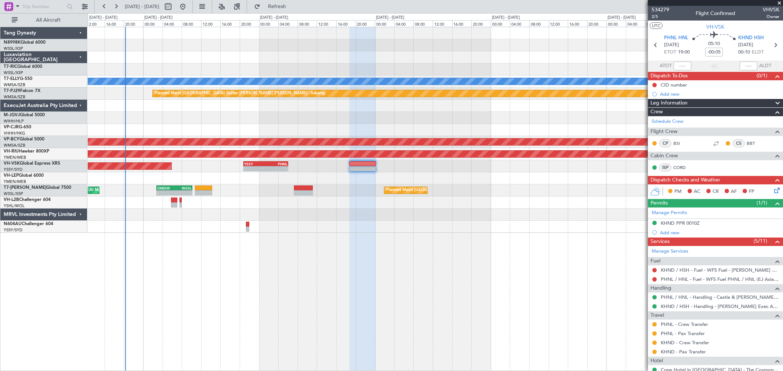
click at [296, 181] on div "Planned Maint Singapore (Seletar) Planned Maint Dubai (Dubai Intl) MEL Planned …" at bounding box center [435, 130] width 694 height 206
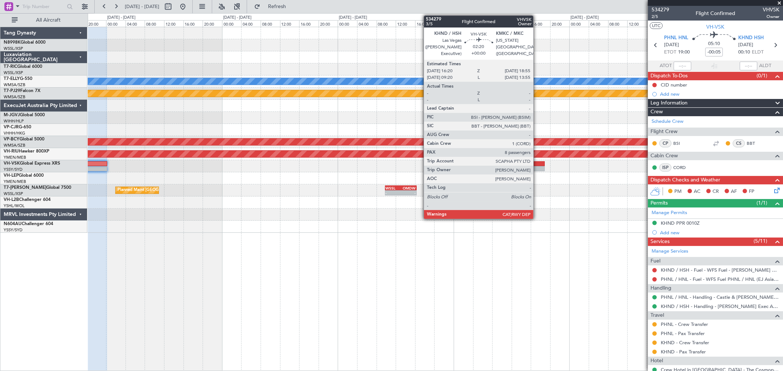
click at [537, 168] on div at bounding box center [538, 168] width 12 height 5
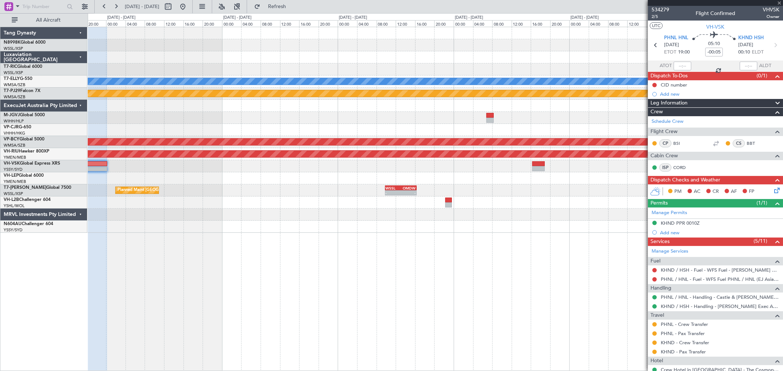
type input "8"
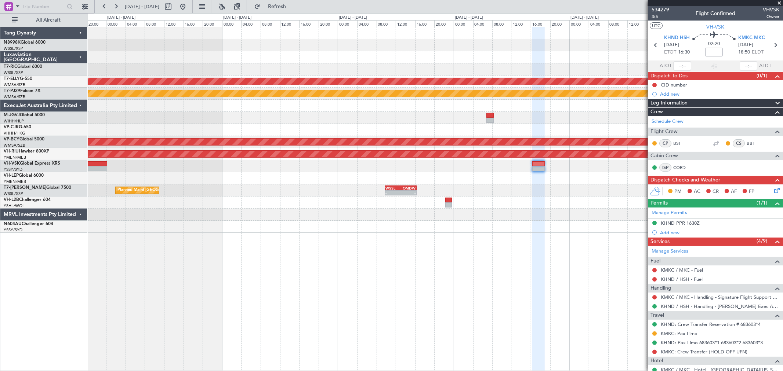
click at [540, 157] on div "MEL Planned Maint Dubai (Dubai Intl) OMDB 21:45 Z FYWH 05:45 Z - - Planned Main…" at bounding box center [435, 130] width 694 height 206
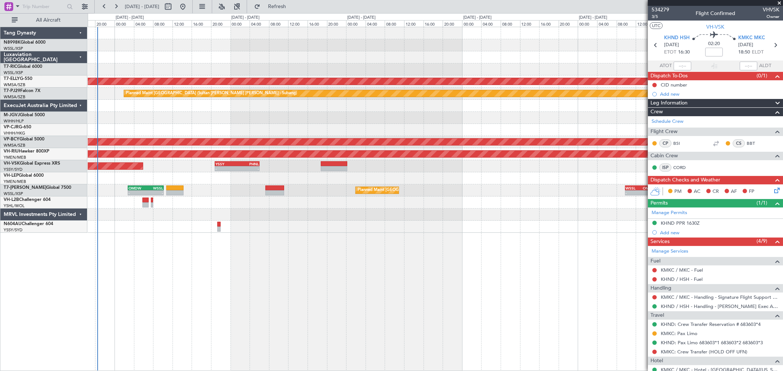
click at [404, 171] on div "Planned Maint Singapore (Seletar) MEL Planned Maint Dubai (Dubai Intl) Planned …" at bounding box center [435, 130] width 694 height 206
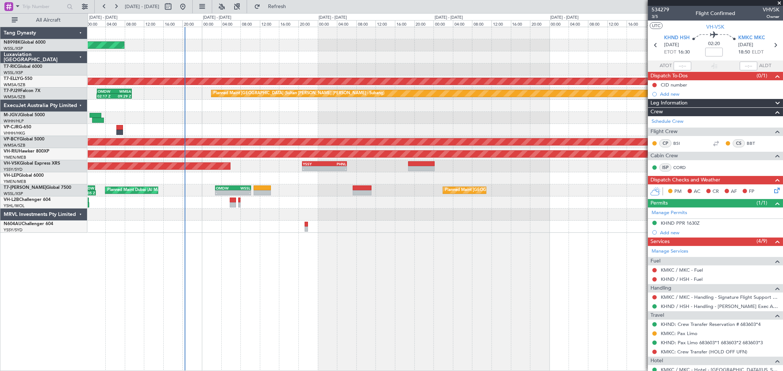
click at [332, 160] on div "YSSY 20:50 Z PHNL 06:05 Z - - Unplanned Maint Sydney (Kingsford Smith Intl)" at bounding box center [435, 166] width 694 height 12
click at [332, 162] on div "PHNL" at bounding box center [335, 164] width 22 height 4
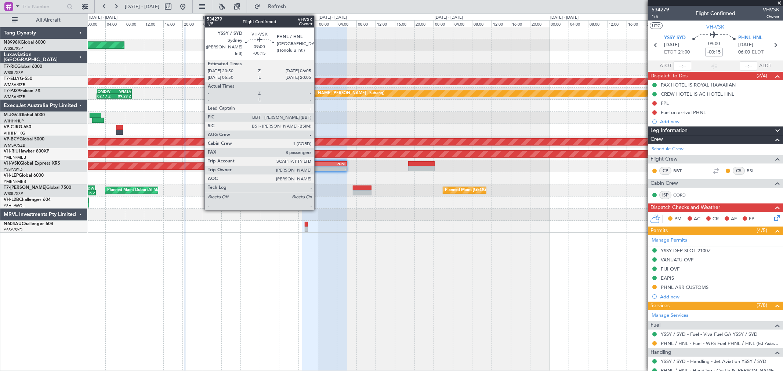
click at [318, 168] on div "-" at bounding box center [314, 169] width 22 height 4
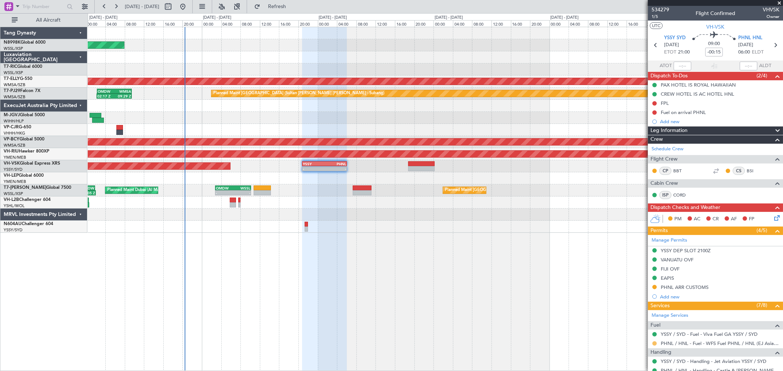
click at [654, 344] on button at bounding box center [654, 344] width 4 height 4
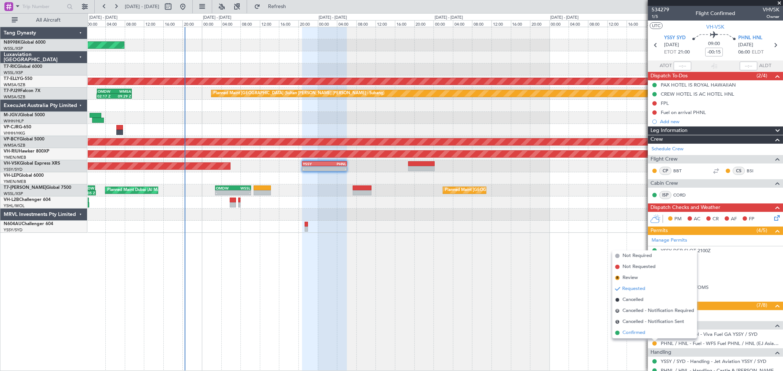
click at [639, 332] on span "Confirmed" at bounding box center [633, 332] width 23 height 7
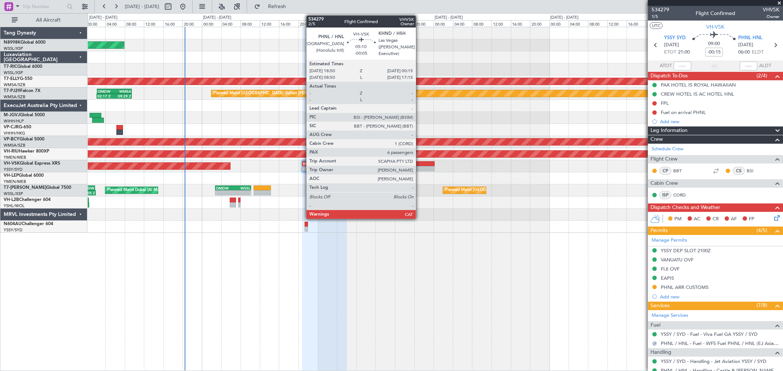
click at [419, 166] on div at bounding box center [421, 168] width 26 height 5
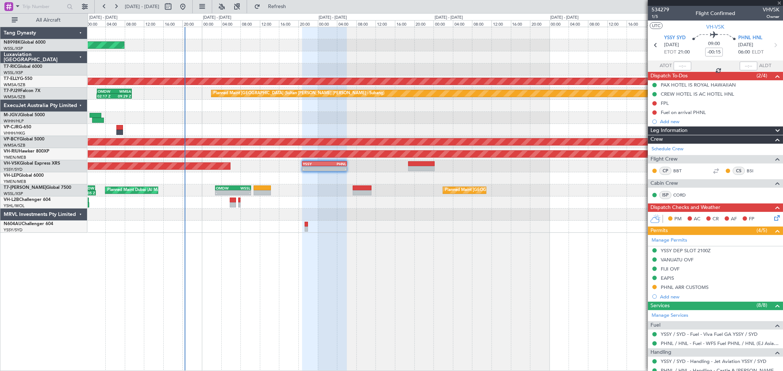
type input "-00:05"
type input "6"
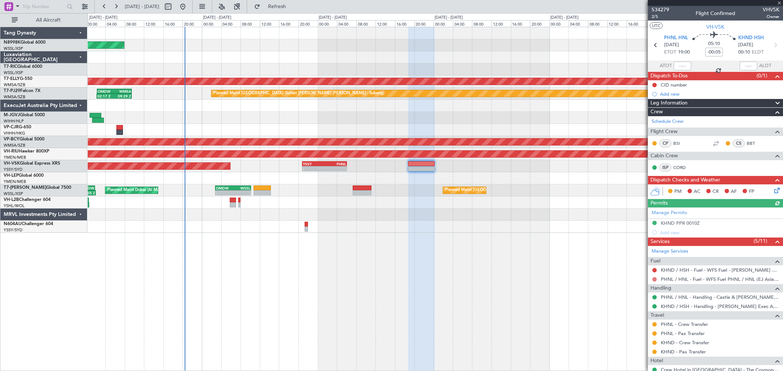
click at [653, 279] on button at bounding box center [654, 279] width 4 height 4
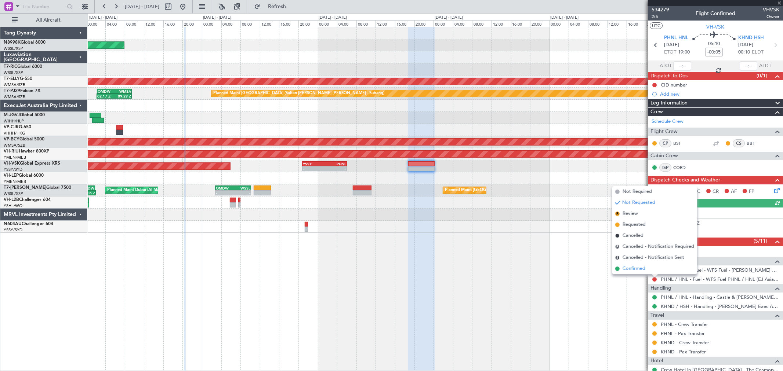
click at [634, 269] on span "Confirmed" at bounding box center [633, 268] width 23 height 7
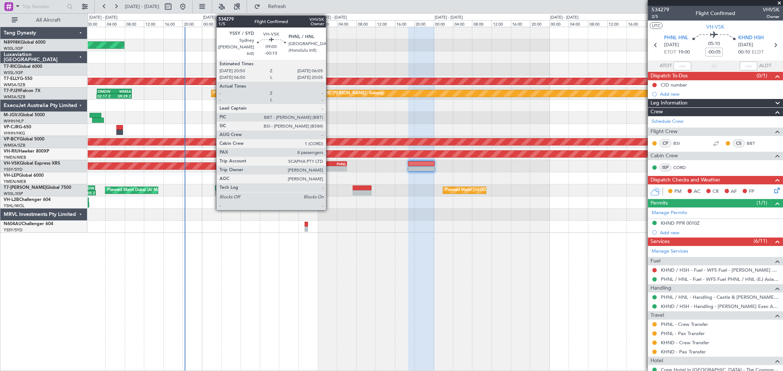
click at [329, 168] on div "-" at bounding box center [335, 169] width 22 height 4
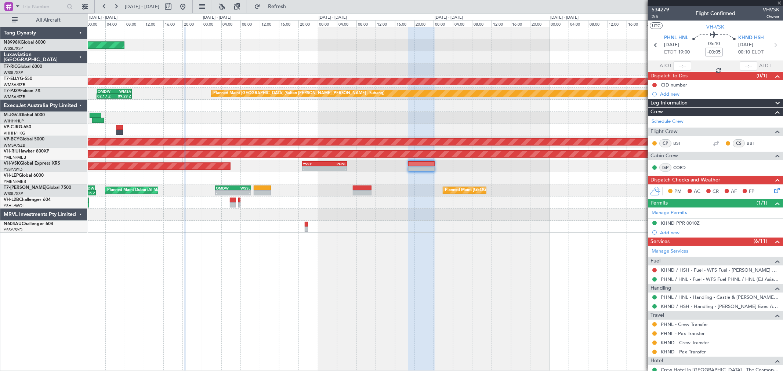
type input "-00:15"
type input "8"
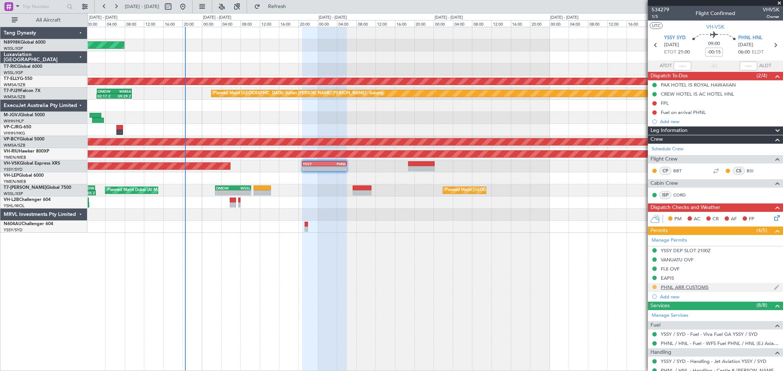
click at [654, 285] on button at bounding box center [654, 287] width 4 height 4
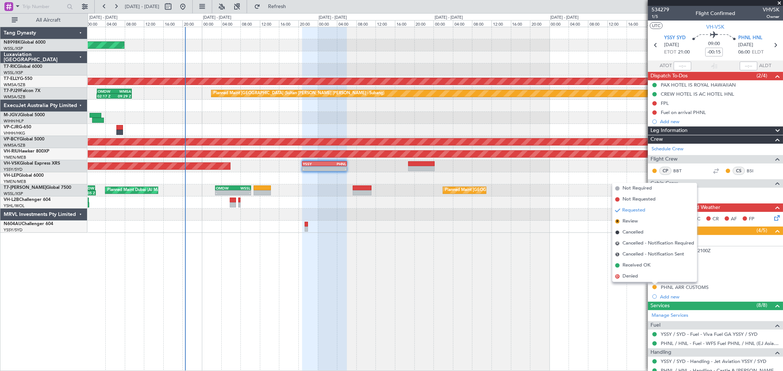
click at [578, 282] on div "Planned Maint Singapore (Seletar) MEL Planned Maint Dubai (Dubai Intl) Planned …" at bounding box center [435, 199] width 695 height 344
click at [601, 325] on div "Planned Maint Singapore (Seletar) MEL Planned Maint Dubai (Dubai Intl) Planned …" at bounding box center [435, 199] width 695 height 344
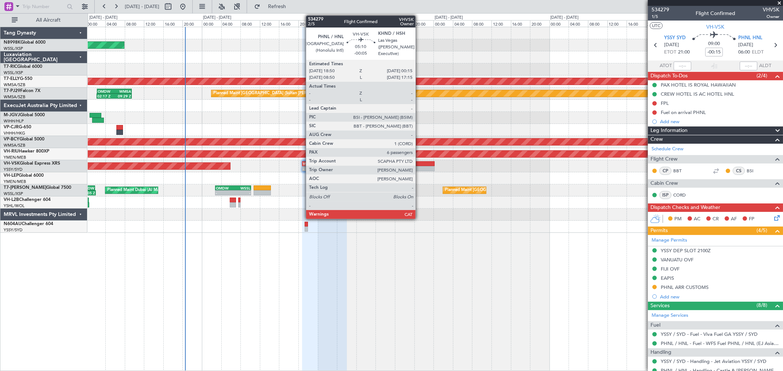
click at [419, 161] on div at bounding box center [421, 163] width 26 height 5
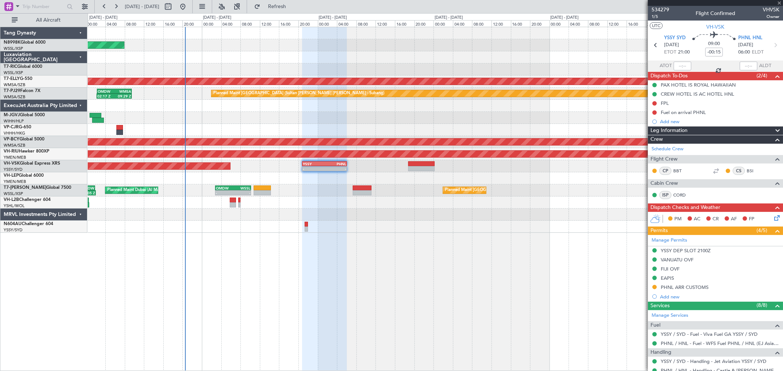
type input "-00:05"
type input "6"
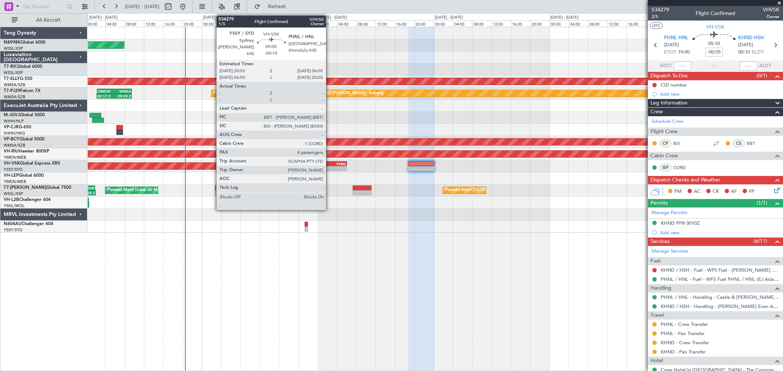
click at [329, 163] on div "PHNL" at bounding box center [335, 164] width 22 height 4
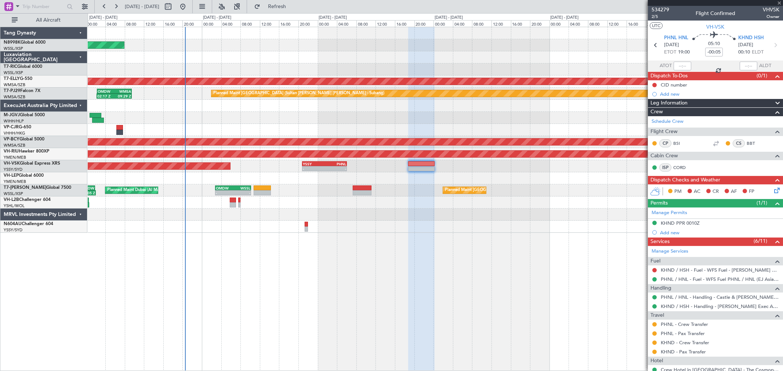
type input "-00:15"
type input "8"
